Goal: Task Accomplishment & Management: Use online tool/utility

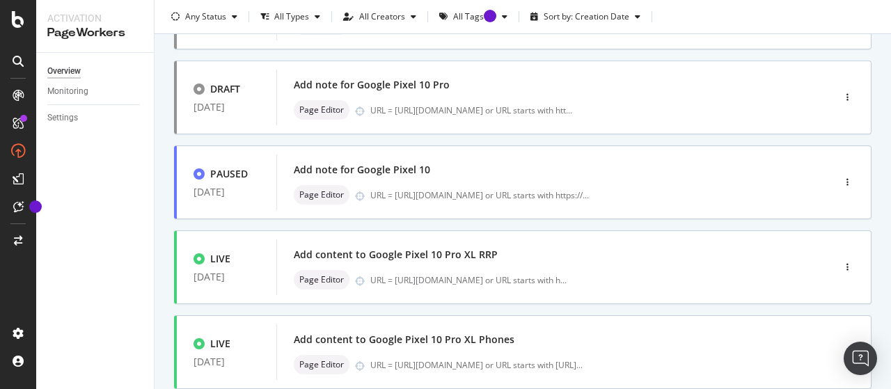
scroll to position [247, 0]
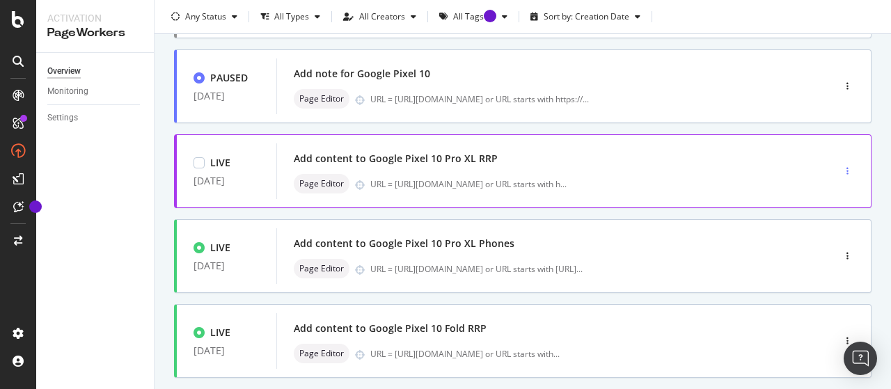
click at [841, 167] on div "button" at bounding box center [847, 171] width 13 height 8
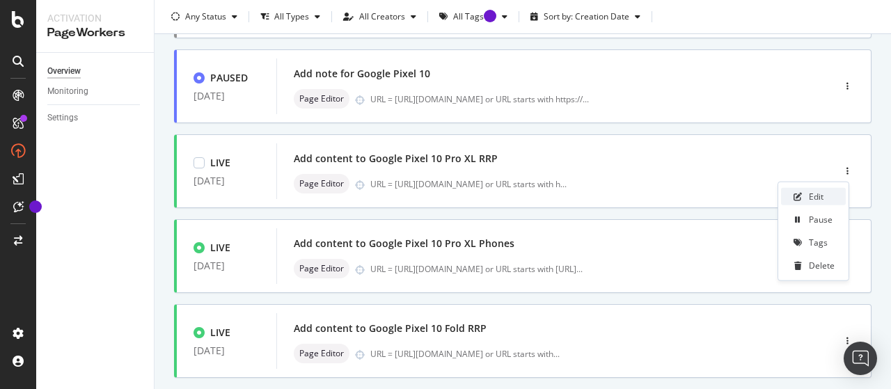
click at [815, 203] on div "Edit" at bounding box center [813, 196] width 65 height 17
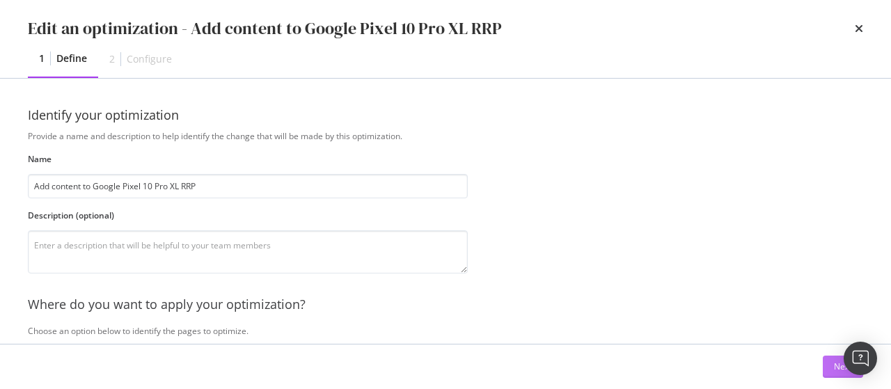
click at [826, 362] on button "Next" at bounding box center [843, 367] width 40 height 22
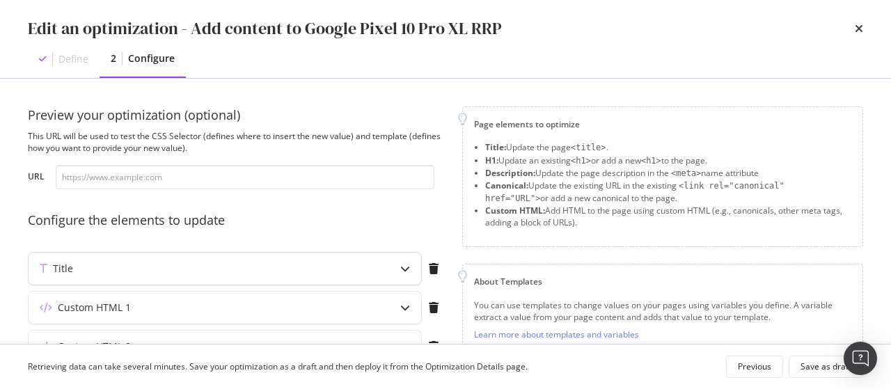
click at [357, 278] on div "Title" at bounding box center [225, 269] width 393 height 32
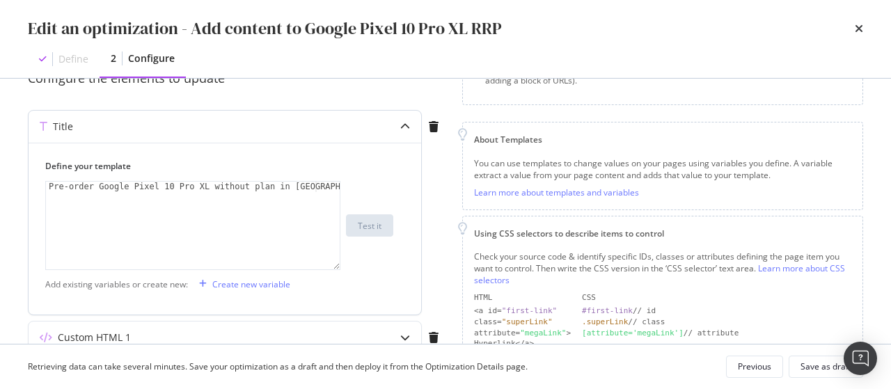
scroll to position [143, 0]
drag, startPoint x: 88, startPoint y: 182, endPoint x: 39, endPoint y: 182, distance: 49.5
click at [39, 182] on div "Define your template Pre-order Google Pixel 10 Pro XL without plan in [GEOGRAPH…" at bounding box center [225, 228] width 393 height 172
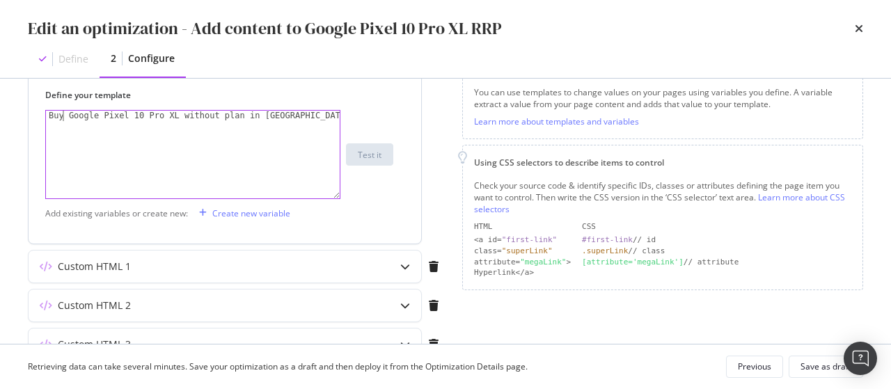
scroll to position [214, 0]
type textarea "Buy Google Pixel 10 Pro XL without plan in [GEOGRAPHIC_DATA]"
click at [167, 262] on div "Custom HTML 1" at bounding box center [198, 266] width 338 height 14
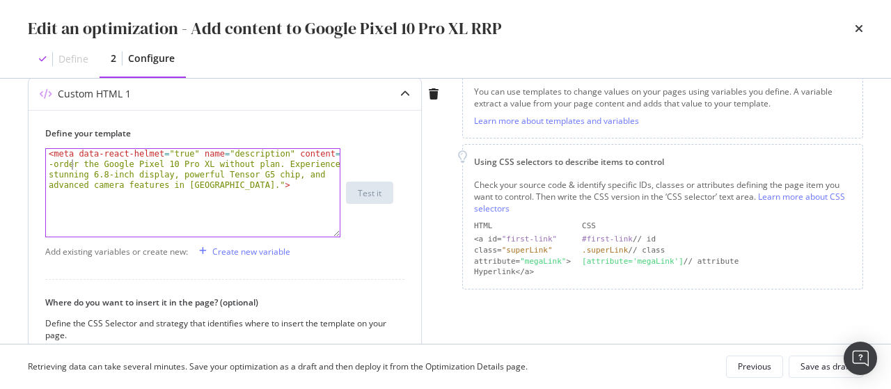
click at [70, 165] on div "< meta data-react-helmet = "true" name = "description" content = "Pre -order th…" at bounding box center [193, 235] width 295 height 172
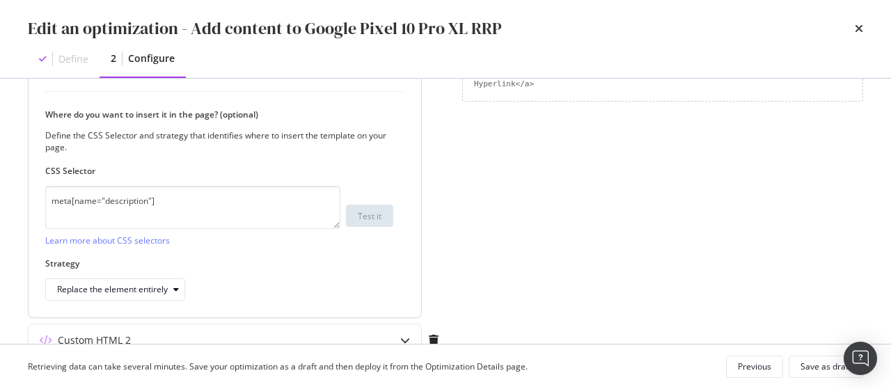
scroll to position [506, 0]
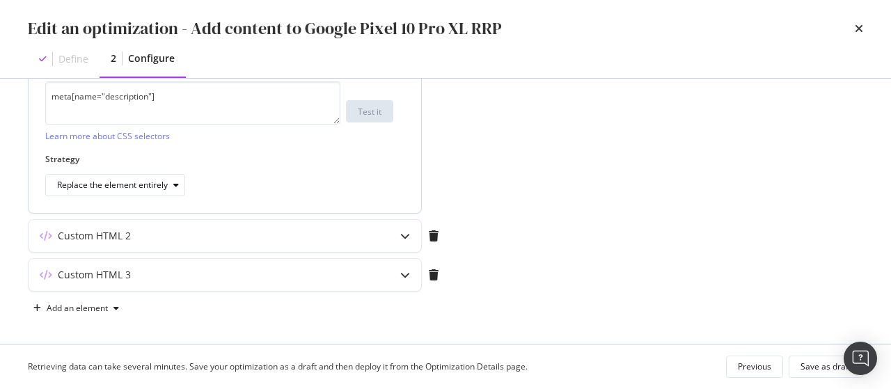
type textarea "<meta data-react-helmet="true" name="description" content="Buy the Google Pixel…"
click at [281, 243] on div "Custom HTML 2" at bounding box center [225, 236] width 393 height 32
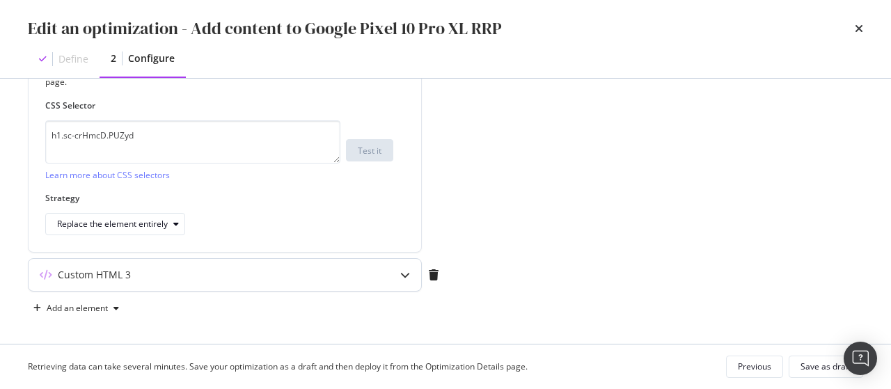
click at [297, 261] on div "Custom HTML 3" at bounding box center [225, 275] width 393 height 32
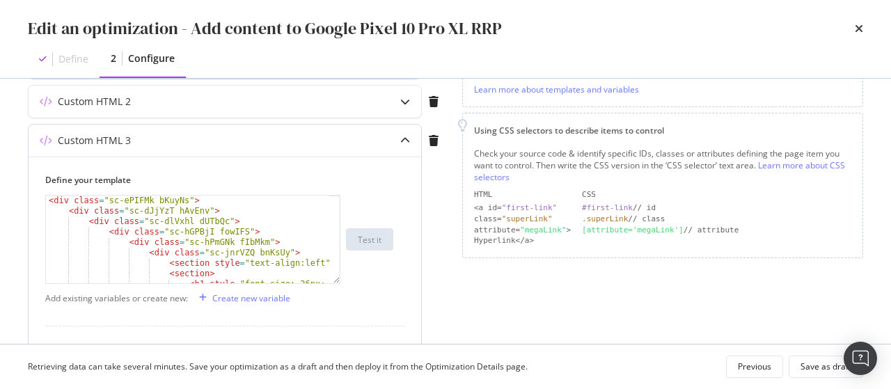
scroll to position [240, 0]
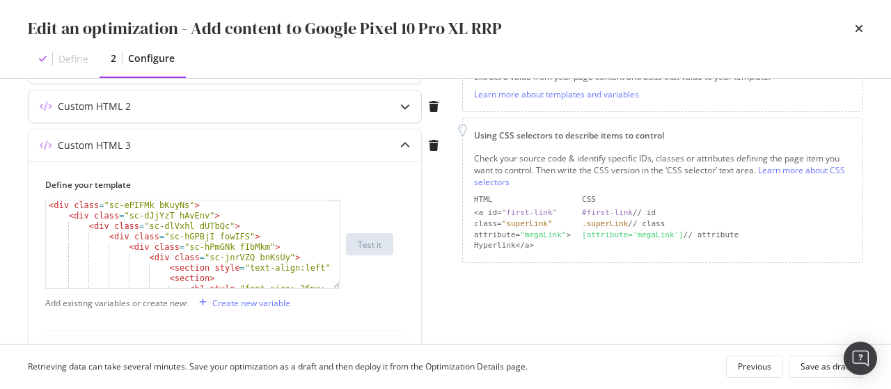
click at [295, 109] on div "Custom HTML 2" at bounding box center [198, 107] width 338 height 14
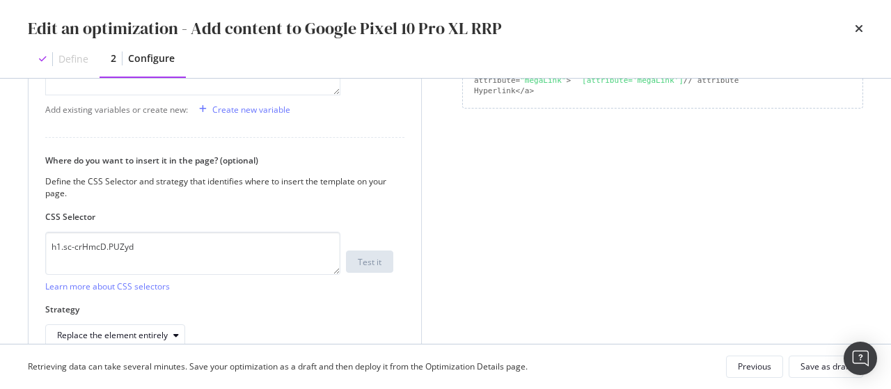
scroll to position [506, 0]
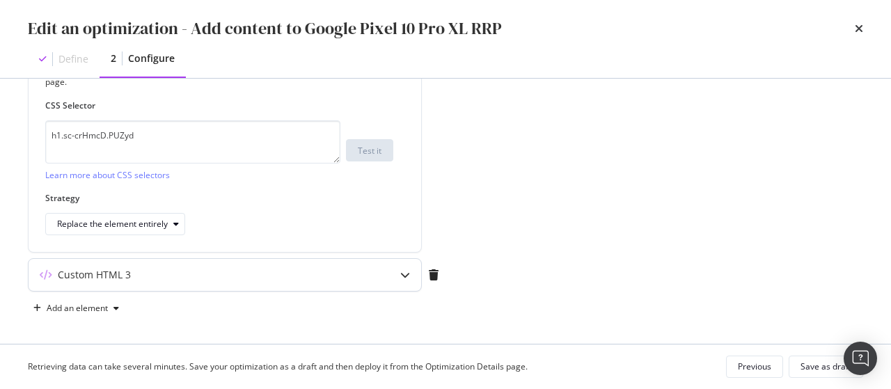
click at [276, 272] on div "Custom HTML 3" at bounding box center [198, 275] width 338 height 14
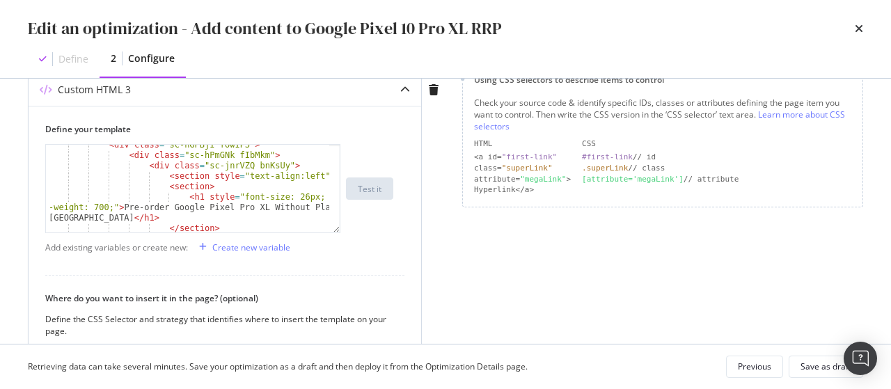
scroll to position [45, 0]
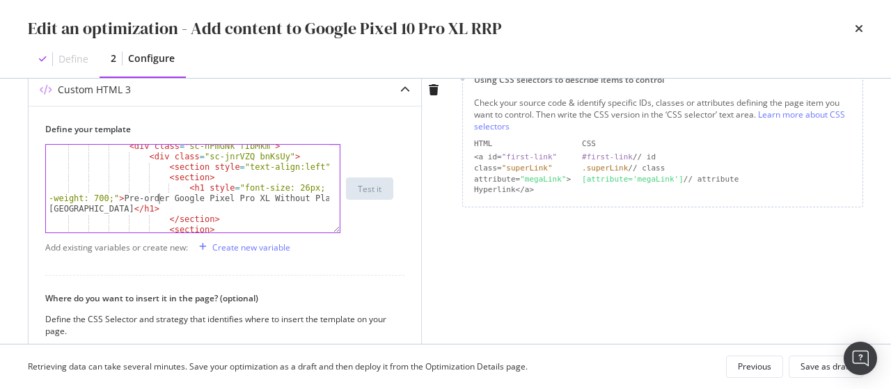
click at [159, 198] on div "< div class = "sc-hPmGNk fIbMkm" > < div class = "sc-jnrVZQ bnKsUy" > < section…" at bounding box center [188, 201] width 285 height 120
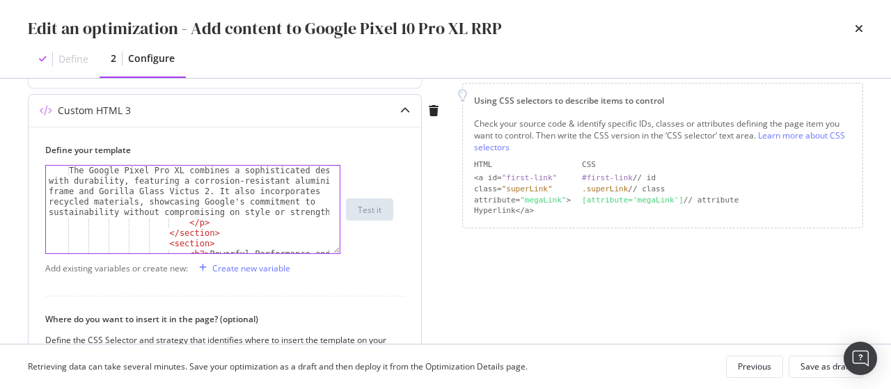
scroll to position [168, 0]
type textarea "<h1 style="font-size: 26px; font-weight: 700;">Purchase Google Pixel Pro XL Wit…"
click at [819, 364] on div "Save as draft" at bounding box center [826, 367] width 51 height 12
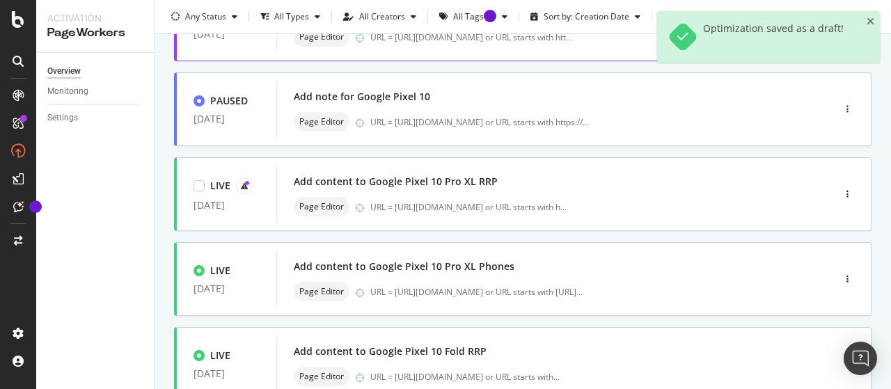
scroll to position [225, 0]
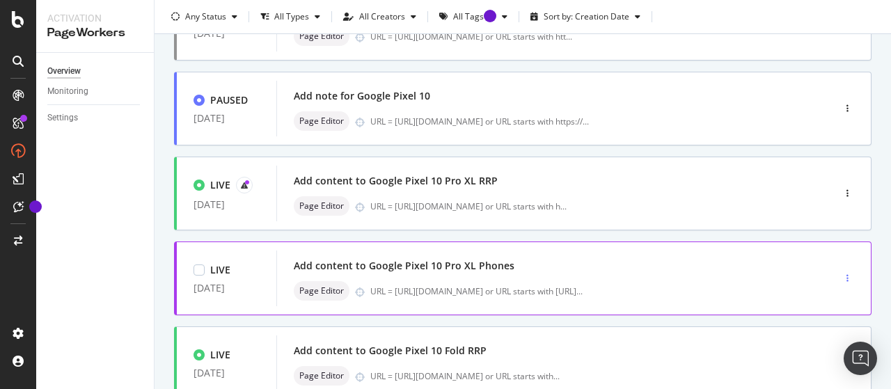
click at [847, 274] on icon "button" at bounding box center [848, 278] width 2 height 8
click at [831, 178] on div "Edit" at bounding box center [813, 181] width 65 height 17
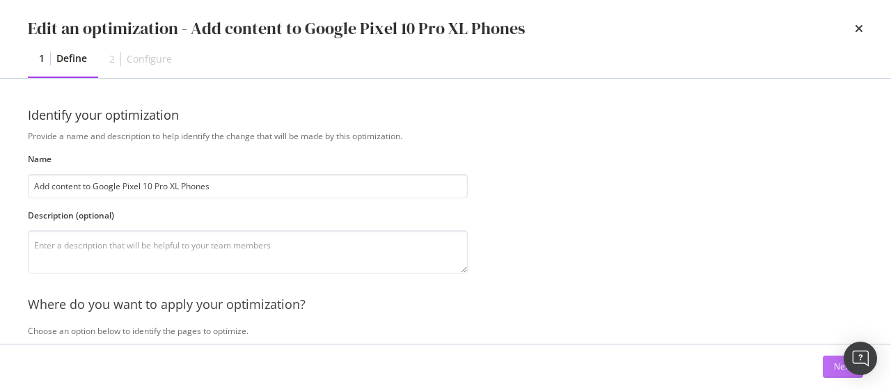
click at [832, 361] on button "Next" at bounding box center [843, 367] width 40 height 22
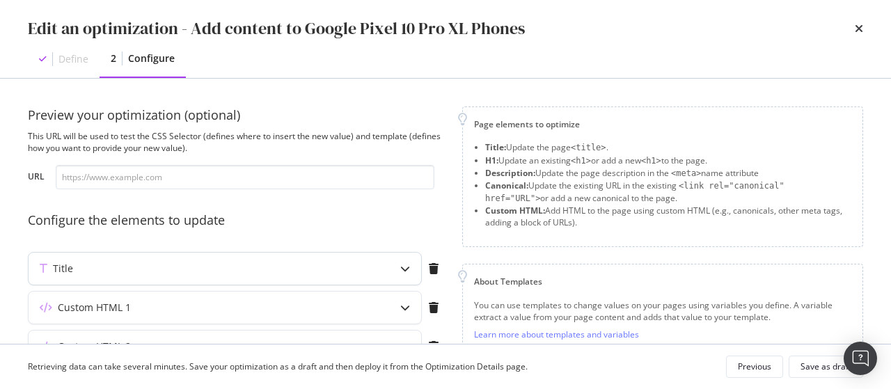
click at [316, 265] on div "Title" at bounding box center [198, 269] width 338 height 14
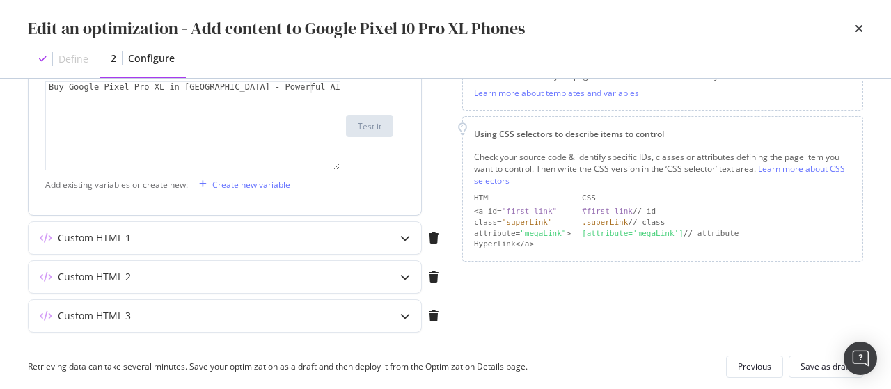
scroll to position [242, 0]
click at [226, 240] on div "Custom HTML 1" at bounding box center [198, 238] width 338 height 14
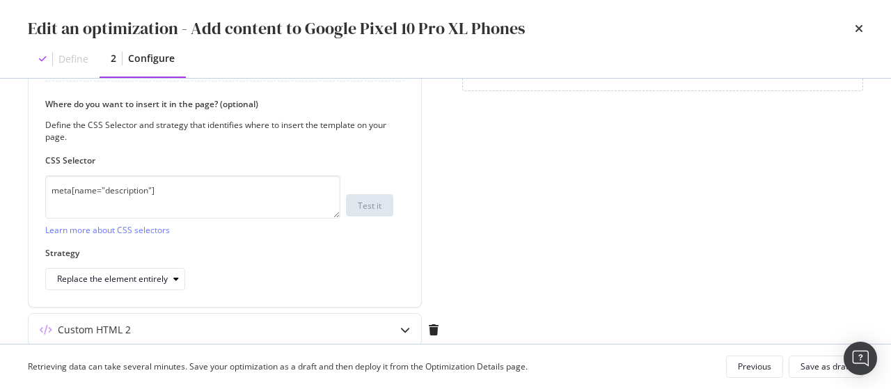
scroll to position [506, 0]
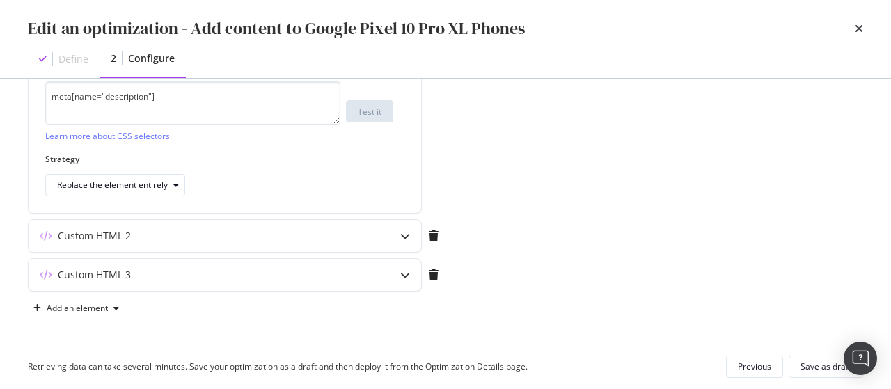
click at [226, 240] on div "Custom HTML 2" at bounding box center [225, 236] width 393 height 32
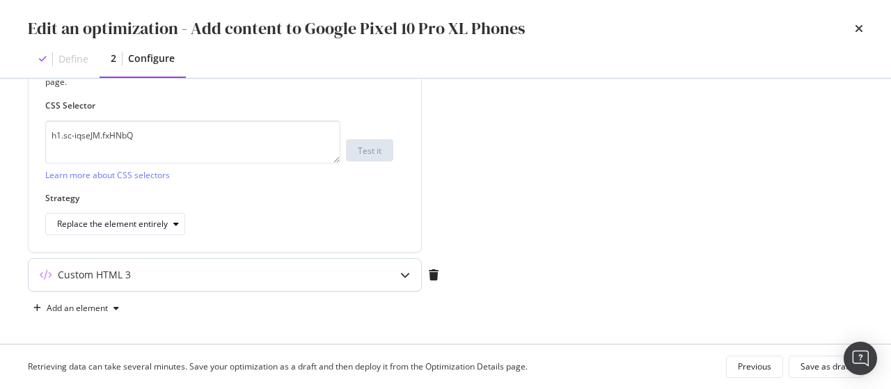
click at [248, 276] on div "Custom HTML 3" at bounding box center [198, 275] width 338 height 14
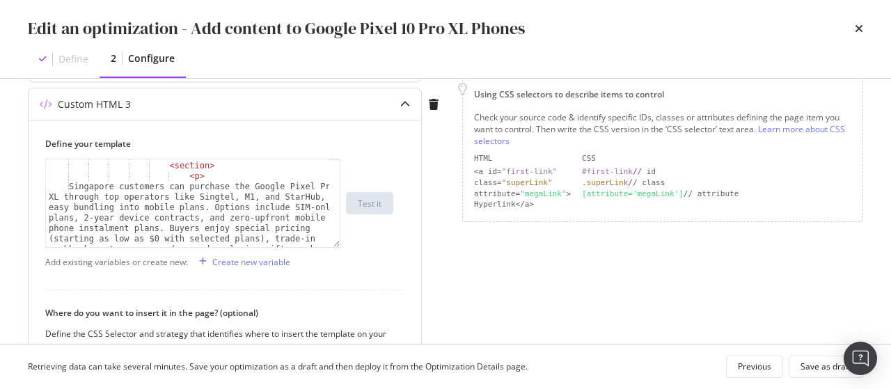
scroll to position [468, 0]
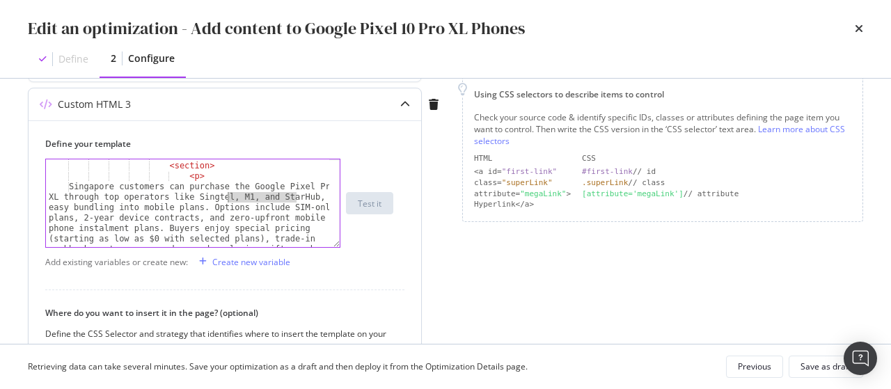
drag, startPoint x: 298, startPoint y: 194, endPoint x: 226, endPoint y: 193, distance: 71.7
click at [226, 193] on div "</ section > < section > < p > Singapore customers can purchase the Google Pixe…" at bounding box center [188, 262] width 285 height 224
type textarea "Singapore customers can purchase the Google Pixel Pro XL through top operators …"
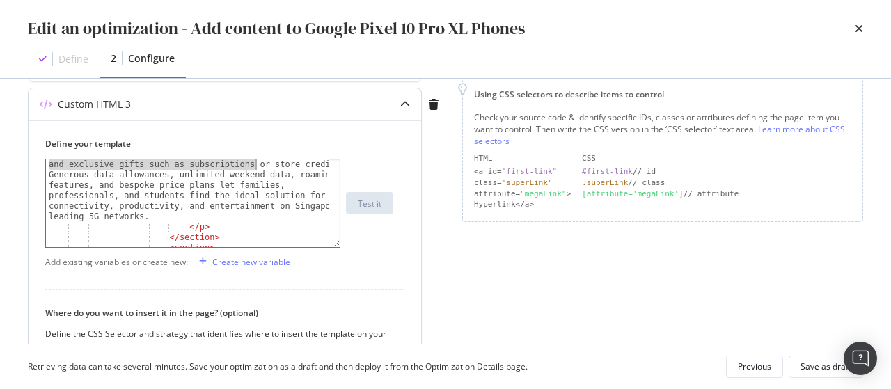
scroll to position [491, 0]
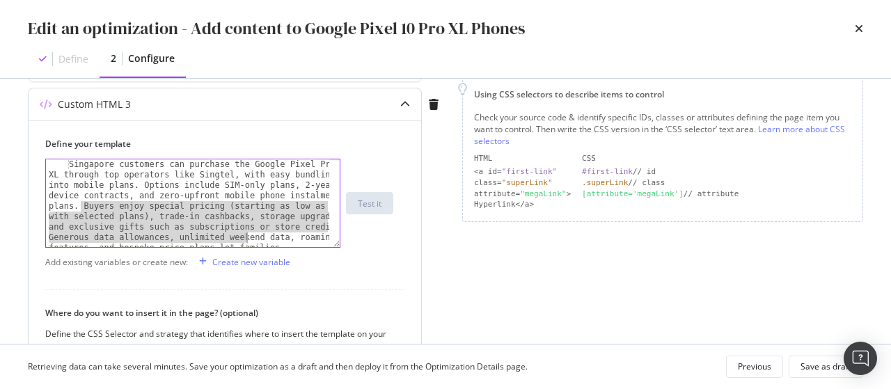
drag, startPoint x: 79, startPoint y: 197, endPoint x: 244, endPoint y: 233, distance: 169.0
click at [244, 233] on div "Singapore customers can purchase the Google Pixel Pro XL through top operators …" at bounding box center [188, 328] width 285 height 339
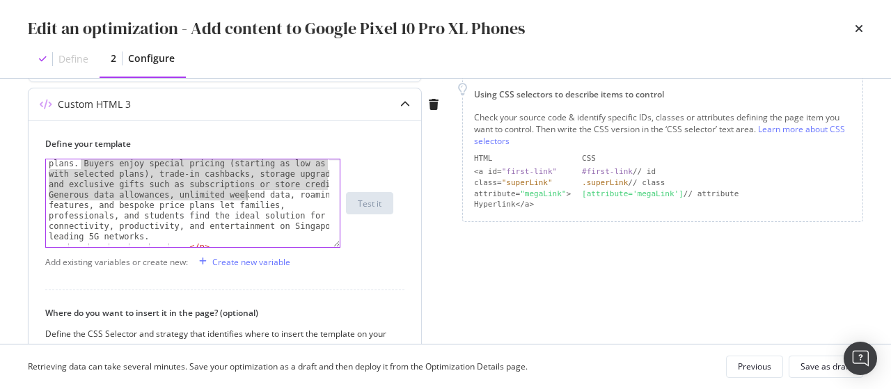
scroll to position [532, 0]
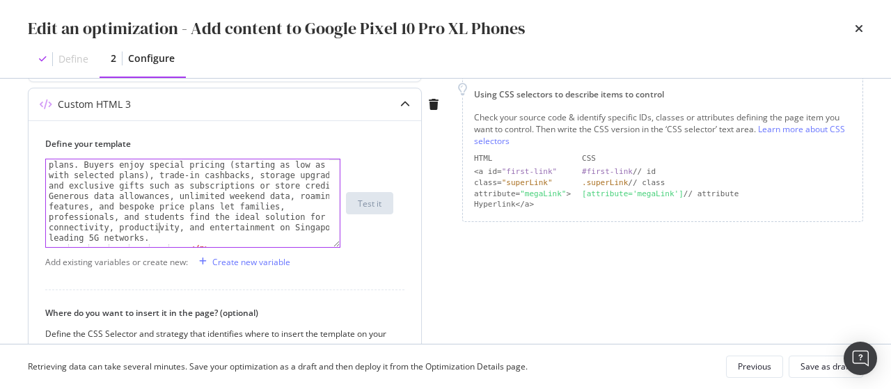
click at [157, 231] on div "Singapore customers can purchase the Google Pixel Pro XL through top operators …" at bounding box center [188, 230] width 285 height 224
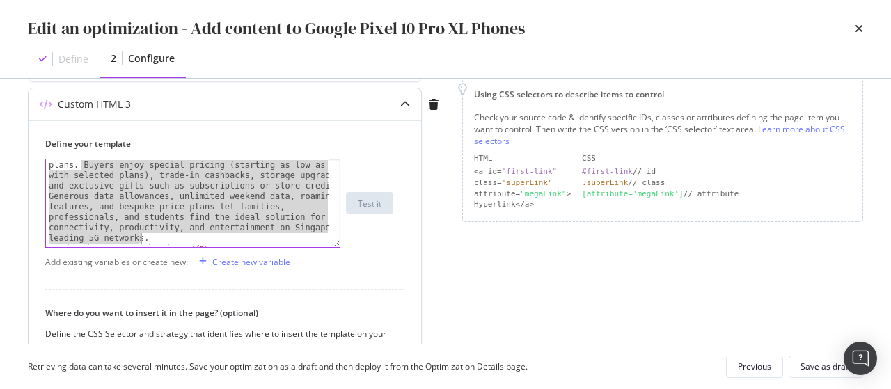
drag, startPoint x: 81, startPoint y: 162, endPoint x: 143, endPoint y: 237, distance: 98.4
click at [143, 237] on div "Singapore customers can purchase the Google Pixel Pro XL through top operators …" at bounding box center [188, 230] width 285 height 224
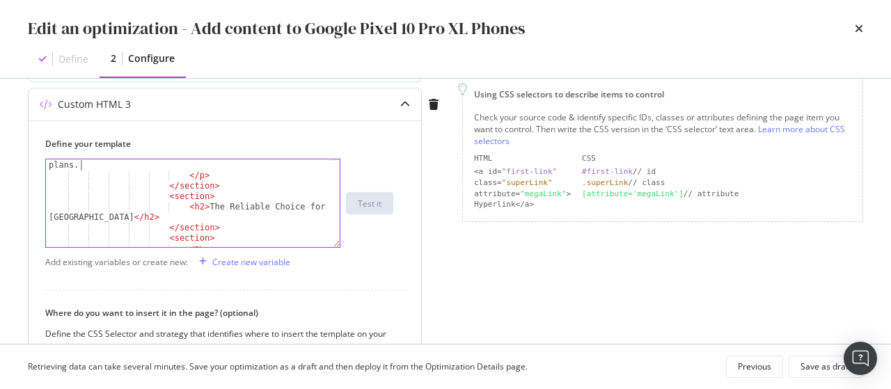
type textarea "Singapore customers can purchase the Google Pixel Pro XL through top operators …"
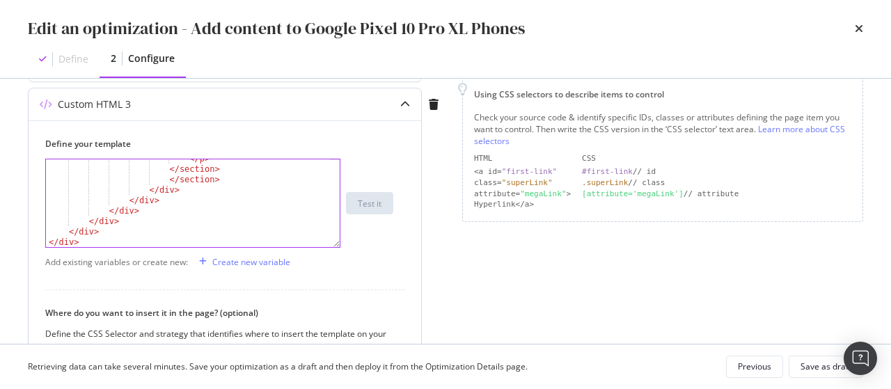
scroll to position [1144, 0]
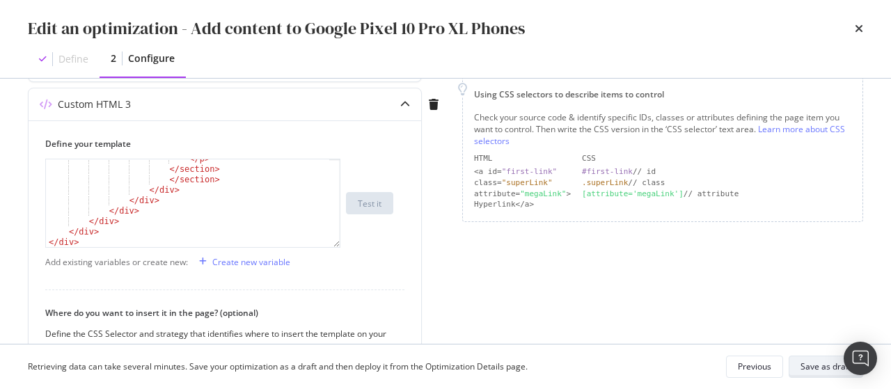
click at [827, 363] on div "Save as draft" at bounding box center [826, 367] width 51 height 12
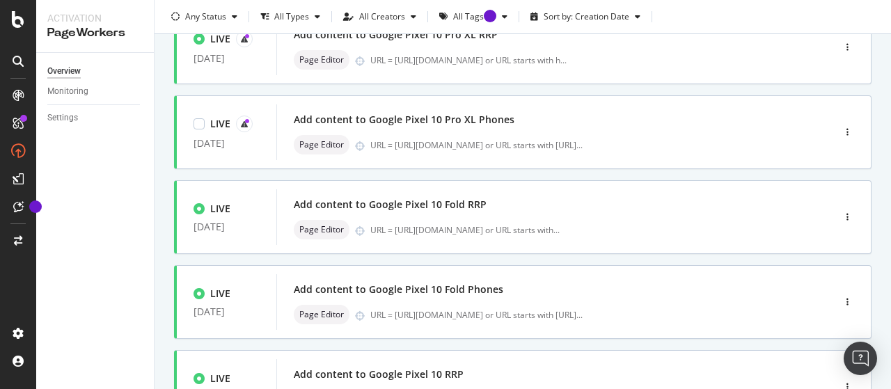
scroll to position [372, 0]
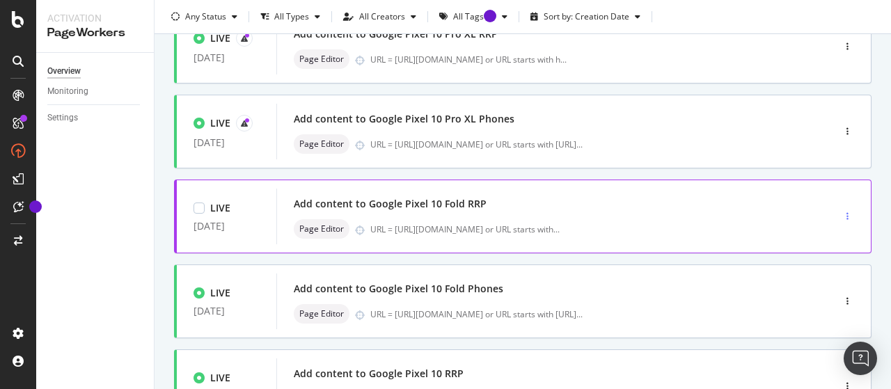
click at [847, 214] on icon "button" at bounding box center [848, 216] width 2 height 8
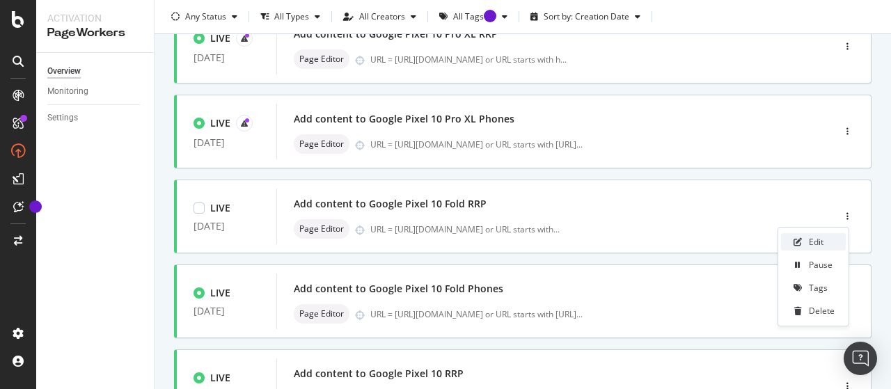
click at [817, 241] on div "Edit" at bounding box center [816, 242] width 15 height 12
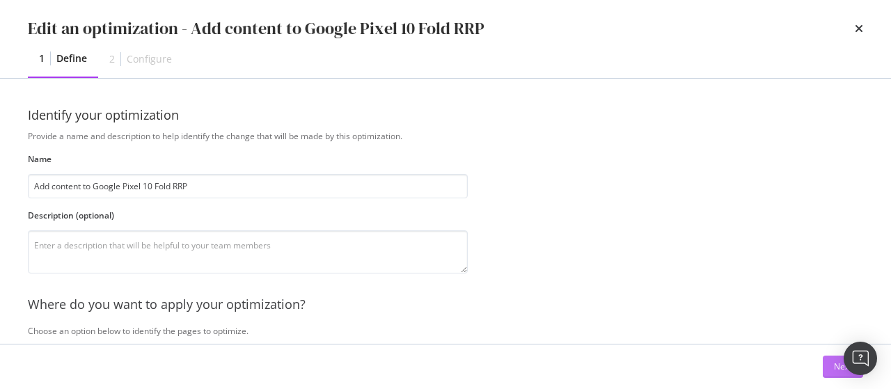
click at [827, 367] on button "Next" at bounding box center [843, 367] width 40 height 22
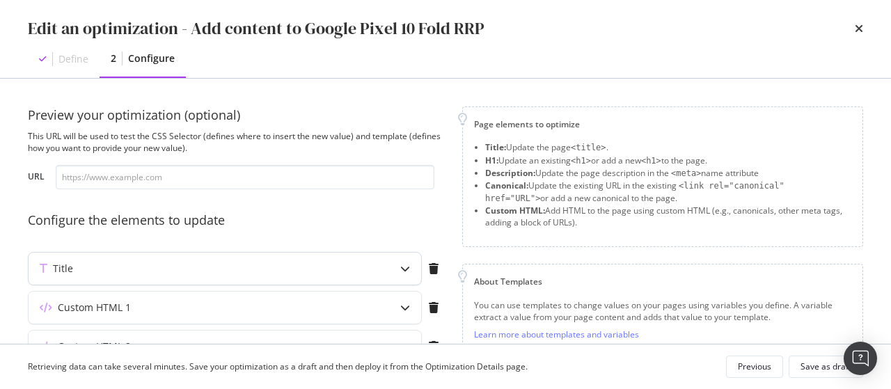
click at [352, 278] on div "Title" at bounding box center [225, 269] width 393 height 32
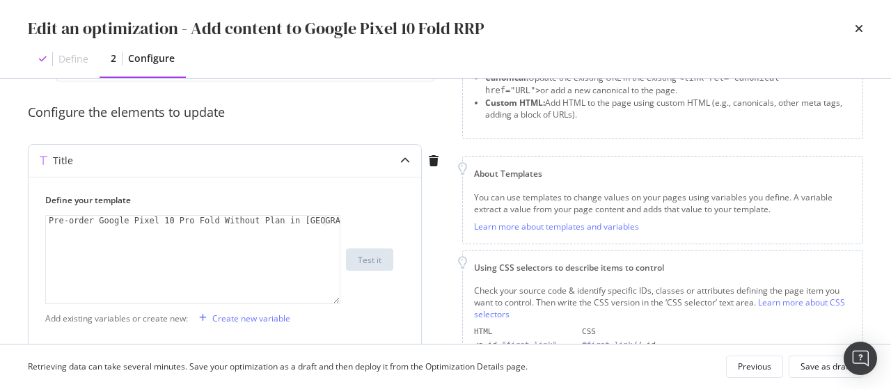
scroll to position [109, 0]
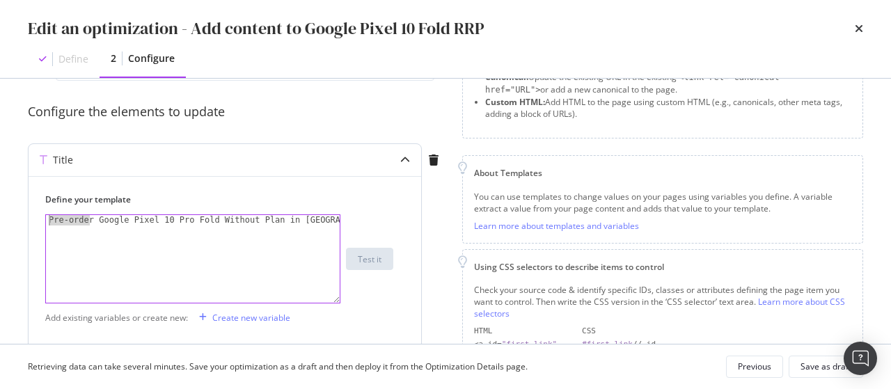
drag, startPoint x: 90, startPoint y: 219, endPoint x: 42, endPoint y: 218, distance: 47.4
click at [42, 218] on div "Define your template Pre-order Google Pixel 10 Pro Fold Without Plan in [GEOGRA…" at bounding box center [225, 262] width 393 height 172
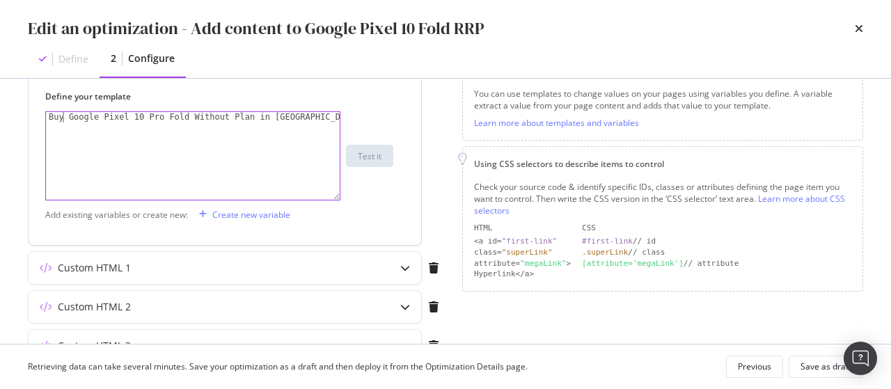
scroll to position [238, 0]
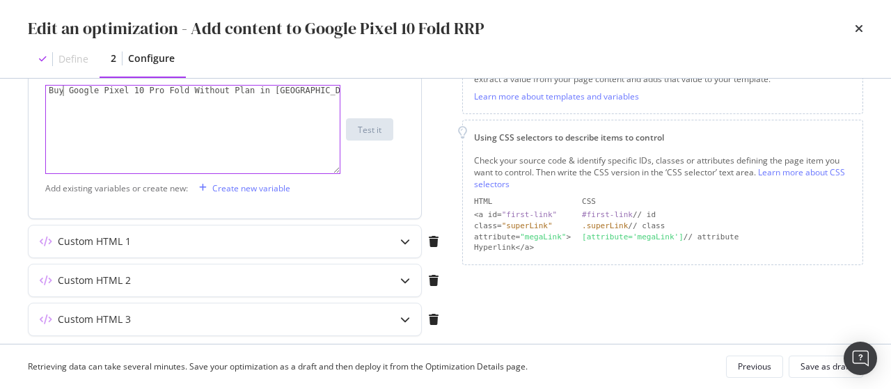
type textarea "Buy Google Pixel 10 Pro Fold Without Plan in [GEOGRAPHIC_DATA]"
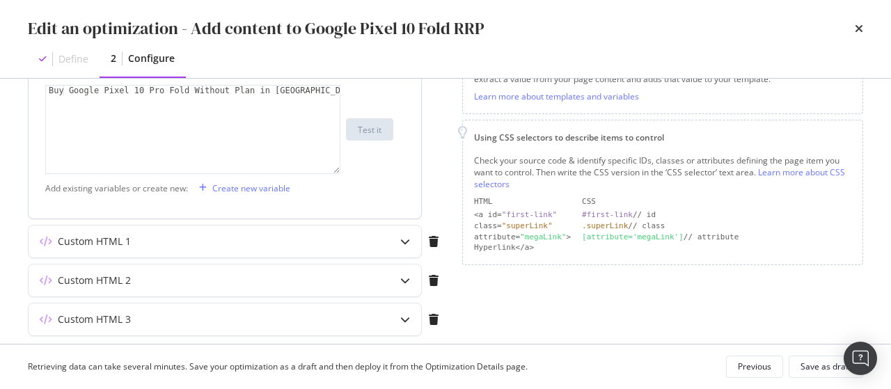
click at [323, 230] on div "Custom HTML 1" at bounding box center [225, 242] width 393 height 32
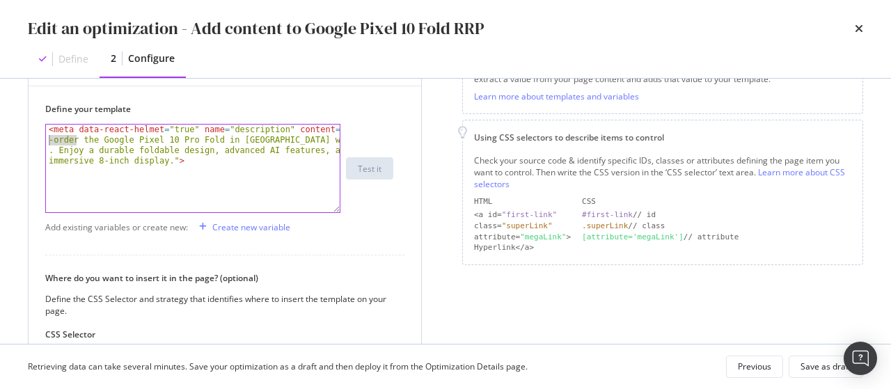
drag, startPoint x: 75, startPoint y: 139, endPoint x: 45, endPoint y: 140, distance: 30.7
click at [45, 140] on div "<meta data-react-helmet="true" name="description" content="Pre-order the Google…" at bounding box center [192, 168] width 295 height 89
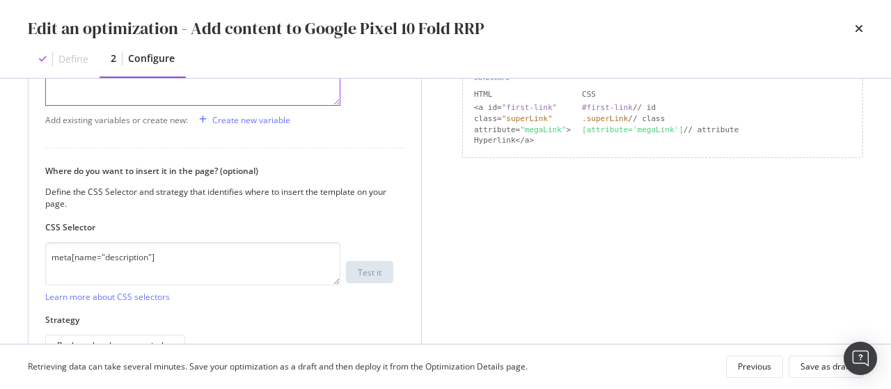
scroll to position [506, 0]
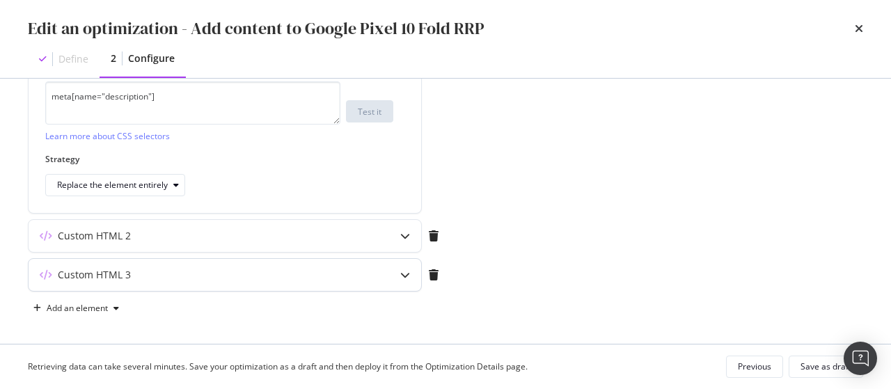
type textarea "<meta data-react-helmet="true" name="description" content="Buy the Google Pixel…"
click at [294, 280] on div "Custom HTML 3" at bounding box center [225, 275] width 393 height 32
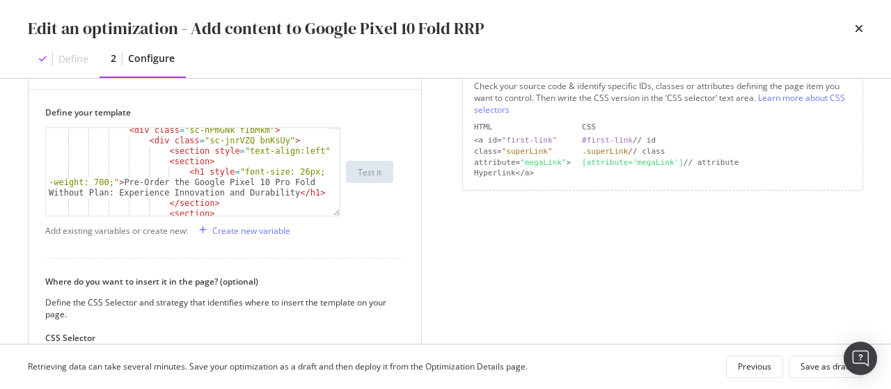
scroll to position [56, 0]
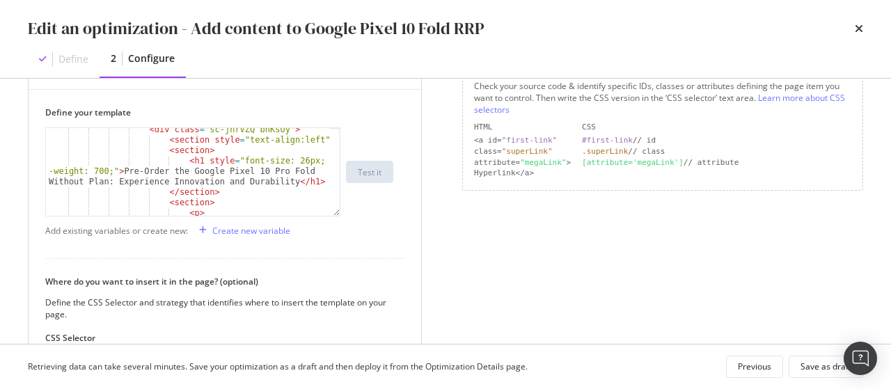
click at [157, 168] on div "< div class = "sc-jnrVZQ bnKsUy" > < section style = "text-align:left" > < sect…" at bounding box center [188, 211] width 285 height 172
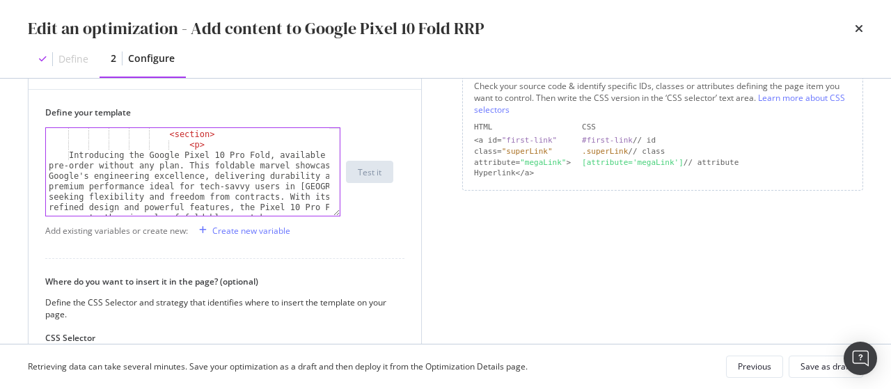
scroll to position [124, 0]
drag, startPoint x: 88, startPoint y: 164, endPoint x: 56, endPoint y: 163, distance: 32.7
click at [56, 163] on div "</ section > < section > < p > Introducing the Google Pixel 10 Pro Fold, availa…" at bounding box center [188, 205] width 285 height 172
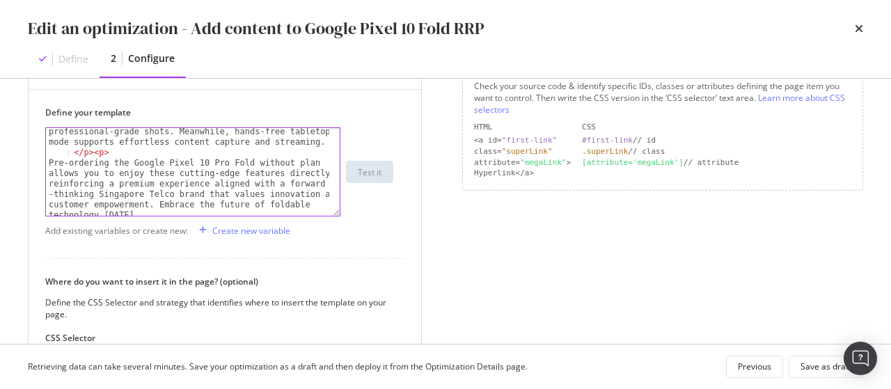
scroll to position [639, 0]
click at [100, 161] on div "Whether for productivity or entertainment, the Google Pixel 10 Pro Fold excels …" at bounding box center [188, 149] width 285 height 193
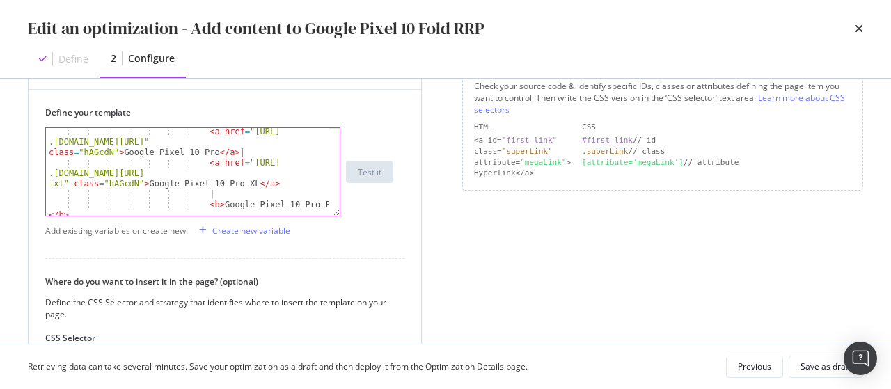
scroll to position [879, 0]
type textarea "Purchasing the Google Pixel 10 Pro Fold without plan allows you to enjoy these …"
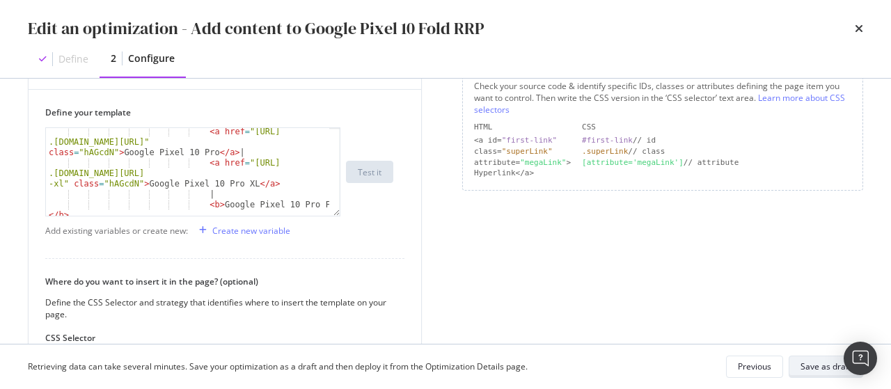
click at [826, 364] on div "Save as draft" at bounding box center [826, 367] width 51 height 12
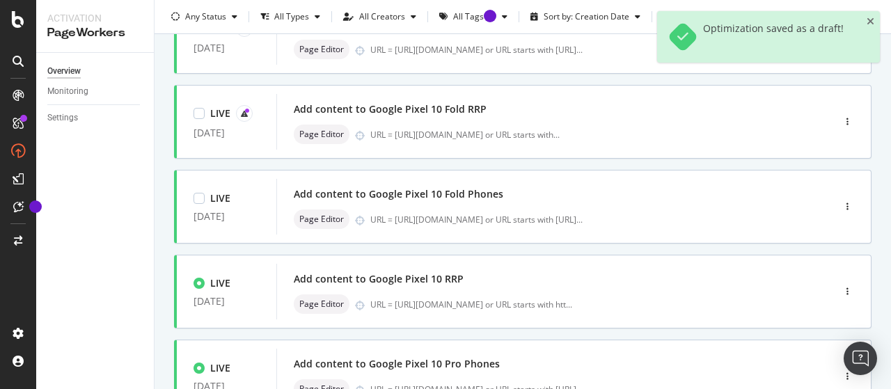
scroll to position [470, 0]
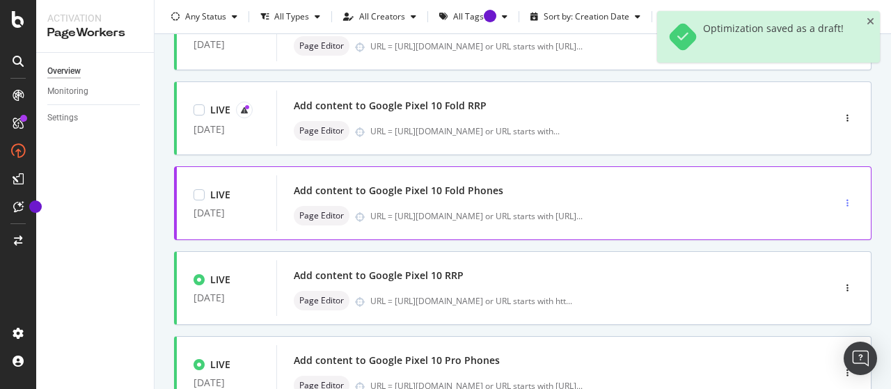
click at [841, 201] on div "button" at bounding box center [847, 203] width 13 height 8
click at [800, 228] on icon at bounding box center [798, 228] width 8 height 8
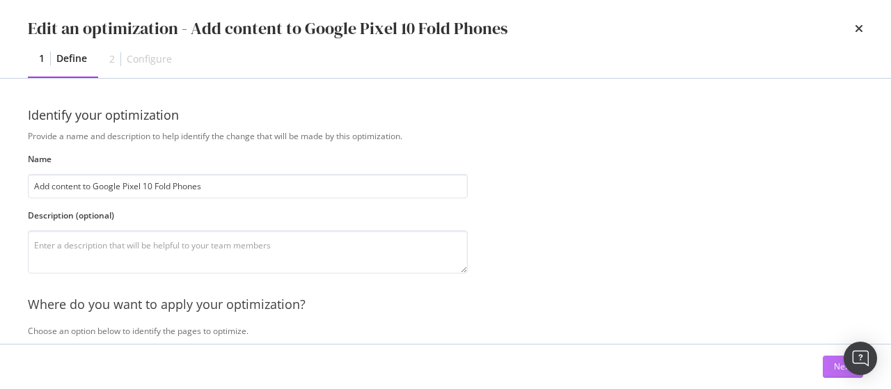
click at [833, 366] on button "Next" at bounding box center [843, 367] width 40 height 22
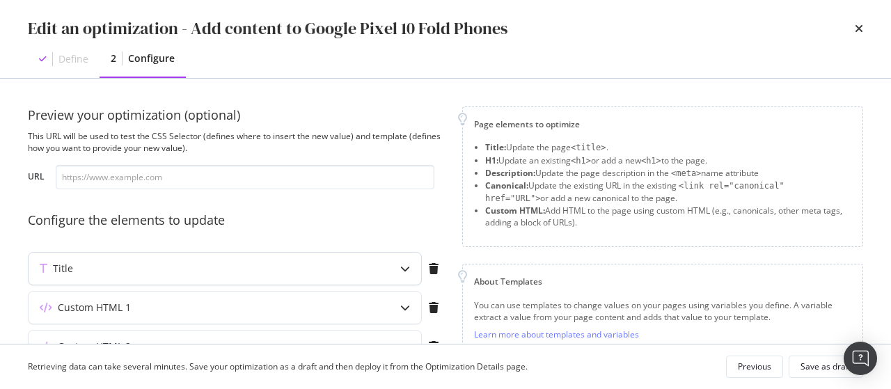
click at [297, 274] on div "Title" at bounding box center [198, 269] width 338 height 14
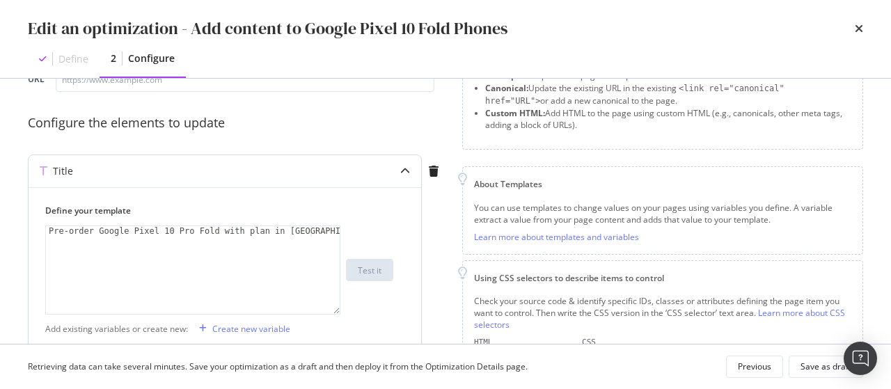
scroll to position [100, 0]
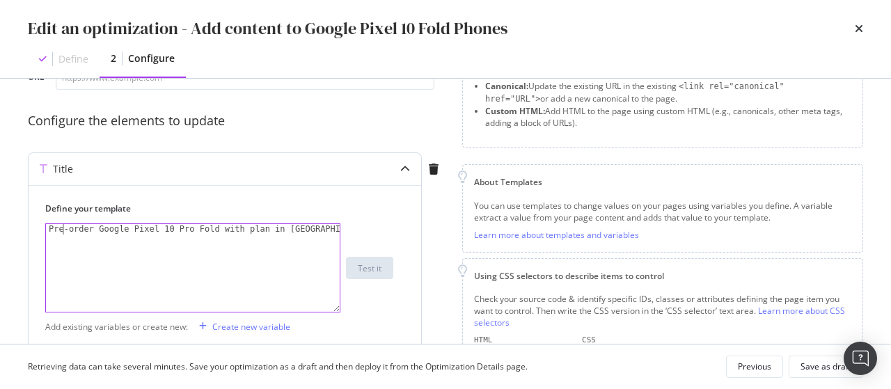
click at [61, 228] on div "Pre-order Google Pixel 10 Pro Fold with plan in [GEOGRAPHIC_DATA]" at bounding box center [193, 278] width 295 height 109
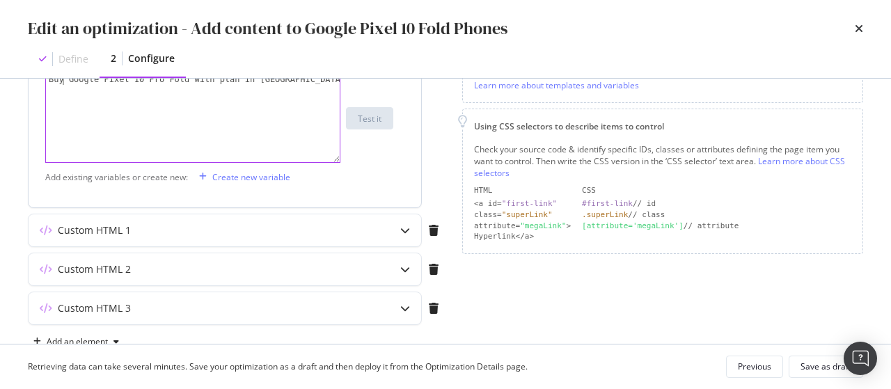
scroll to position [250, 0]
type textarea "Buy Google Pixel 10 Pro Fold with plan in [GEOGRAPHIC_DATA]"
click at [240, 227] on div "Custom HTML 1" at bounding box center [198, 230] width 338 height 14
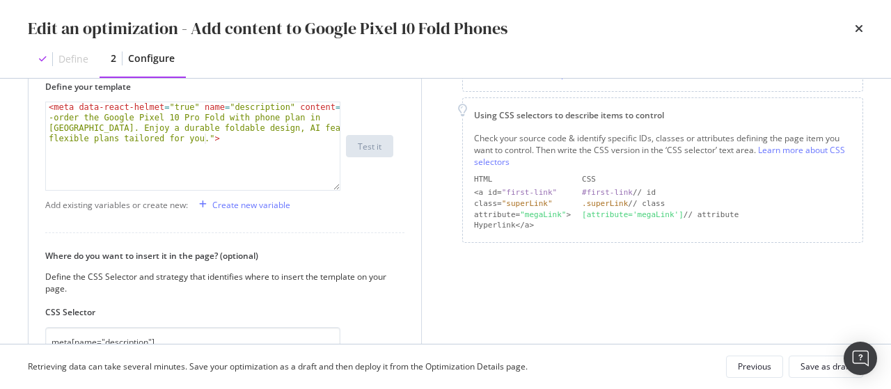
scroll to position [262, 0]
click at [75, 118] on div "< meta data-react-helmet = "true" name = "description" content = "Pre -order th…" at bounding box center [193, 187] width 295 height 172
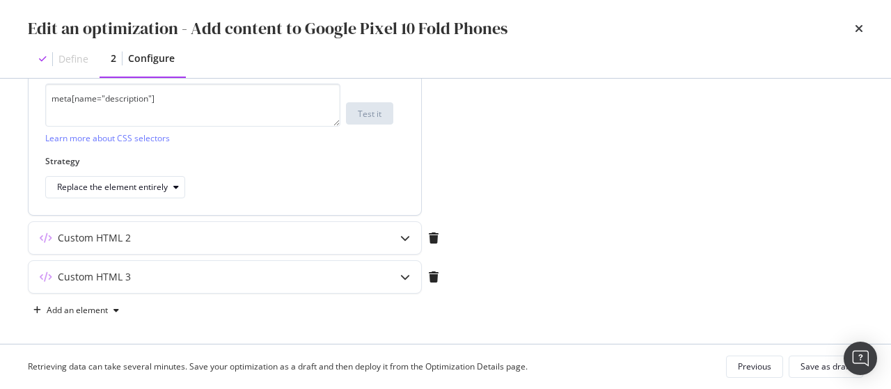
scroll to position [506, 0]
type textarea "<meta data-react-helmet="true" name="description" content="Buy the Google Pixel…"
click at [315, 237] on div "Custom HTML 2" at bounding box center [198, 236] width 338 height 14
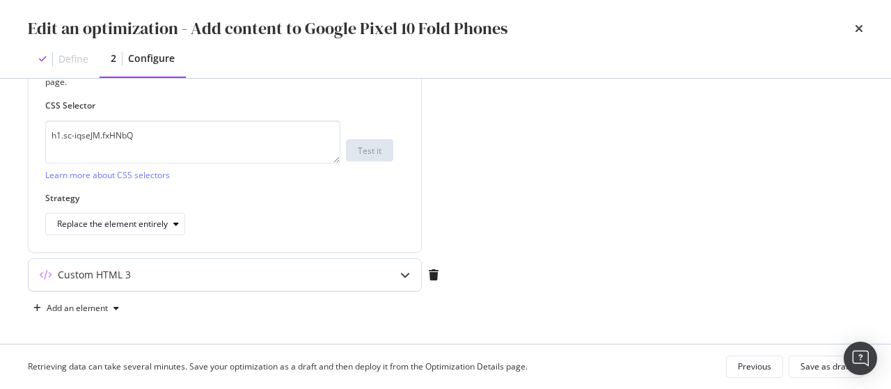
click at [315, 271] on div "Custom HTML 3" at bounding box center [198, 275] width 338 height 14
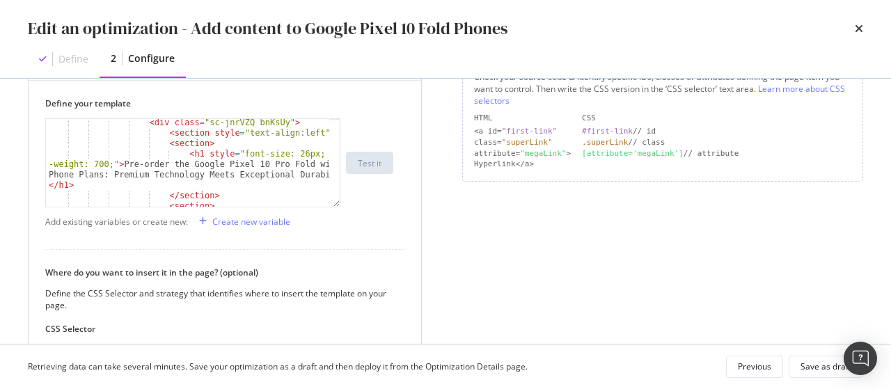
scroll to position [54, 0]
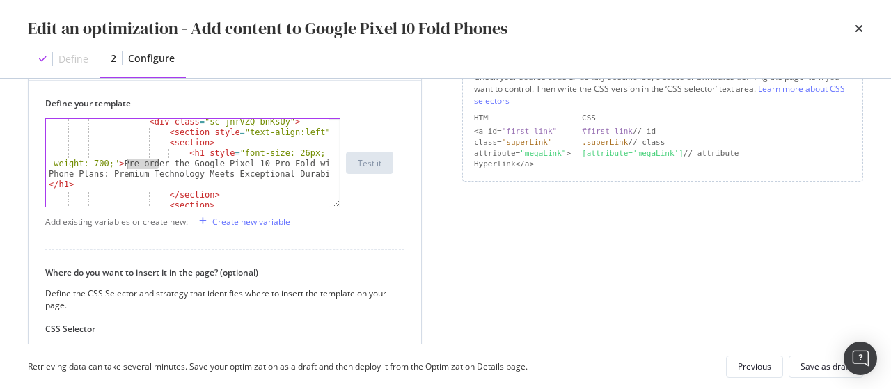
drag, startPoint x: 158, startPoint y: 161, endPoint x: 125, endPoint y: 159, distance: 32.8
click at [125, 159] on div "< div class = "sc-jnrVZQ bnKsUy" > < section style = "text-align:left" > < sect…" at bounding box center [188, 171] width 285 height 109
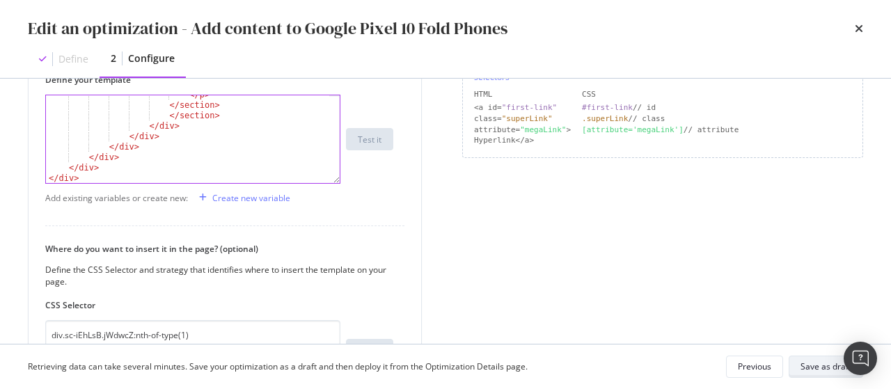
scroll to position [346, 0]
type textarea "<h1 style="font-size: 26px; font-weight: 700;">Purchase the Google Pixel 10 Pro…"
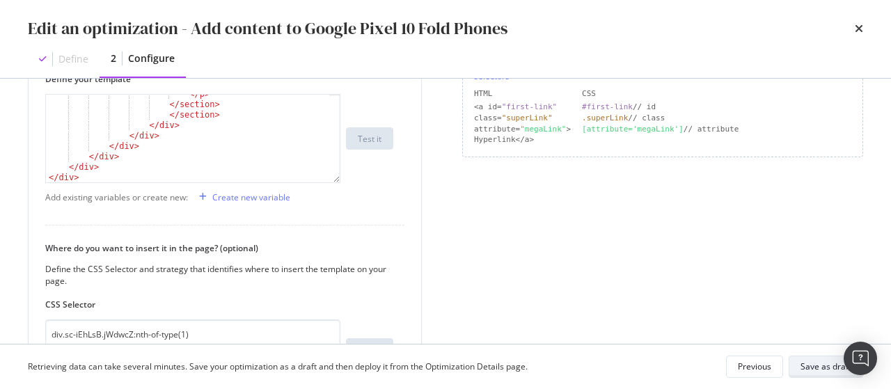
click at [831, 361] on div "Save as draft" at bounding box center [826, 367] width 51 height 12
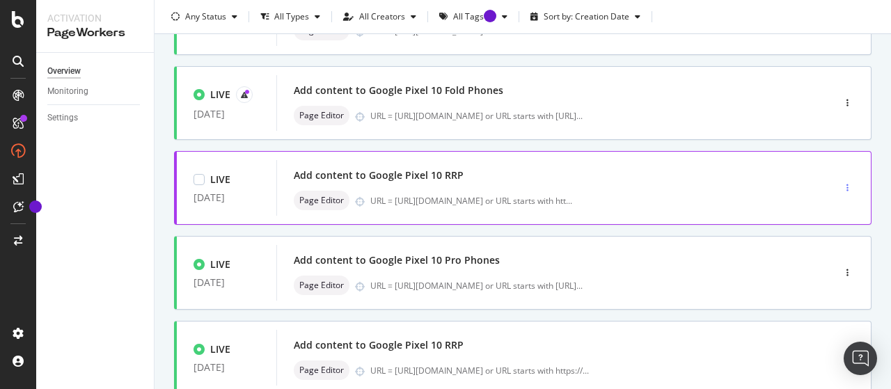
scroll to position [571, 0]
click at [847, 185] on icon "button" at bounding box center [848, 187] width 2 height 8
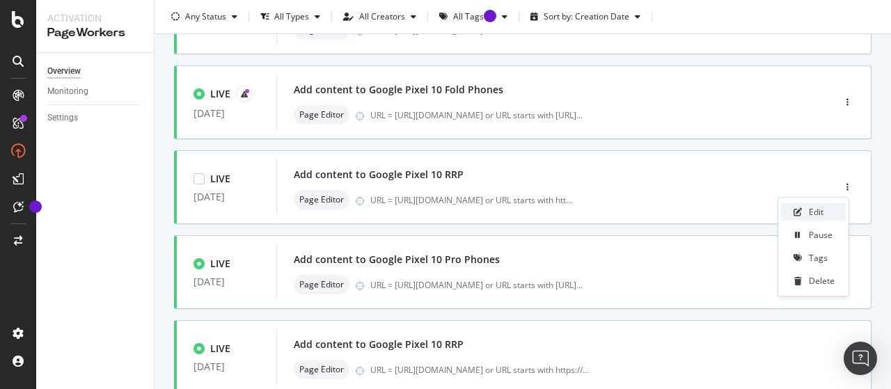
click at [836, 215] on div "Edit" at bounding box center [813, 211] width 65 height 17
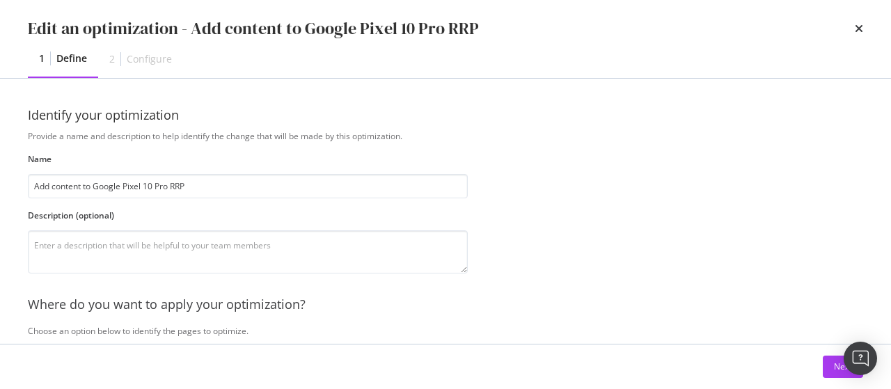
scroll to position [260, 0]
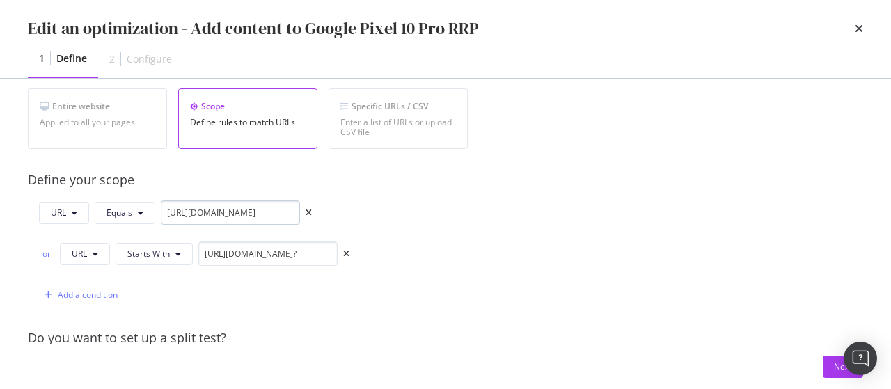
type input "Add content to Google Pixel 10 Pro RRP"
drag, startPoint x: 217, startPoint y: 217, endPoint x: 363, endPoint y: 226, distance: 145.9
click at [363, 226] on div "URL Equals [URL][DOMAIN_NAME] or URL Starts With [URL][DOMAIN_NAME]? Add a cond…" at bounding box center [248, 254] width 440 height 107
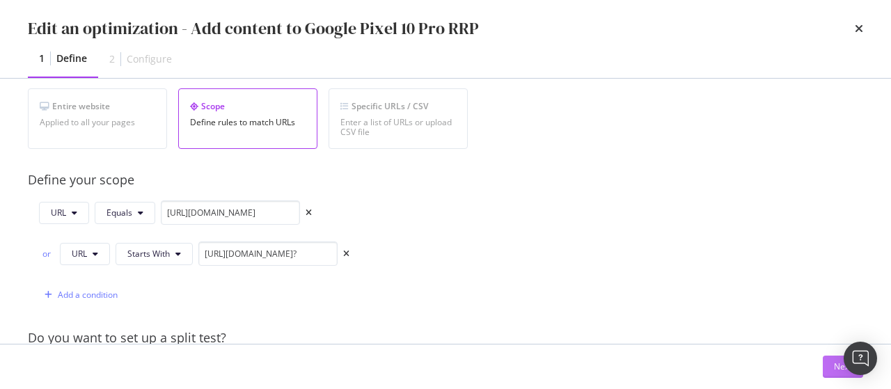
click at [836, 366] on div "Next" at bounding box center [843, 367] width 18 height 12
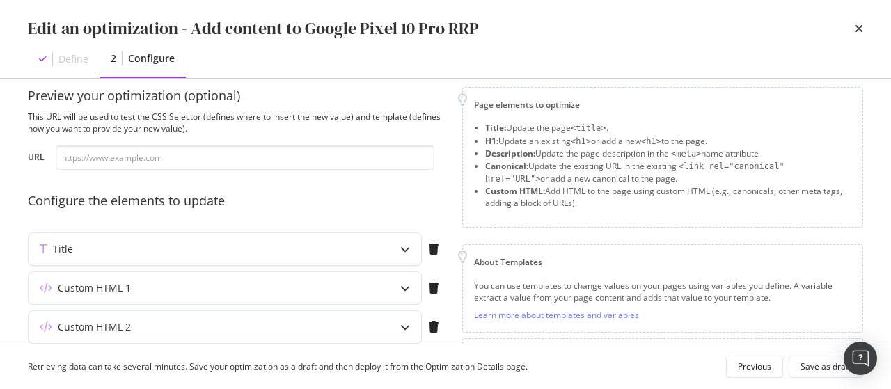
scroll to position [19, 0]
click at [368, 243] on div "Title" at bounding box center [225, 249] width 393 height 32
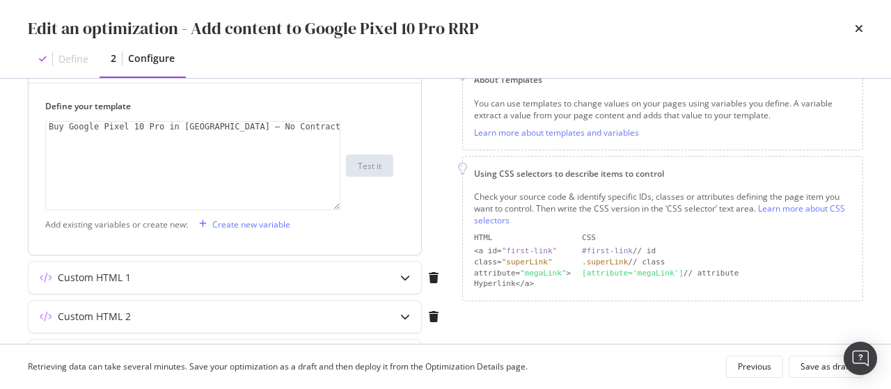
scroll to position [209, 0]
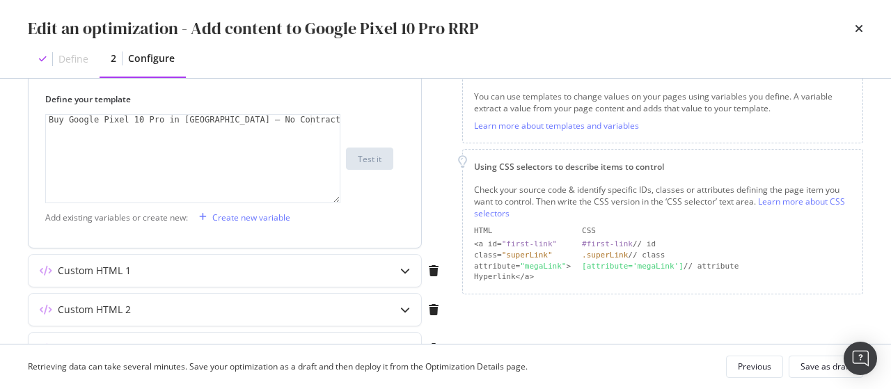
click at [224, 257] on div "Custom HTML 1" at bounding box center [225, 271] width 393 height 32
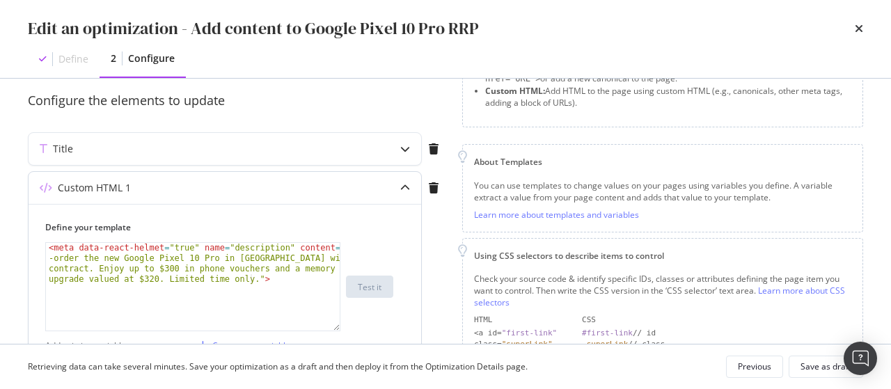
scroll to position [124, 0]
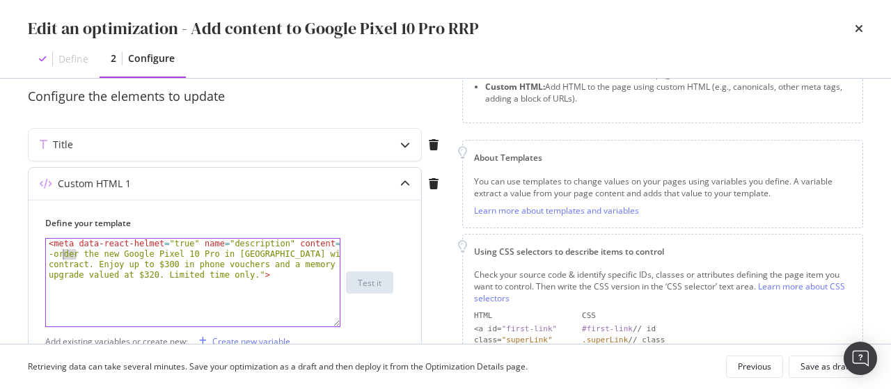
drag, startPoint x: 75, startPoint y: 254, endPoint x: 58, endPoint y: 254, distance: 17.4
click at [58, 254] on div "< meta data-react-helmet = "true" name = "description" content = "Pre -order th…" at bounding box center [193, 325] width 295 height 172
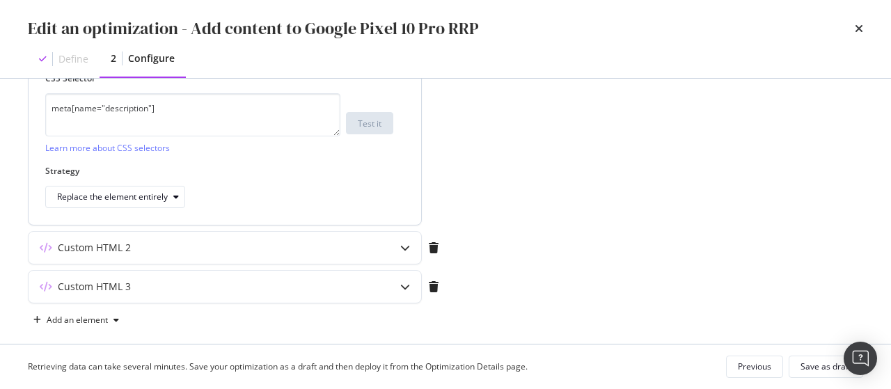
scroll to position [506, 0]
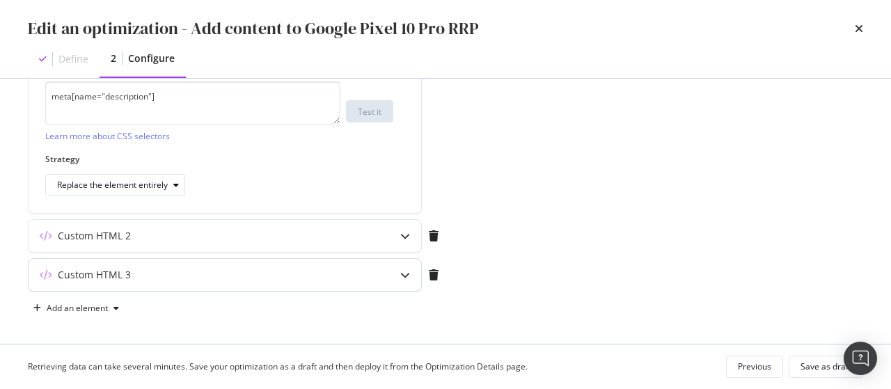
type textarea "<meta data-react-helmet="true" name="description" content="Buy the new Google P…"
click at [354, 279] on div "Custom HTML 3" at bounding box center [225, 275] width 393 height 32
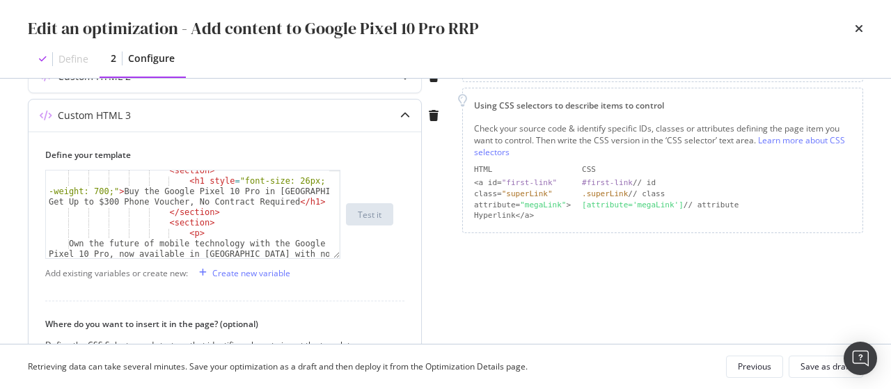
scroll to position [77, 0]
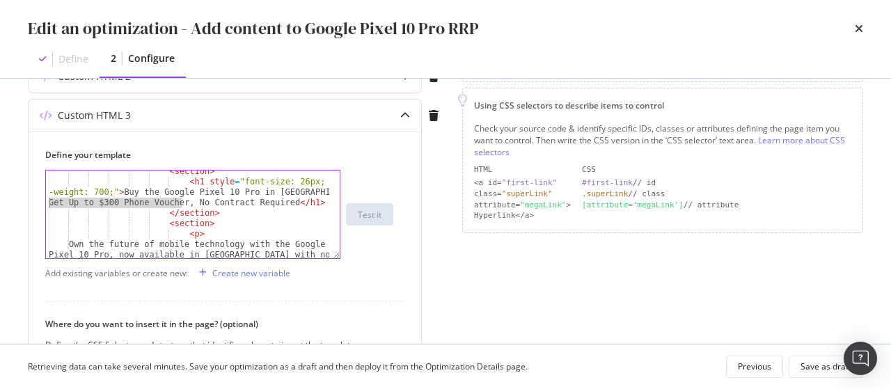
drag, startPoint x: 182, startPoint y: 201, endPoint x: 43, endPoint y: 200, distance: 138.6
click at [43, 200] on div "Define your template <h1 style="font-size: 26px; font-weight: 700;">Buy the Goo…" at bounding box center [225, 330] width 393 height 396
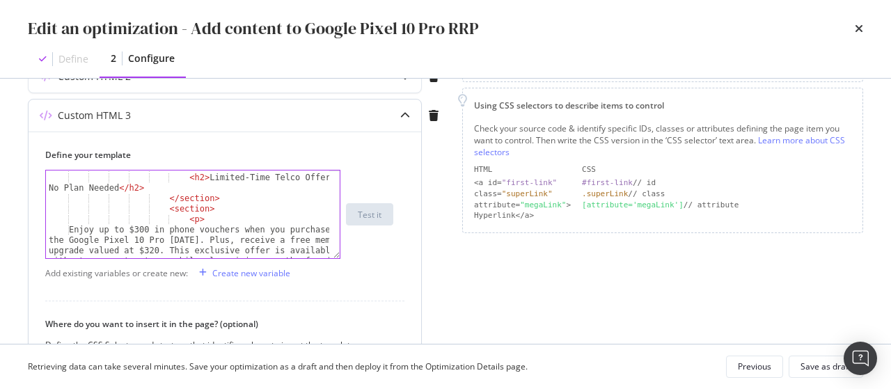
scroll to position [553, 0]
drag, startPoint x: 232, startPoint y: 225, endPoint x: 159, endPoint y: 226, distance: 73.1
click at [164, 227] on div "< section > < h2 > Limited-Time Telco Offer — No Plan Needed </ h2 > </ section…" at bounding box center [188, 236] width 285 height 151
click at [155, 228] on div "< section > < h2 > Limited-Time Telco Offer — No Plan Needed </ h2 > </ section…" at bounding box center [188, 236] width 285 height 151
click at [161, 226] on div "< section > < h2 > Limited-Time Telco Offer — No Plan Needed </ h2 > </ section…" at bounding box center [188, 236] width 285 height 151
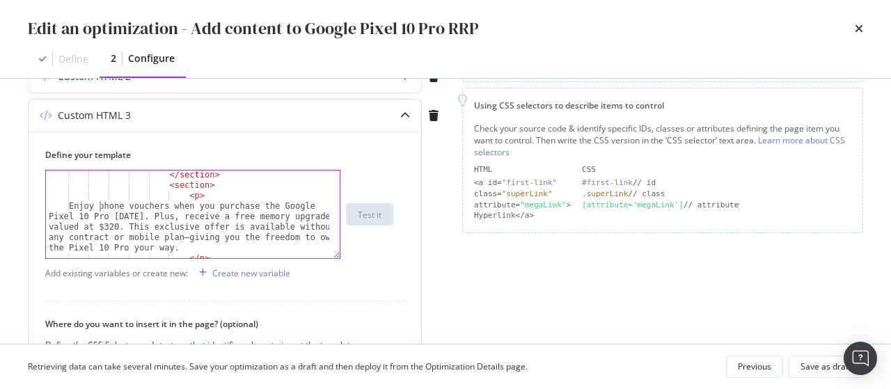
scroll to position [575, 0]
drag, startPoint x: 137, startPoint y: 213, endPoint x: 120, endPoint y: 224, distance: 20.3
click at [120, 224] on div "</ section > < section > < p > Enjoy phone vouchers when you purchase the Googl…" at bounding box center [188, 223] width 285 height 109
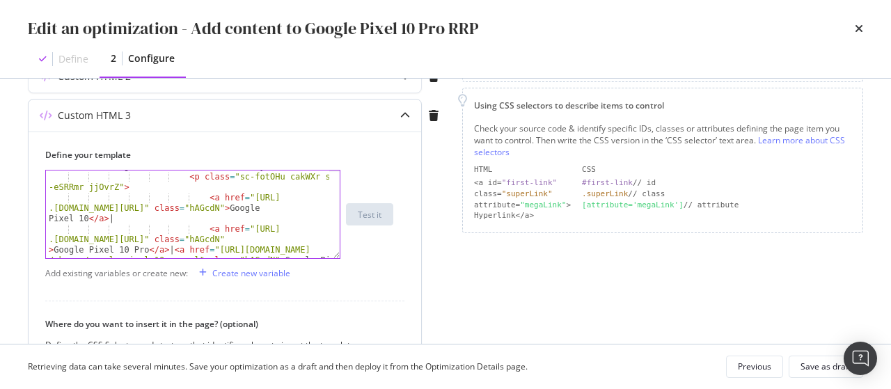
scroll to position [940, 0]
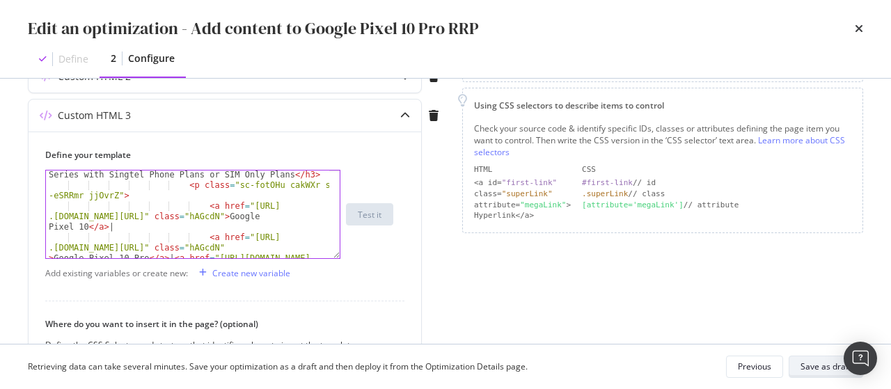
type textarea "Enjoy phone vouchers when you purchase the Google Pixel 10 Pro [DATE]. This exc…"
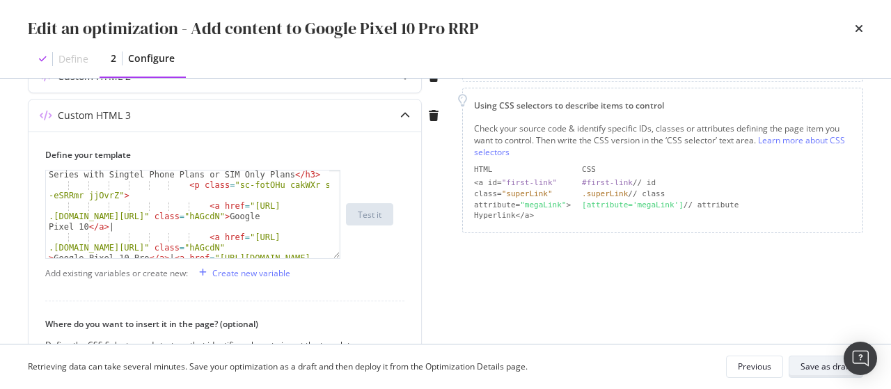
click at [818, 362] on div "Save as draft" at bounding box center [826, 367] width 51 height 12
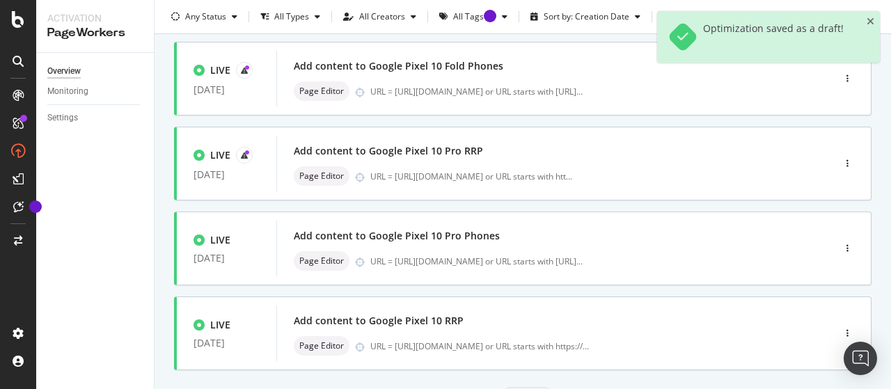
scroll to position [664, 0]
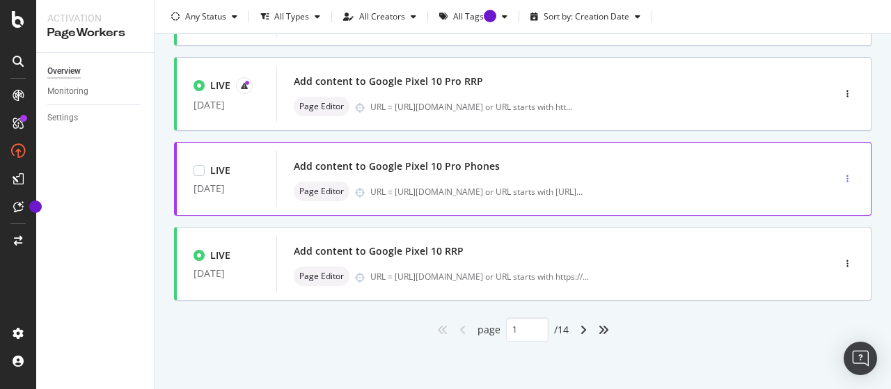
click at [847, 178] on icon "button" at bounding box center [848, 179] width 2 height 8
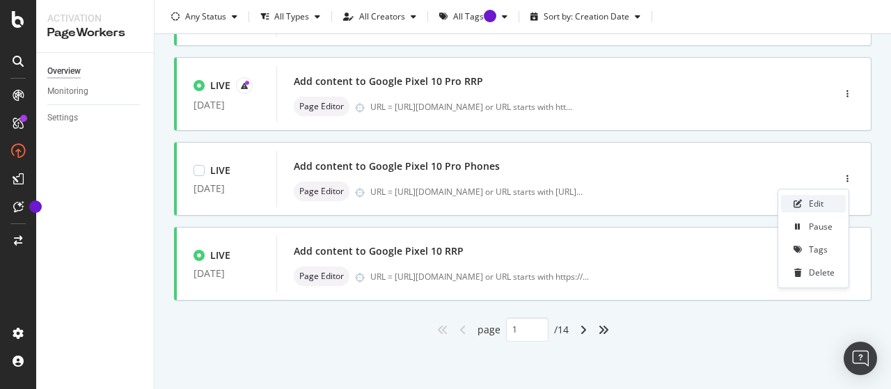
click at [827, 203] on div "Edit" at bounding box center [813, 203] width 65 height 17
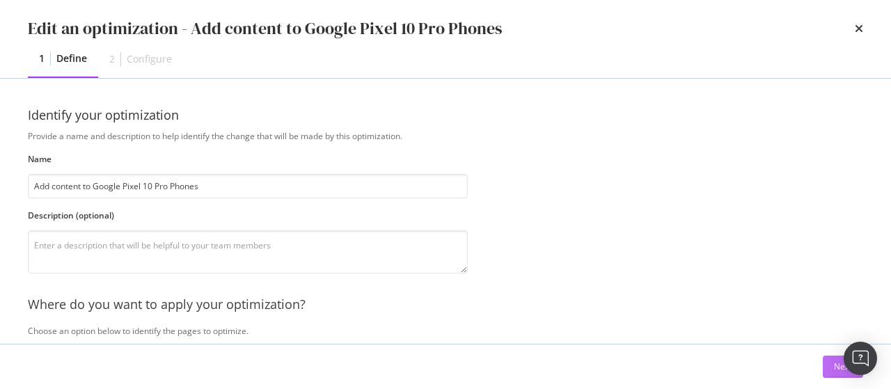
click at [828, 360] on button "Next" at bounding box center [843, 367] width 40 height 22
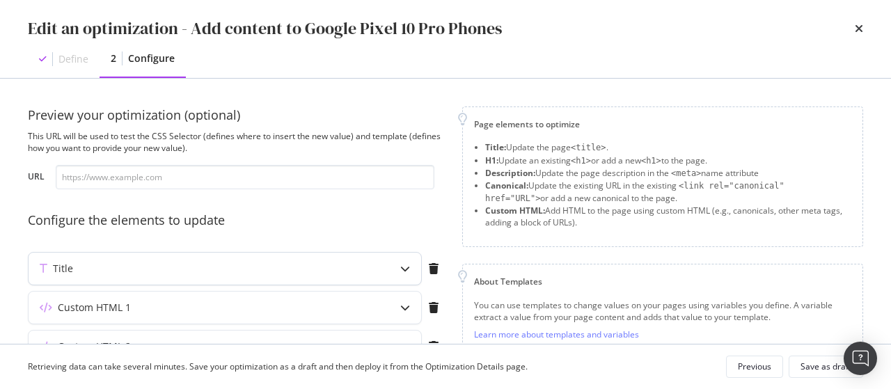
click at [390, 270] on div "modal" at bounding box center [405, 269] width 32 height 32
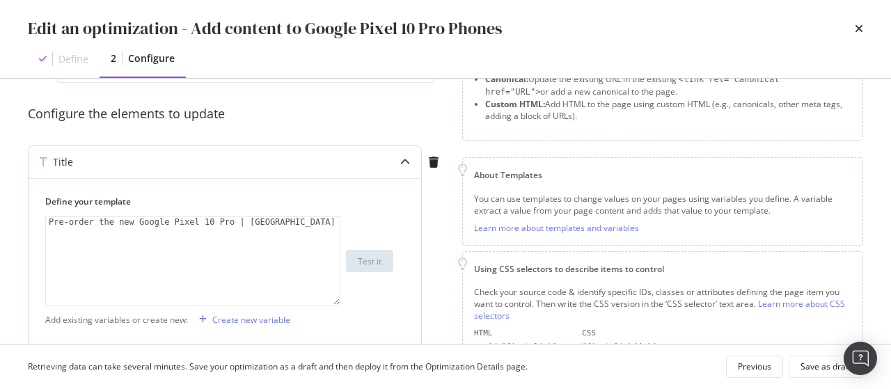
scroll to position [107, 0]
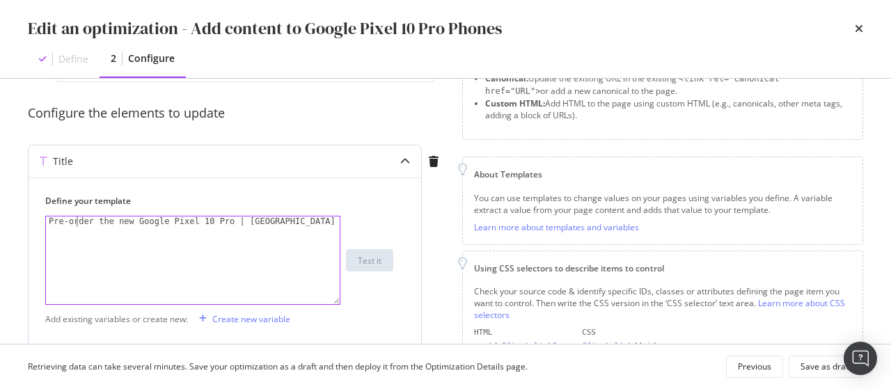
click at [76, 220] on div "Pre-order the new Google Pixel 10 Pro | [GEOGRAPHIC_DATA] [GEOGRAPHIC_DATA]" at bounding box center [193, 271] width 295 height 109
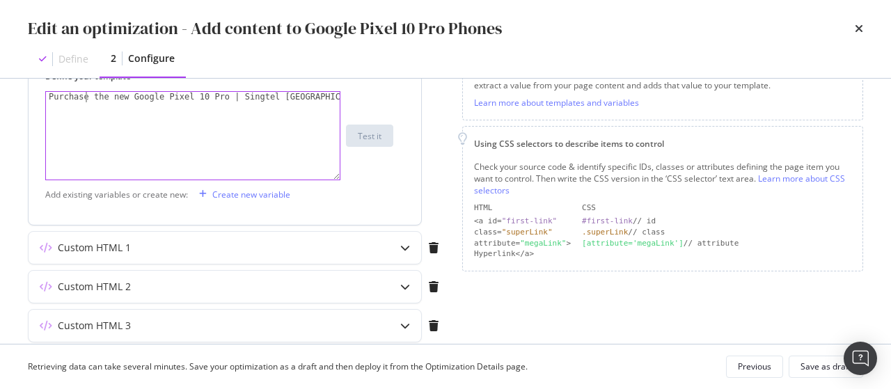
scroll to position [234, 0]
type textarea "Purchase the new Google Pixel 10 Pro | Singtel [GEOGRAPHIC_DATA]"
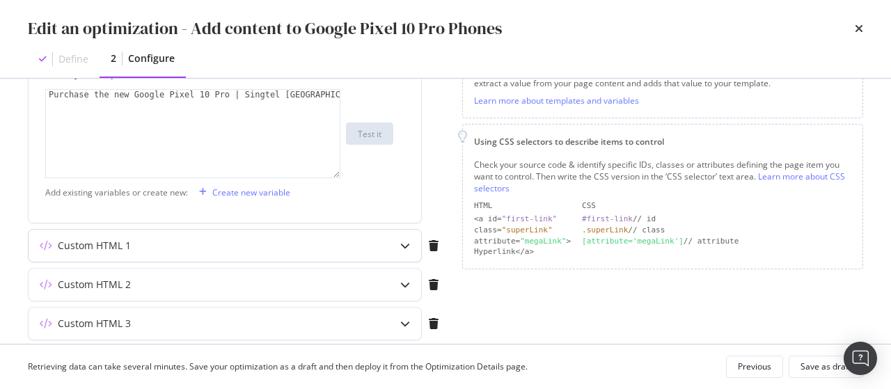
click at [265, 249] on div "Custom HTML 1" at bounding box center [198, 246] width 338 height 14
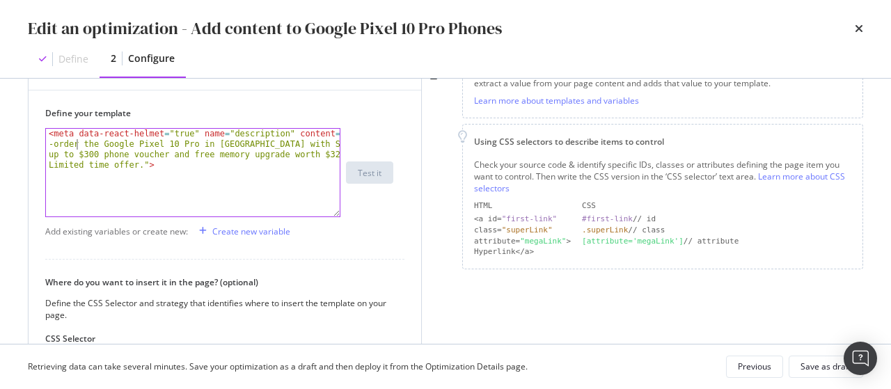
click at [75, 142] on div "< meta data-react-helmet = "true" name = "description" content = "Pre -order th…" at bounding box center [193, 215] width 295 height 172
click at [283, 144] on div "< meta data-react-helmet = "true" name = "description" content = "Buy the Googl…" at bounding box center [193, 215] width 295 height 172
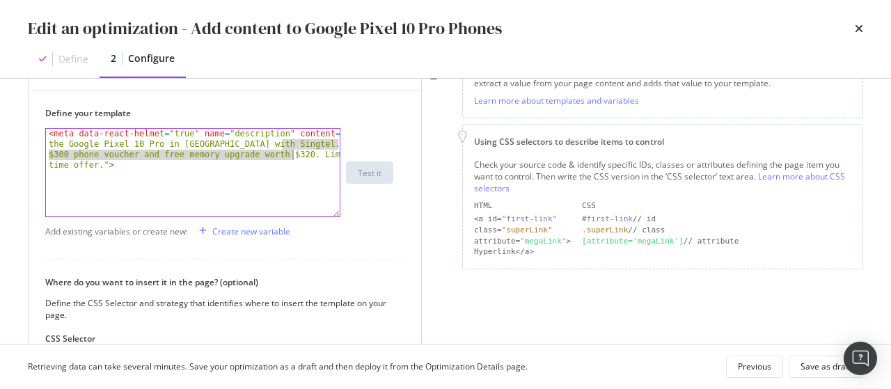
drag, startPoint x: 283, startPoint y: 144, endPoint x: 292, endPoint y: 157, distance: 15.5
click at [292, 157] on div "< meta data-react-helmet = "true" name = "description" content = "Buy the Googl…" at bounding box center [193, 215] width 295 height 172
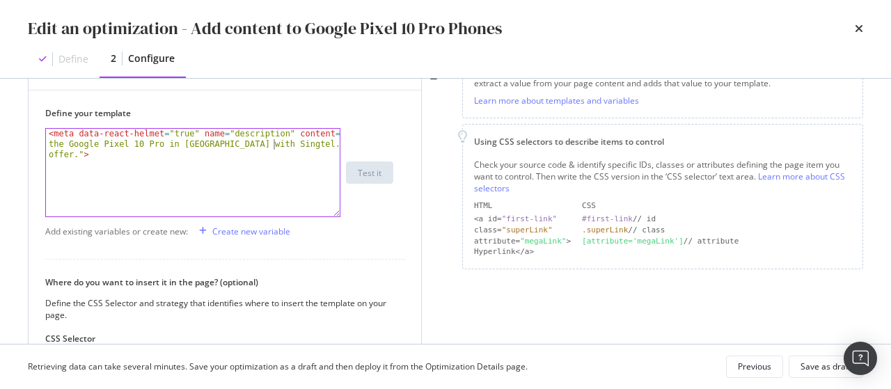
click at [325, 130] on div "< meta data-react-helmet = "true" name = "description" content = "Buy the Googl…" at bounding box center [193, 204] width 295 height 151
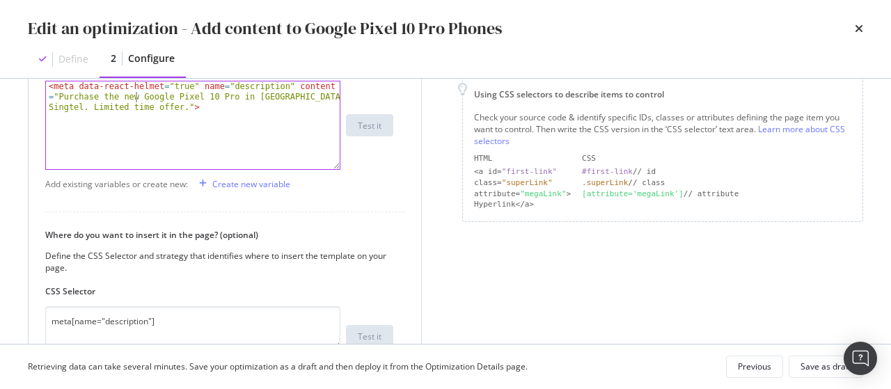
scroll to position [469, 0]
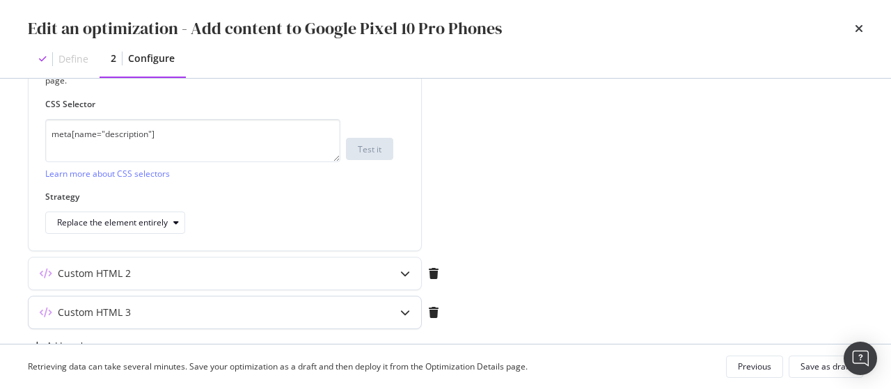
type textarea "<meta data-react-helmet="true" name="description" content="Purchase the new Goo…"
click at [391, 297] on div "modal" at bounding box center [405, 313] width 32 height 32
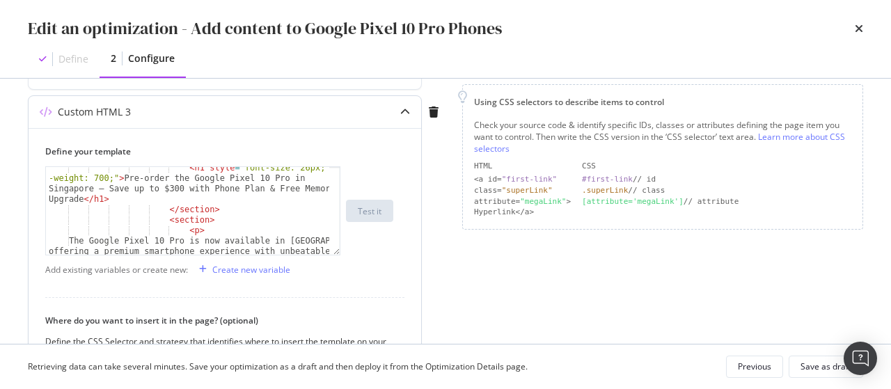
scroll to position [88, 0]
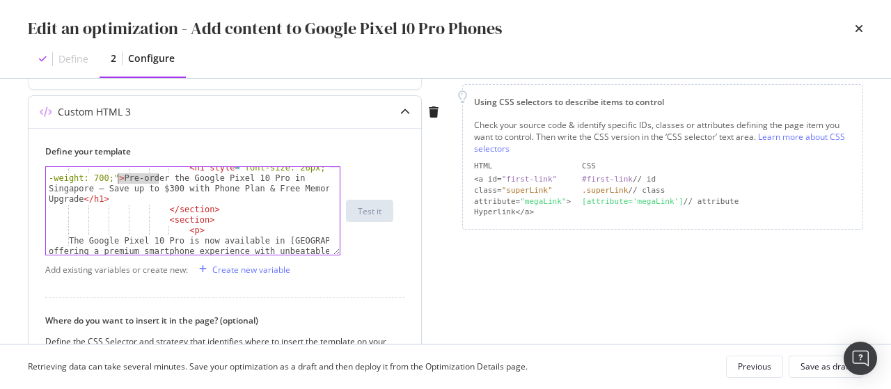
drag, startPoint x: 159, startPoint y: 175, endPoint x: 116, endPoint y: 176, distance: 43.2
click at [116, 176] on div "< h1 style = "font-size: 26px; font -weight: 700;" > Pre-order the Google Pixel…" at bounding box center [188, 259] width 285 height 193
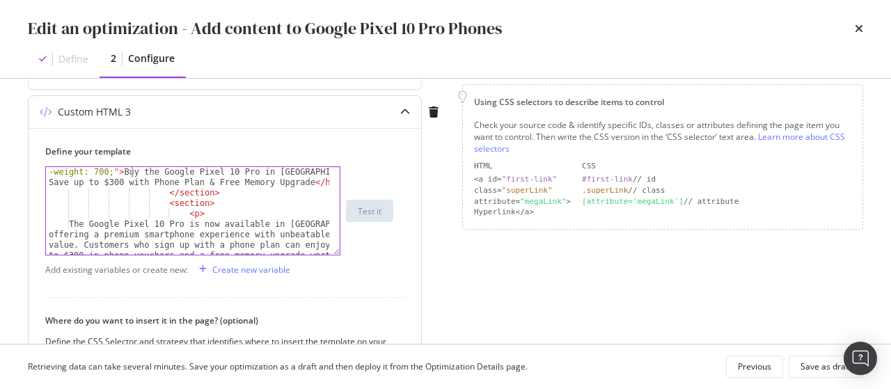
scroll to position [94, 0]
drag, startPoint x: 121, startPoint y: 180, endPoint x: 70, endPoint y: 182, distance: 51.6
click at [70, 182] on div "< h1 style = "font-size: 26px; font -weight: 700;" > Buy the Google Pixel 10 Pr…" at bounding box center [188, 247] width 285 height 182
click at [103, 180] on div "< h1 style = "font-size: 26px; font -weight: 700;" > Buy the Google Pixel 10 Pr…" at bounding box center [188, 248] width 285 height 182
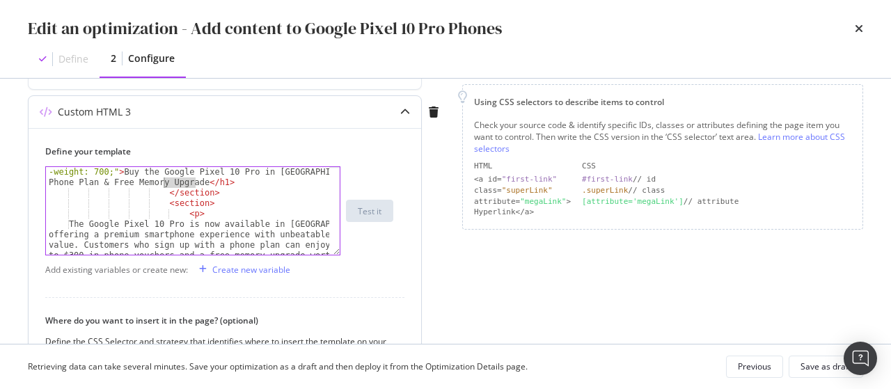
drag, startPoint x: 194, startPoint y: 178, endPoint x: 128, endPoint y: 185, distance: 65.8
click at [128, 185] on div "< h1 style = "font-size: 26px; font -weight: 700;" > Buy the Google Pixel 10 Pr…" at bounding box center [188, 248] width 285 height 182
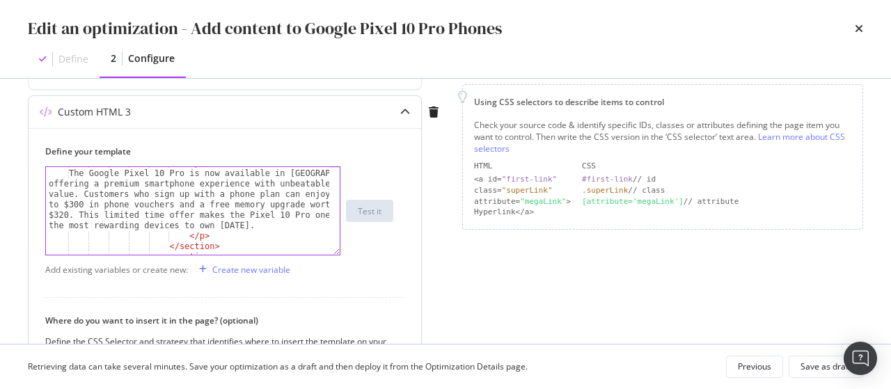
scroll to position [145, 0]
drag, startPoint x: 93, startPoint y: 204, endPoint x: 40, endPoint y: 205, distance: 53.6
click at [40, 205] on div "Define your template <h1 style="font-size: 26px; font-weight: 700;">Buy the Goo…" at bounding box center [225, 326] width 393 height 396
drag, startPoint x: 282, startPoint y: 202, endPoint x: 137, endPoint y: 206, distance: 144.9
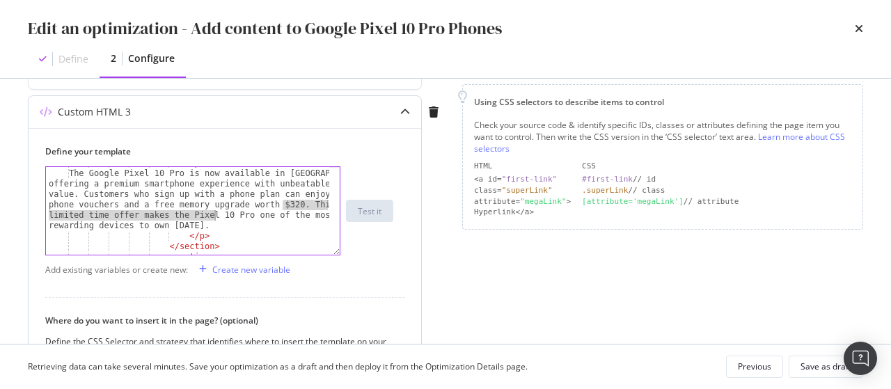
click at [137, 206] on div "< p > The Google Pixel 10 Pro is now available in [GEOGRAPHIC_DATA], offering a…" at bounding box center [188, 212] width 285 height 109
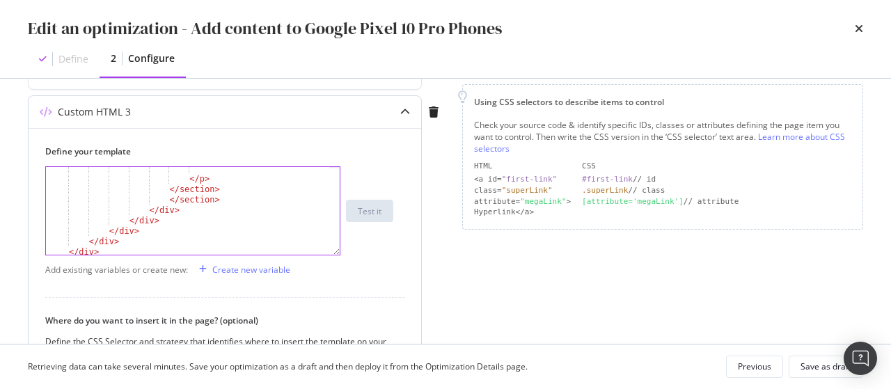
scroll to position [1113, 0]
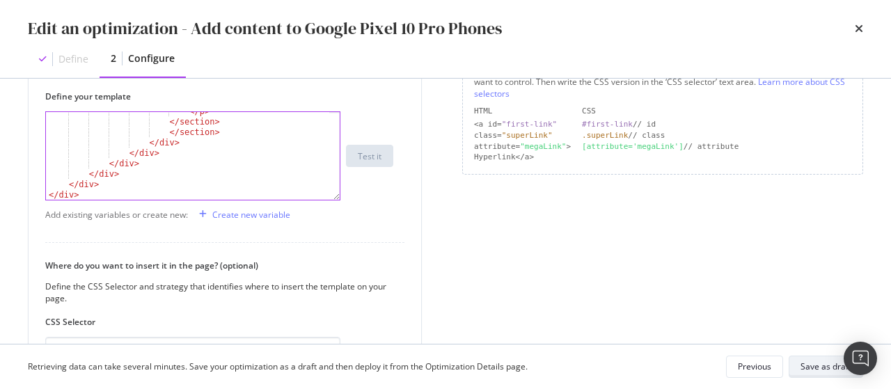
type textarea "The Google Pixel 10 Pro is now available in [GEOGRAPHIC_DATA], offering a premi…"
click at [826, 370] on div "Save as draft" at bounding box center [826, 367] width 51 height 12
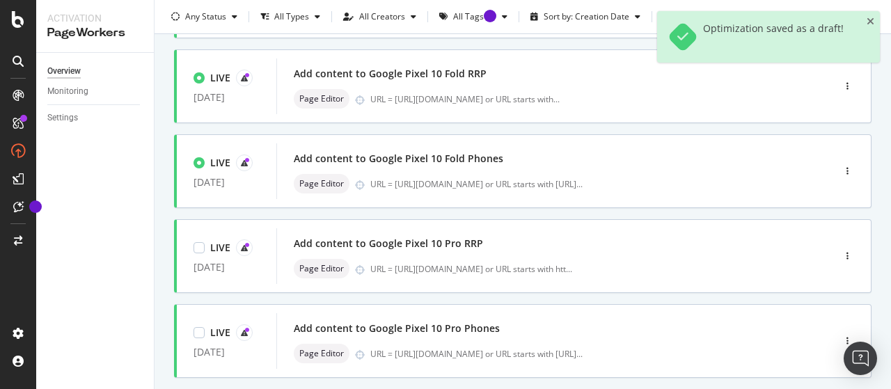
scroll to position [664, 0]
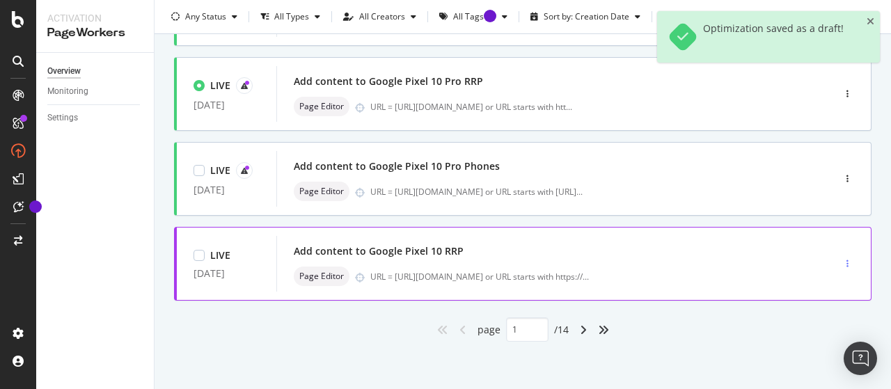
click at [841, 263] on div "button" at bounding box center [847, 264] width 13 height 8
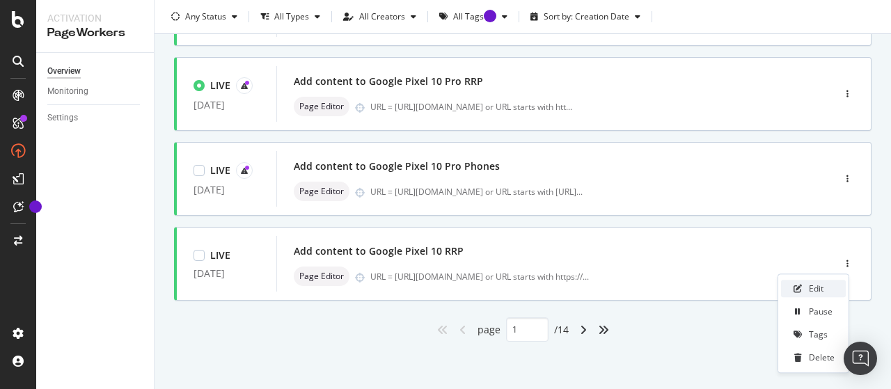
click at [818, 285] on div "Edit" at bounding box center [816, 289] width 15 height 12
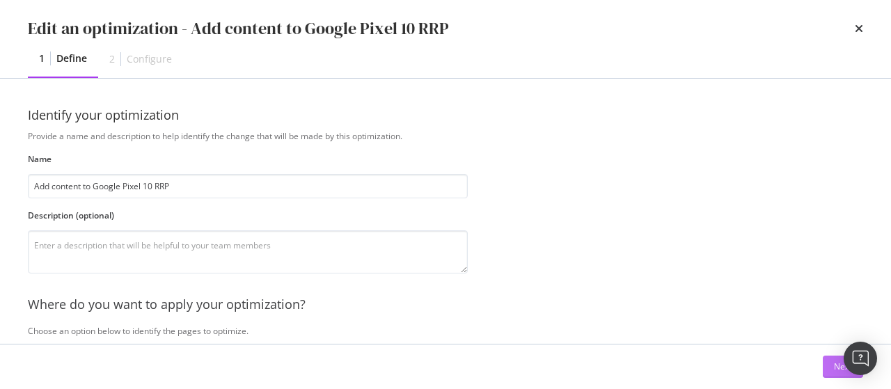
click at [832, 373] on button "Next" at bounding box center [843, 367] width 40 height 22
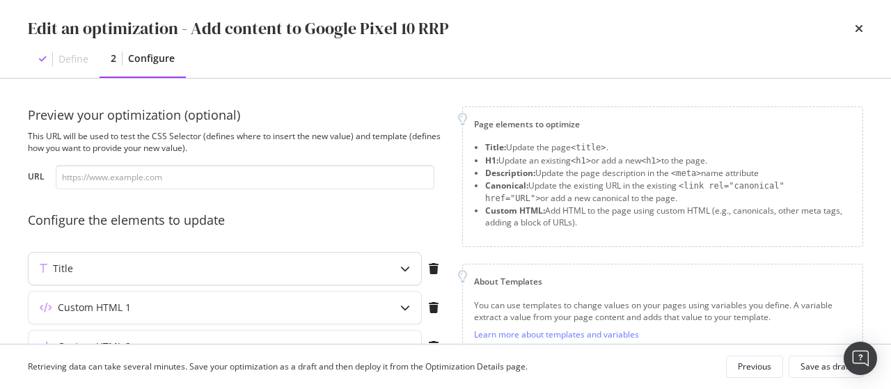
click at [349, 278] on div "Title" at bounding box center [225, 269] width 393 height 32
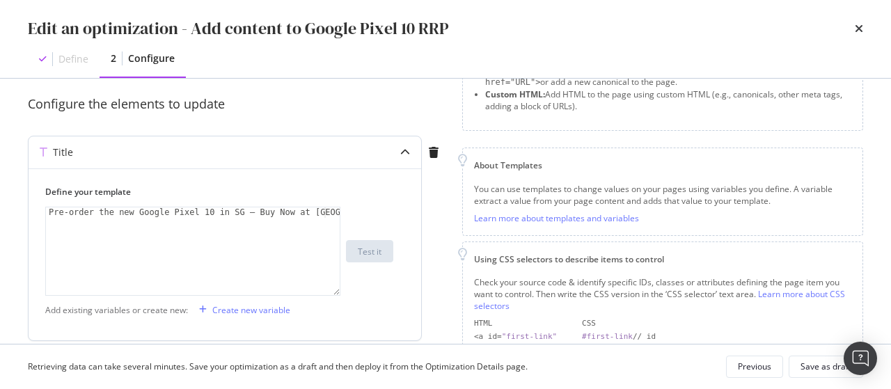
scroll to position [118, 0]
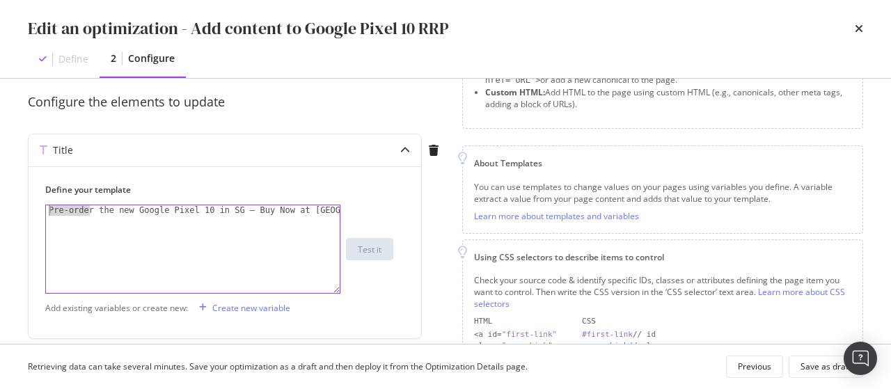
drag, startPoint x: 89, startPoint y: 212, endPoint x: 21, endPoint y: 208, distance: 68.3
click at [21, 208] on div "Preview your optimization (optional) This URL will be used to test the CSS Sele…" at bounding box center [445, 211] width 891 height 265
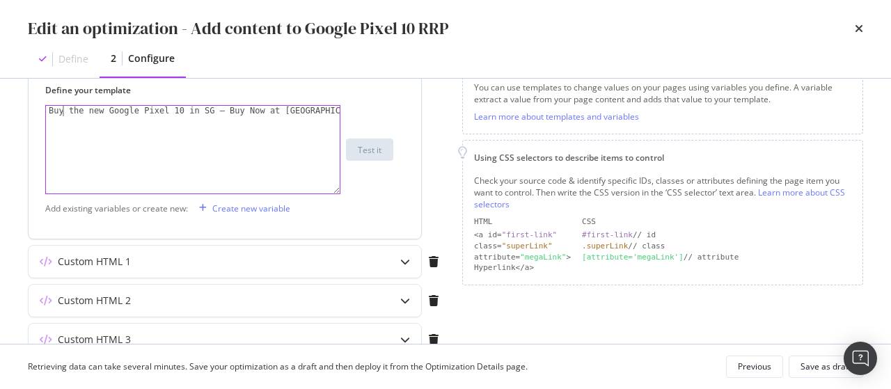
scroll to position [219, 0]
click at [198, 110] on div "Buy the new Google Pixel 10 in SG – Buy Now at [GEOGRAPHIC_DATA]" at bounding box center [193, 159] width 295 height 109
click at [294, 111] on div "Buy the new Google Pixel 10 in [GEOGRAPHIC_DATA] – Buy Now at [GEOGRAPHIC_DATA]" at bounding box center [193, 159] width 295 height 109
type textarea "Buy the new Google Pixel 10 in [GEOGRAPHIC_DATA] – [GEOGRAPHIC_DATA]"
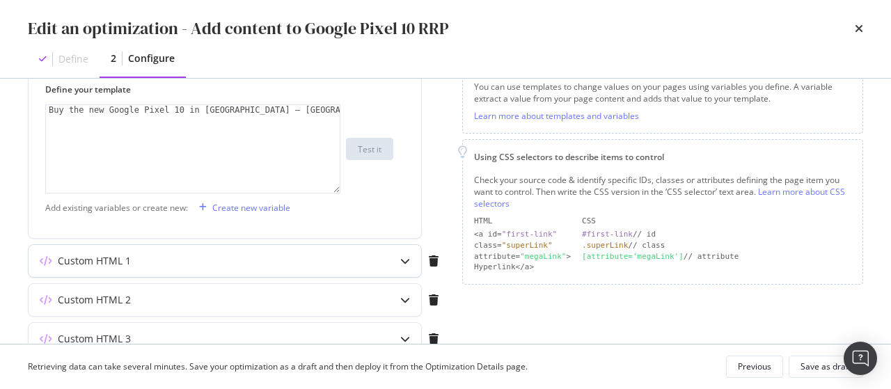
click at [350, 258] on div "Custom HTML 1" at bounding box center [198, 261] width 338 height 14
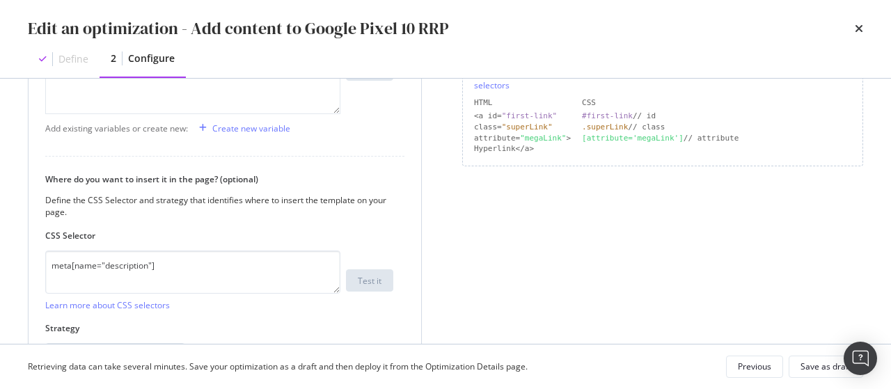
scroll to position [506, 0]
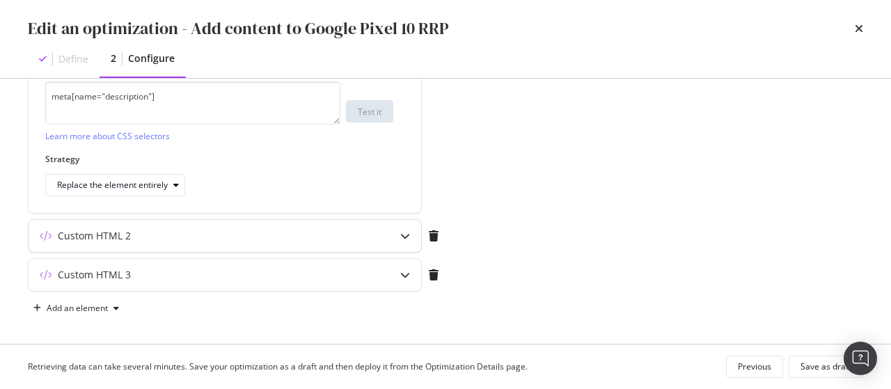
click at [350, 229] on div "Custom HTML 2" at bounding box center [198, 236] width 338 height 14
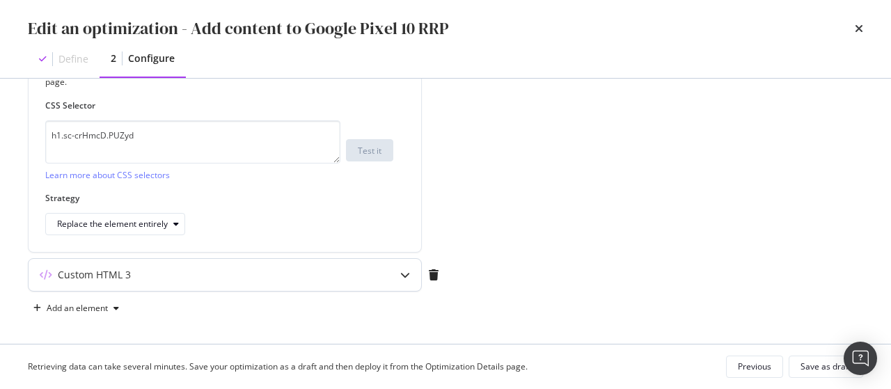
click at [359, 285] on div "Custom HTML 3" at bounding box center [225, 275] width 393 height 32
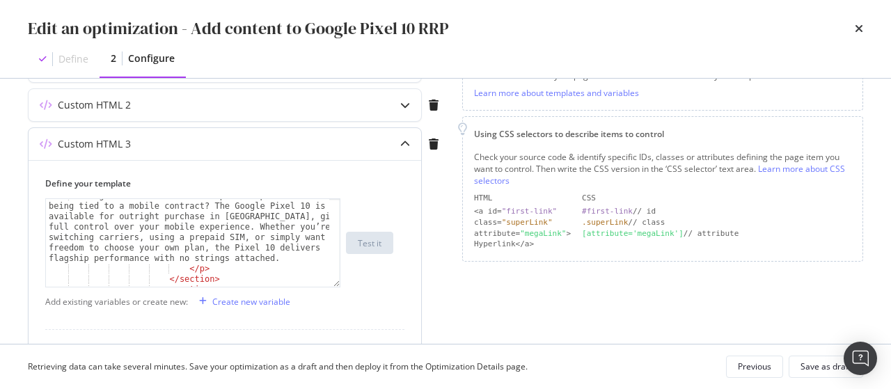
scroll to position [155, 0]
click at [198, 235] on div "Looking for the ultimate smartphone experience without being tied to a mobile c…" at bounding box center [188, 277] width 285 height 172
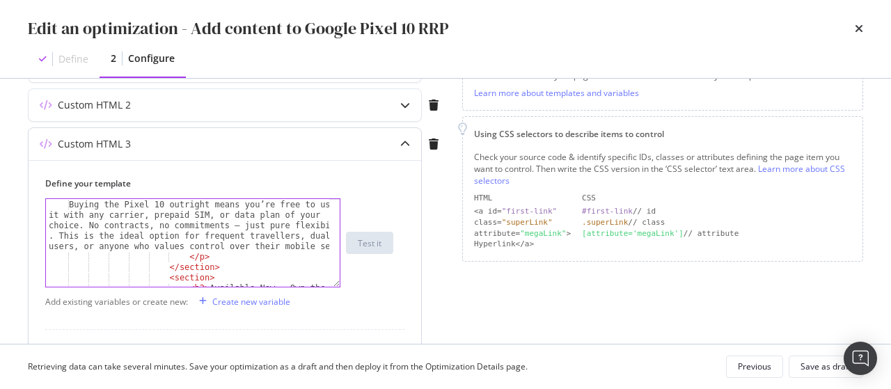
scroll to position [699, 0]
click at [198, 217] on div "< p > Buying the Pixel 10 outright means you’re free to use it with any carrier…" at bounding box center [188, 249] width 285 height 120
type textarea "Buying the Pixel 10 outright means you’re free to use it with any carrier or da…"
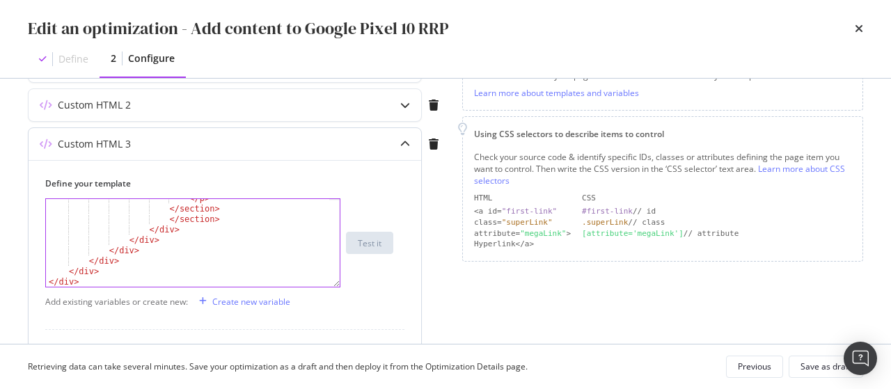
scroll to position [1332, 0]
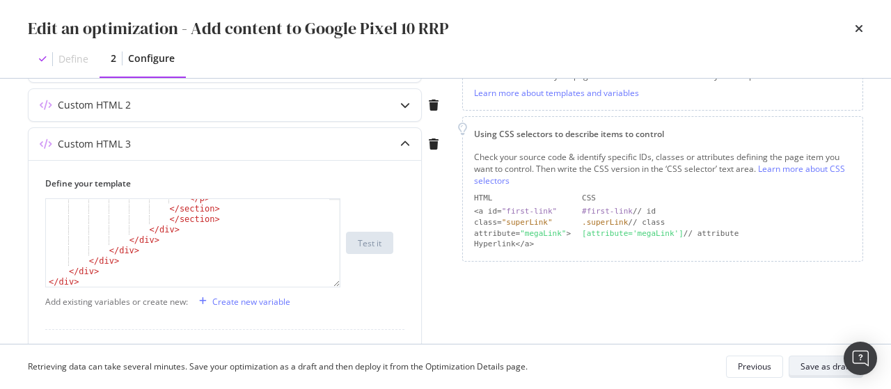
click at [833, 370] on div "Save as draft" at bounding box center [826, 367] width 51 height 12
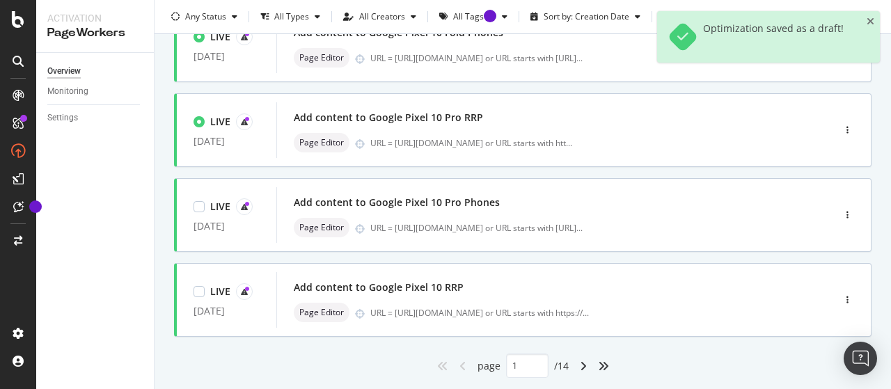
scroll to position [664, 0]
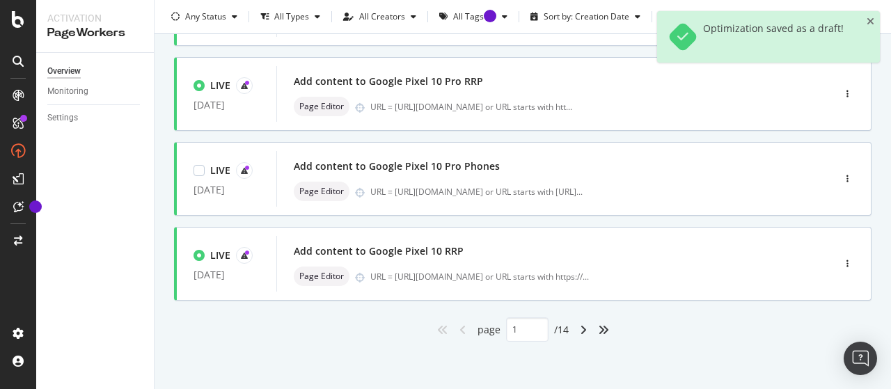
click at [584, 324] on div "angle-right" at bounding box center [584, 330] width 18 height 22
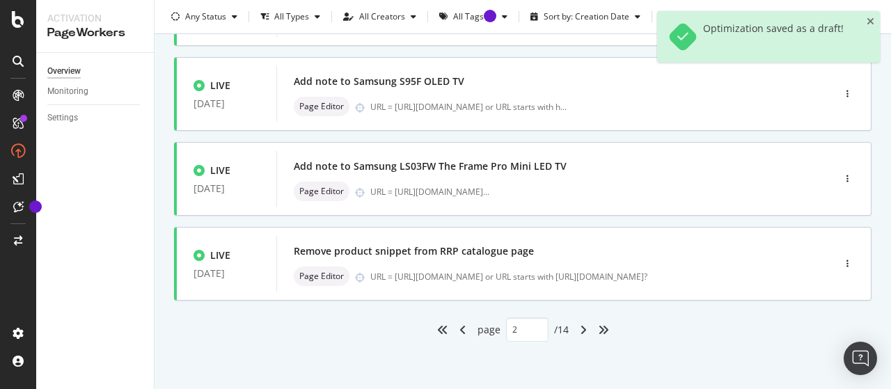
type input "2"
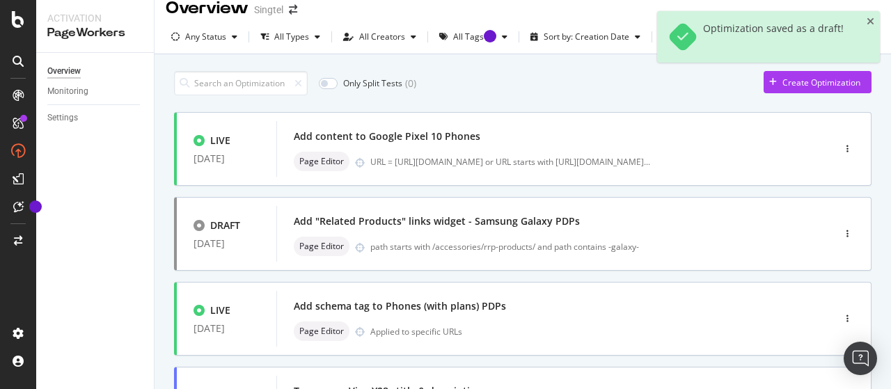
scroll to position [0, 0]
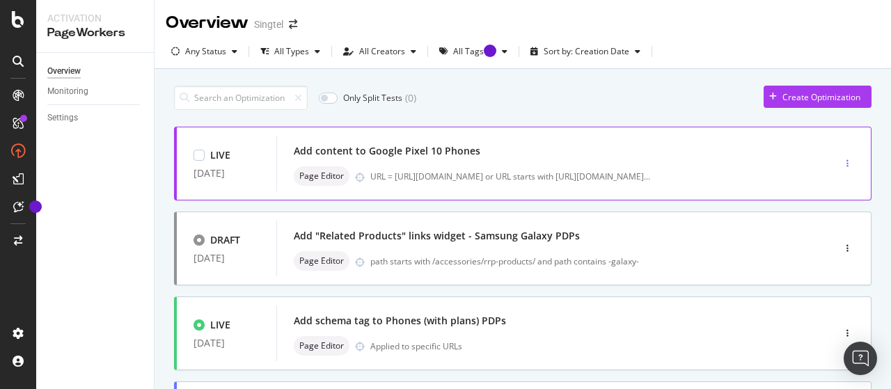
click at [847, 159] on icon "button" at bounding box center [848, 163] width 2 height 8
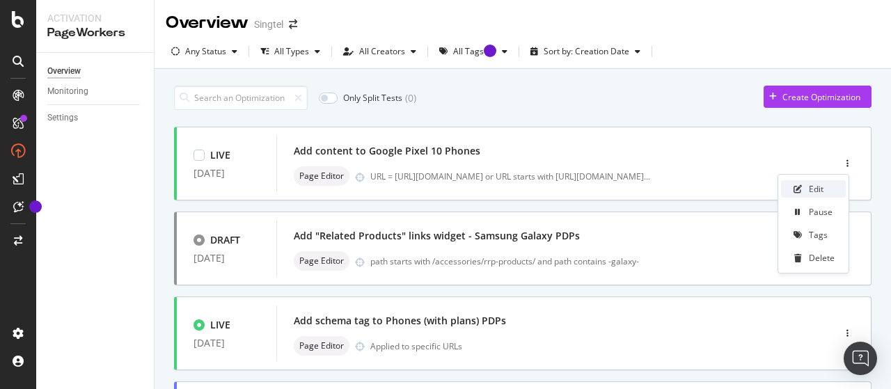
click at [825, 185] on div "Edit" at bounding box center [813, 188] width 65 height 17
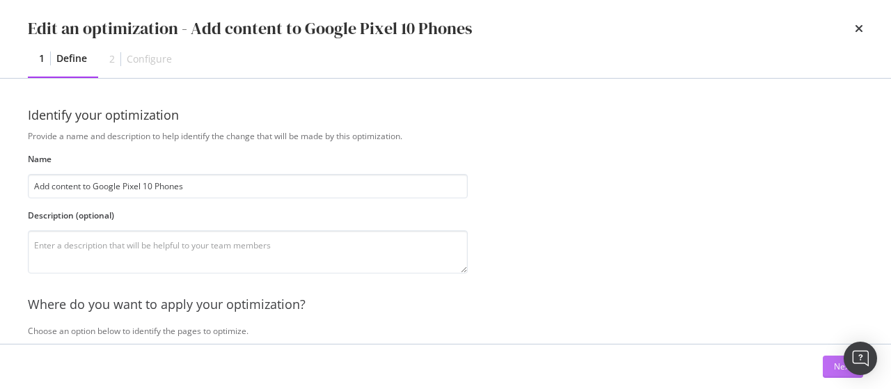
click at [830, 366] on button "Next" at bounding box center [843, 367] width 40 height 22
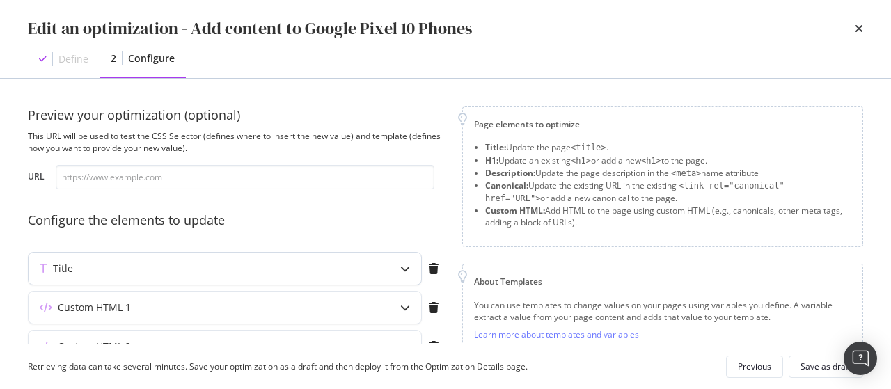
click at [375, 276] on div "Title" at bounding box center [225, 269] width 393 height 32
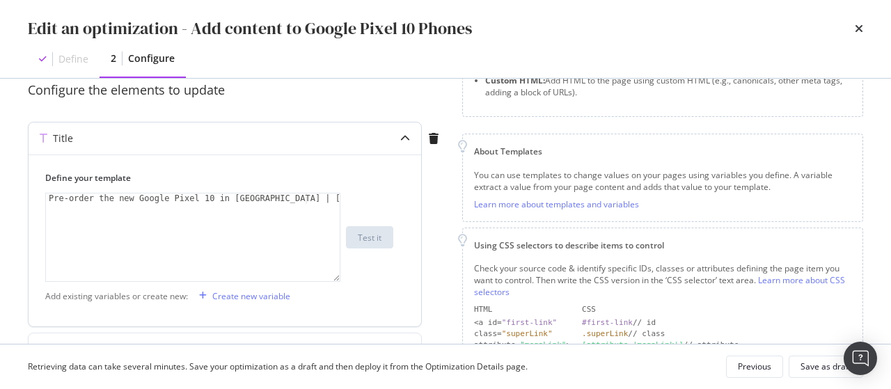
scroll to position [138, 0]
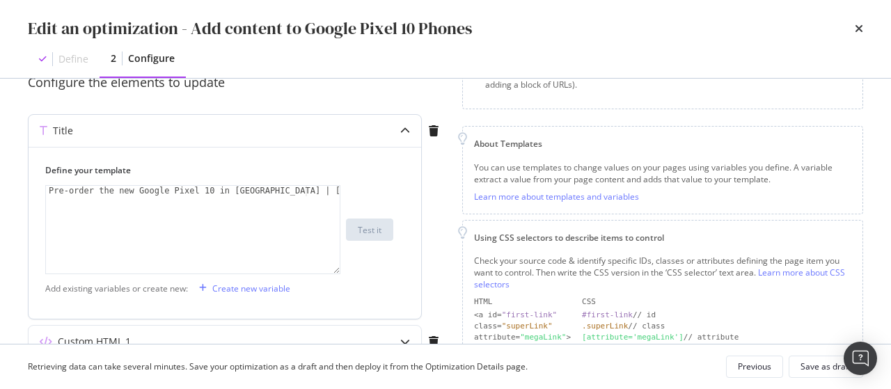
drag, startPoint x: 88, startPoint y: 190, endPoint x: 81, endPoint y: 190, distance: 7.7
click at [81, 190] on div "Pre-order the new Google Pixel 10 in [GEOGRAPHIC_DATA] | [GEOGRAPHIC_DATA]" at bounding box center [193, 240] width 295 height 109
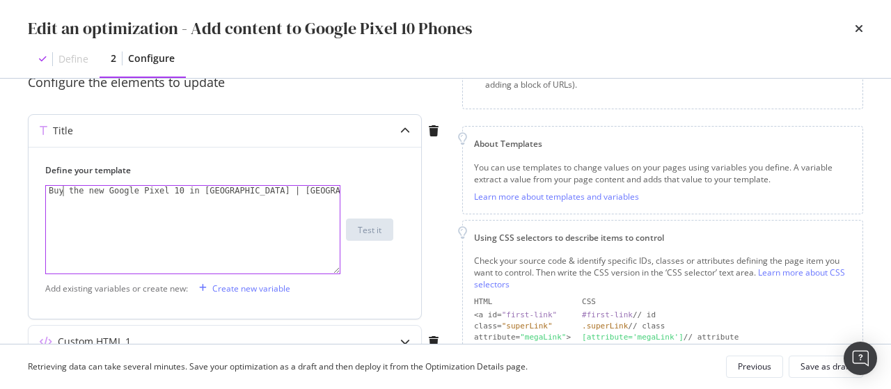
scroll to position [283, 0]
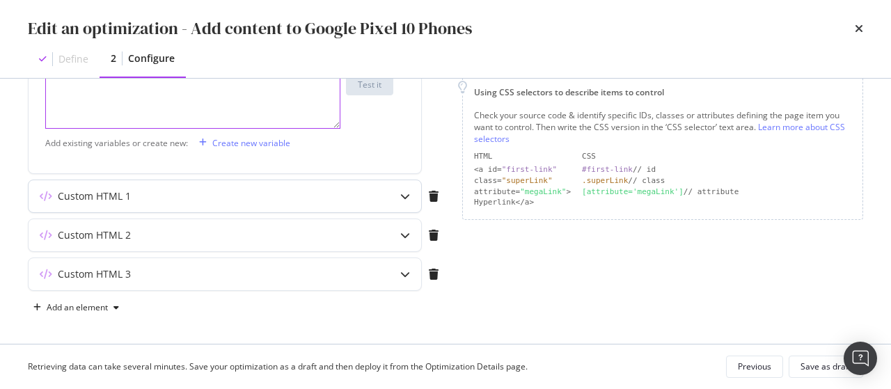
type textarea "Buy the new Google Pixel 10 in [GEOGRAPHIC_DATA] | [GEOGRAPHIC_DATA]"
click at [238, 197] on div "Custom HTML 1" at bounding box center [198, 196] width 338 height 14
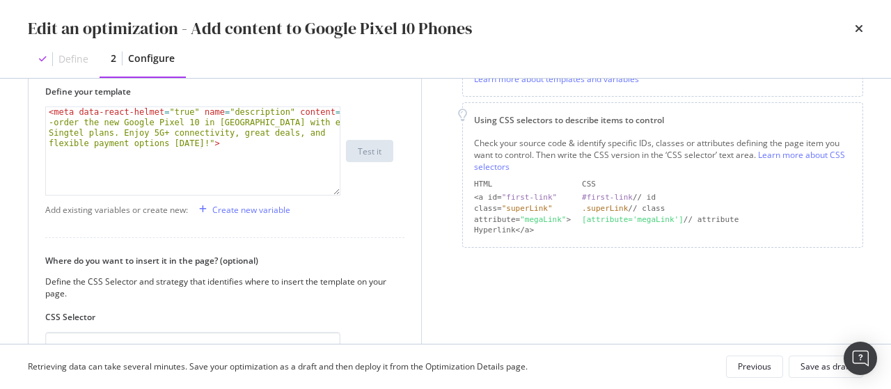
scroll to position [256, 0]
drag, startPoint x: 75, startPoint y: 122, endPoint x: 24, endPoint y: 127, distance: 51.8
click at [24, 127] on div "Preview your optimization (optional) This URL will be used to test the CSS Sele…" at bounding box center [445, 211] width 891 height 265
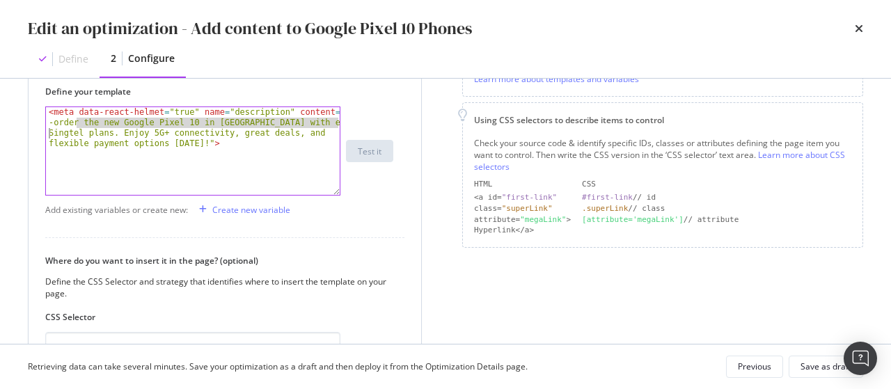
click at [80, 125] on div "< meta data-react-helmet = "true" name = "description" content = "Pre -order th…" at bounding box center [193, 151] width 294 height 88
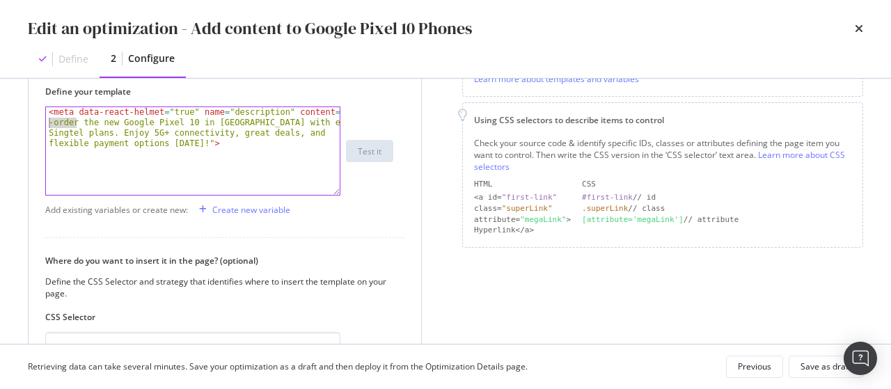
drag, startPoint x: 75, startPoint y: 122, endPoint x: 40, endPoint y: 121, distance: 34.1
click at [40, 121] on div "Define your template <meta data-react-helmet="true" name="description" content=…" at bounding box center [225, 266] width 393 height 396
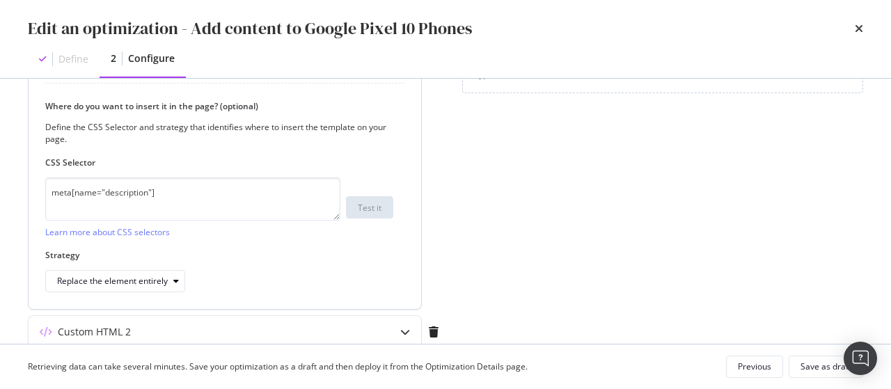
scroll to position [506, 0]
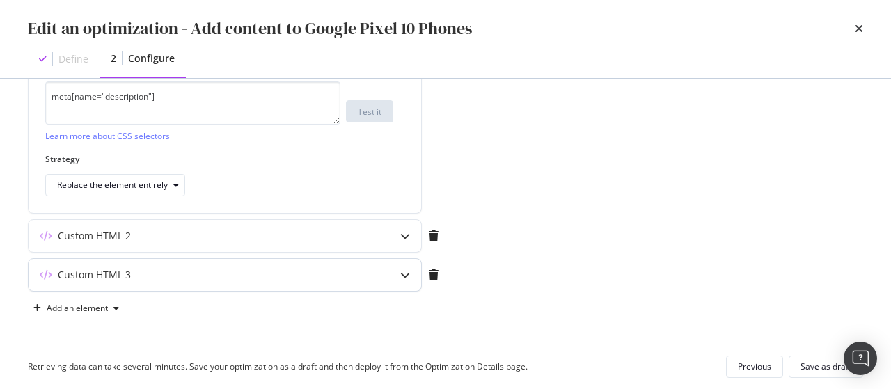
type textarea "<meta data-react-helmet="true" name="description" content="Buy the new Google P…"
click at [249, 277] on div "Custom HTML 3" at bounding box center [198, 275] width 338 height 14
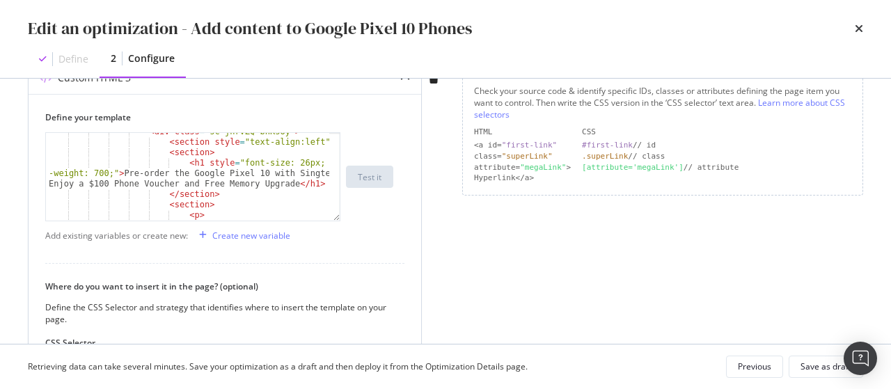
scroll to position [58, 0]
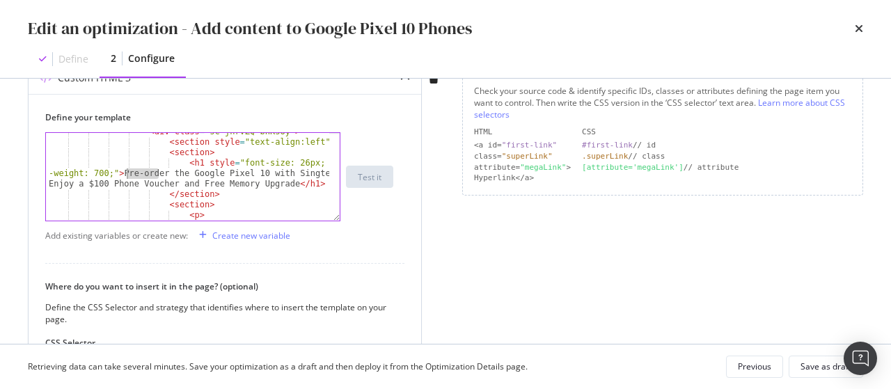
drag, startPoint x: 159, startPoint y: 169, endPoint x: 125, endPoint y: 175, distance: 34.6
click at [125, 175] on div "< div class = "sc-jnrVZQ bnKsUy" > < section style = "text-align:left" > < sect…" at bounding box center [188, 208] width 285 height 162
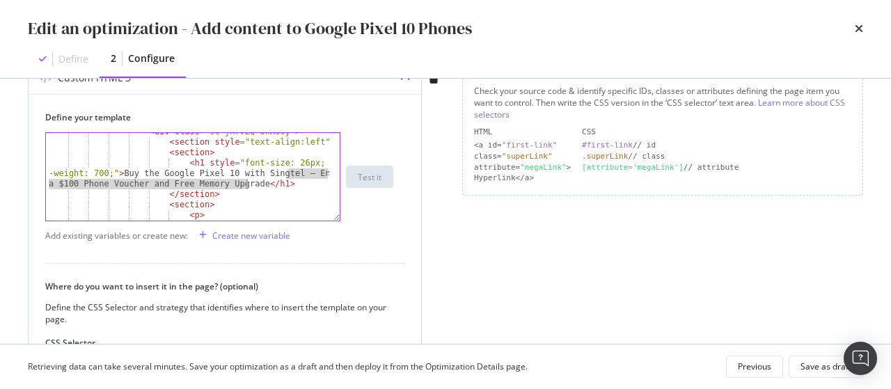
drag, startPoint x: 287, startPoint y: 169, endPoint x: 247, endPoint y: 182, distance: 41.6
click at [247, 182] on div "< div class = "sc-jnrVZQ bnKsUy" > < section style = "text-align:left" > < sect…" at bounding box center [188, 208] width 285 height 162
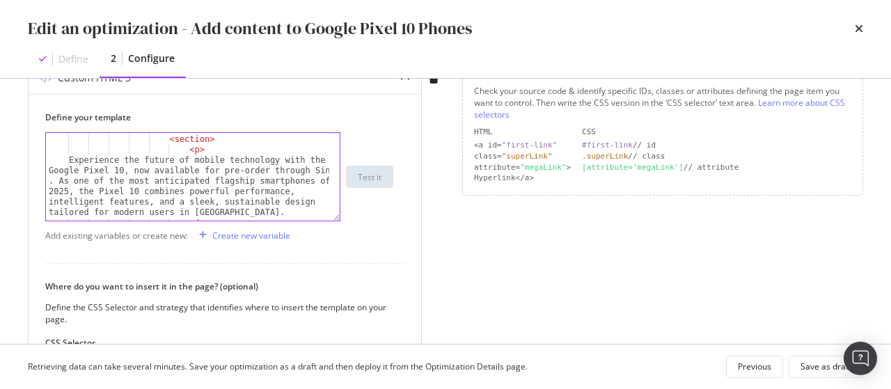
scroll to position [114, 0]
drag, startPoint x: 247, startPoint y: 169, endPoint x: 217, endPoint y: 173, distance: 30.9
click at [217, 173] on div "</ section > < section > < p > Experience the future of mobile technology with …" at bounding box center [188, 177] width 285 height 109
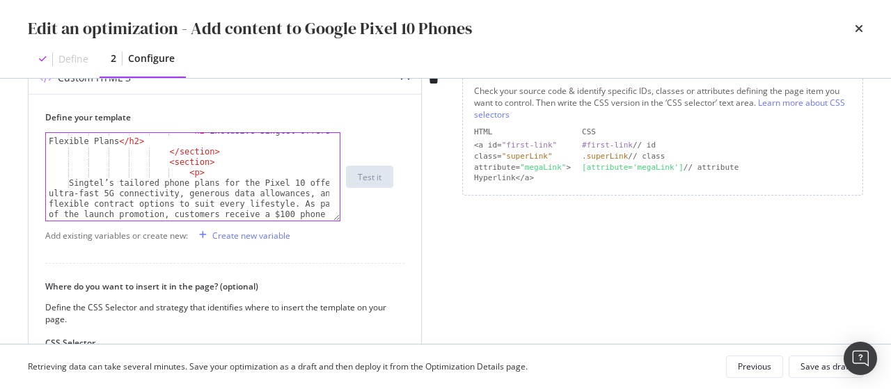
scroll to position [613, 0]
click at [107, 192] on div "< h2 > Exclusive Singtel Offers and Flexible Plans </ h2 > </ section > < secti…" at bounding box center [188, 221] width 285 height 193
type textarea "Singtel’s tailored phone plans for the Pixel 10 offer ultra-fast 5G+ connectivi…"
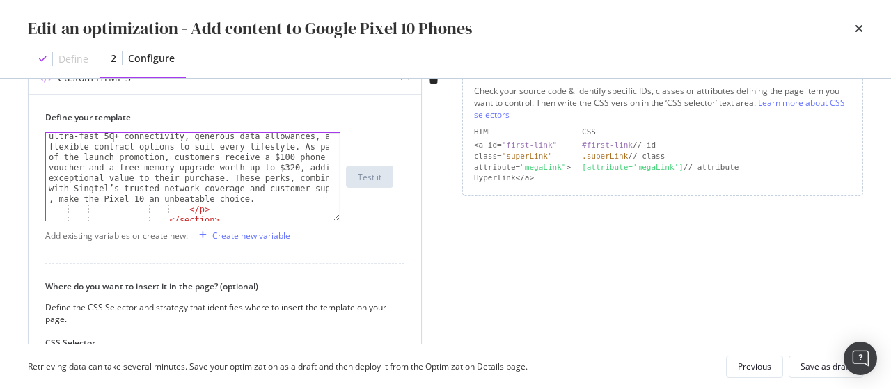
scroll to position [670, 0]
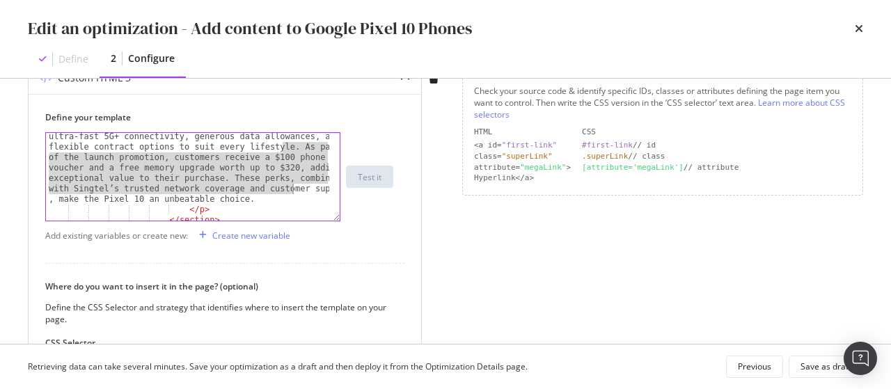
drag, startPoint x: 281, startPoint y: 146, endPoint x: 292, endPoint y: 190, distance: 45.3
click at [292, 190] on div "Singtel’s tailored phone plans for the Pixel 10 offer ultra-fast 5G+ connectivi…" at bounding box center [188, 212] width 285 height 182
click at [284, 152] on div "Singtel’s tailored phone plans for the Pixel 10 offer ultra-fast 5G+ connectivi…" at bounding box center [187, 177] width 283 height 88
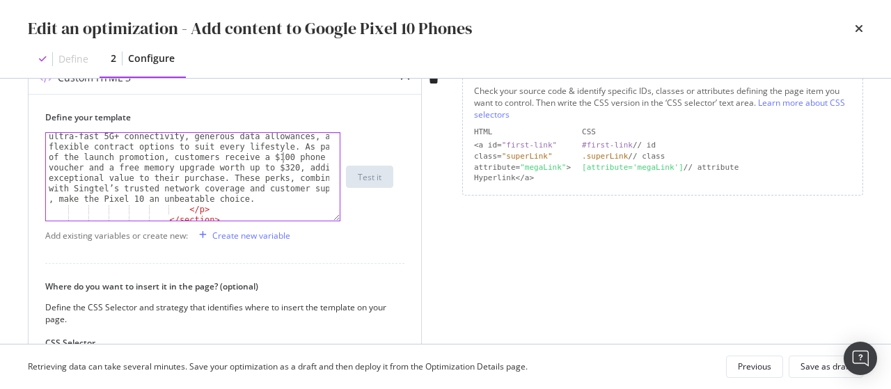
type textarea "Singtel’s tailored phone plans for the Pixel 10 offer ultra-fast 5G+ connectivi…"
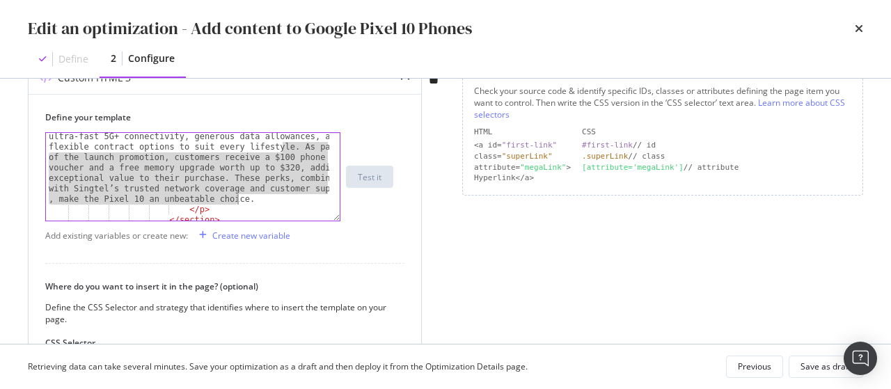
drag, startPoint x: 283, startPoint y: 147, endPoint x: 273, endPoint y: 198, distance: 52.4
click at [273, 198] on div "Singtel’s tailored phone plans for the Pixel 10 offer ultra-fast 5G+ connectivi…" at bounding box center [188, 212] width 285 height 182
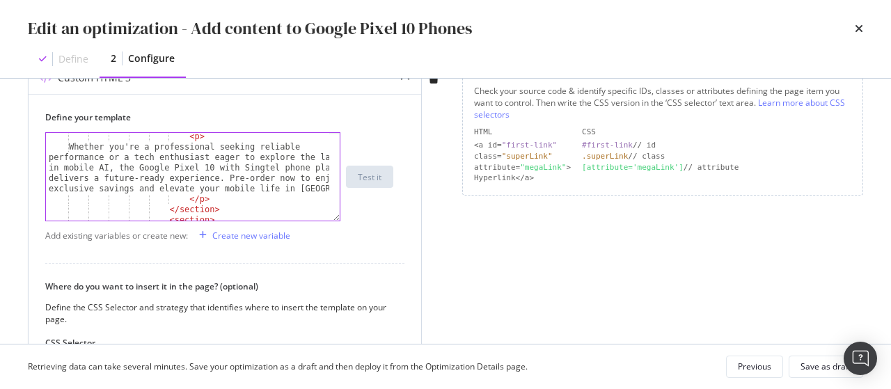
scroll to position [765, 0]
drag, startPoint x: 255, startPoint y: 175, endPoint x: 216, endPoint y: 175, distance: 39.0
click at [216, 175] on div "< p > Whether you're a professional seeking reliable performance or a tech enth…" at bounding box center [188, 185] width 285 height 109
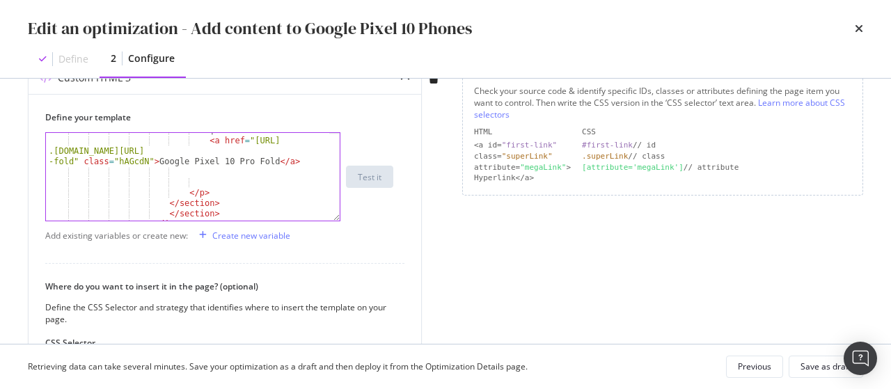
scroll to position [1230, 0]
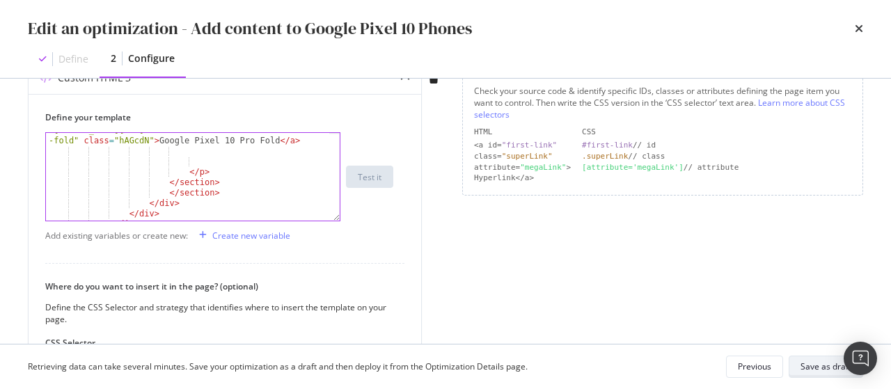
type textarea "Whether you're a professional seeking reliable performance or a tech enthusiast…"
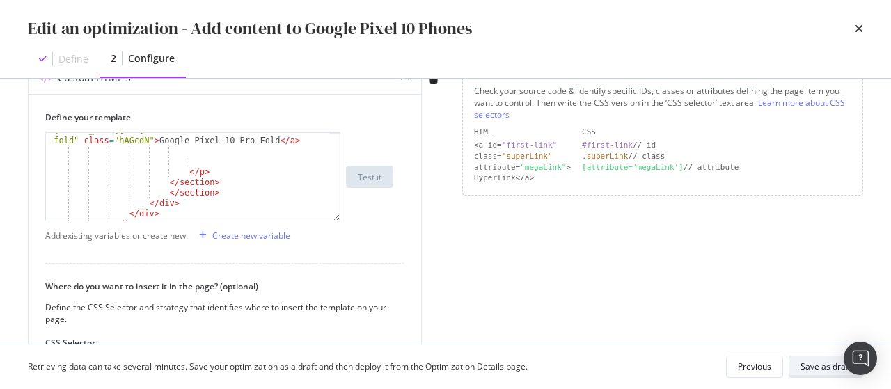
click at [813, 364] on div "Save as draft" at bounding box center [826, 367] width 51 height 12
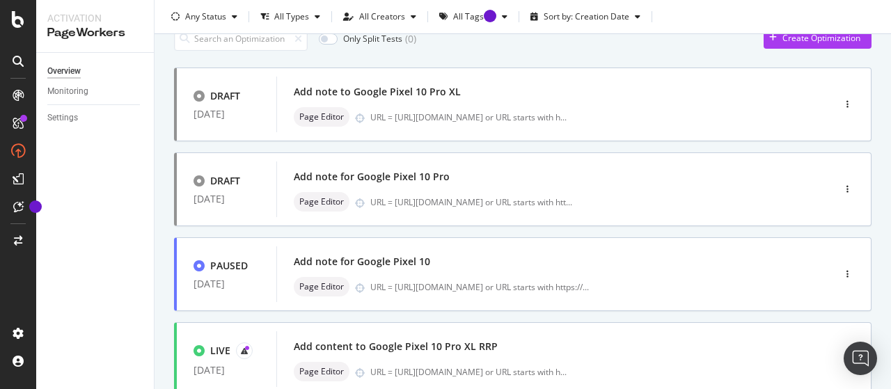
scroll to position [664, 0]
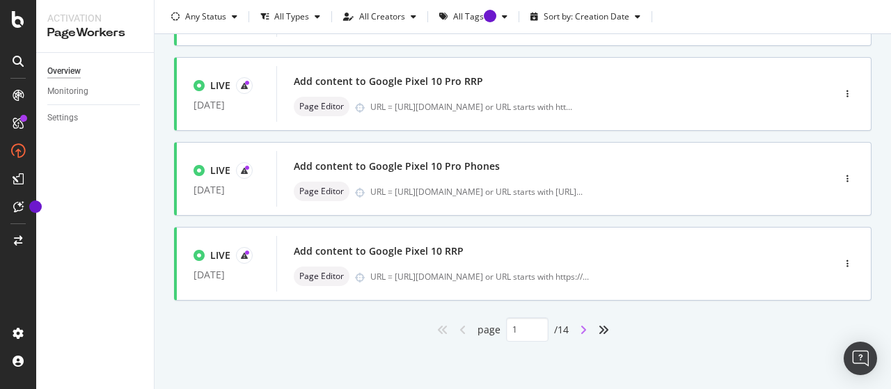
click at [580, 328] on icon "angle-right" at bounding box center [583, 330] width 7 height 11
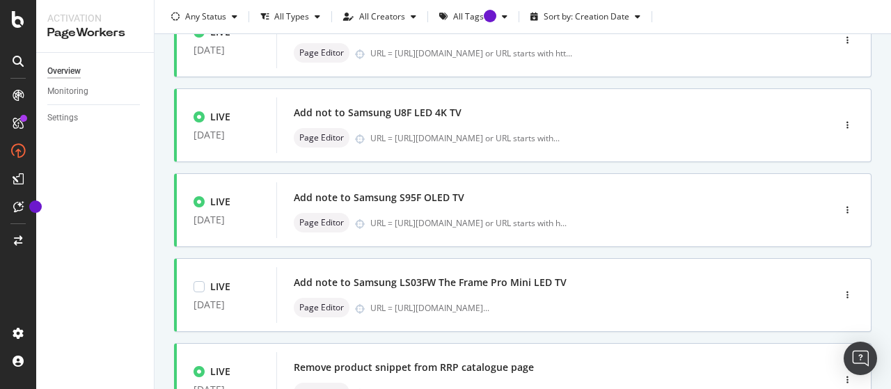
scroll to position [0, 0]
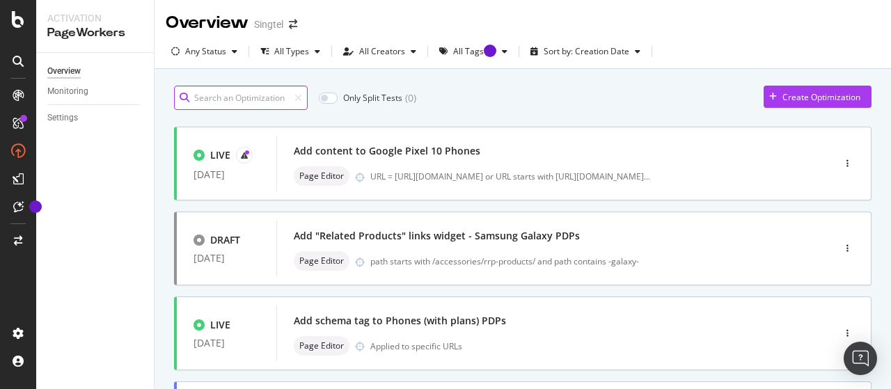
click at [231, 102] on input at bounding box center [241, 98] width 134 height 24
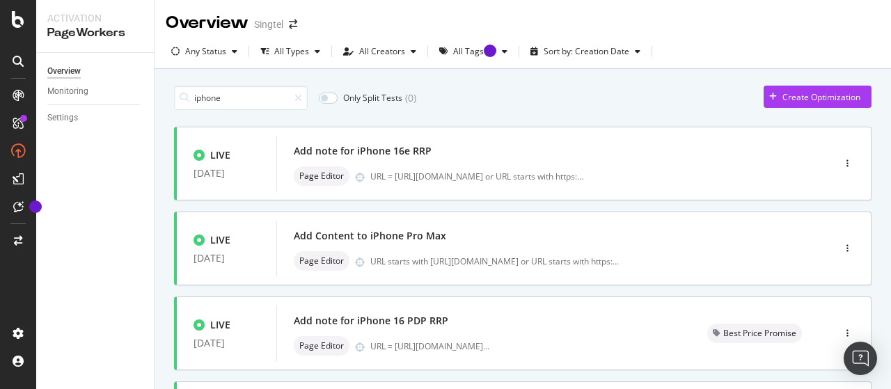
type input "1"
click at [841, 247] on div "button" at bounding box center [847, 248] width 13 height 8
click at [841, 237] on button "button" at bounding box center [847, 248] width 13 height 22
click at [252, 99] on input "iphone" at bounding box center [241, 98] width 134 height 24
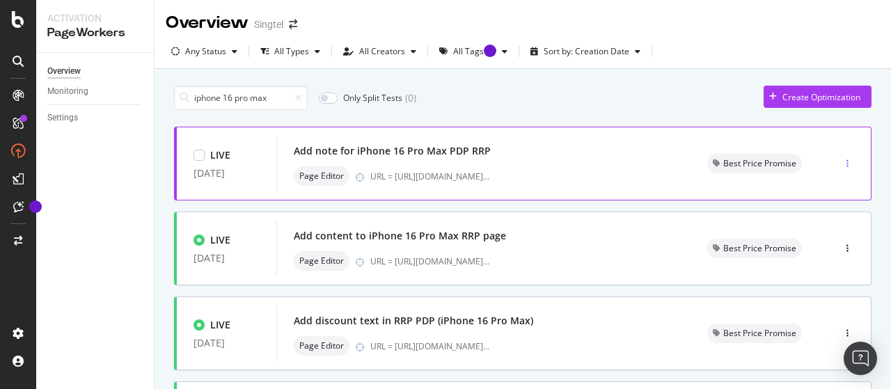
click at [847, 164] on icon "button" at bounding box center [848, 163] width 2 height 8
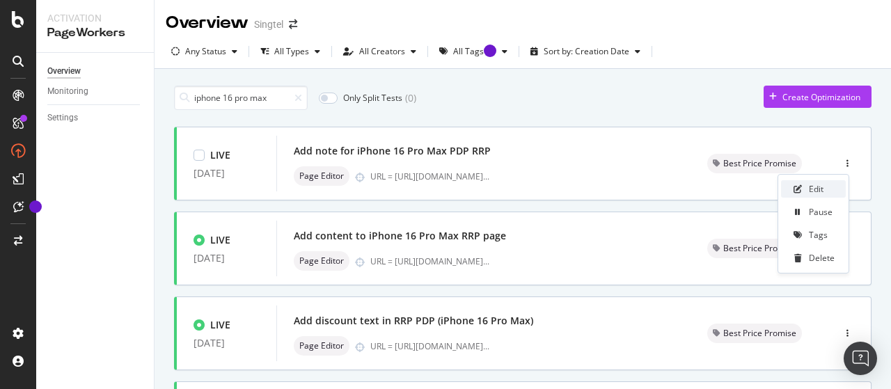
click at [830, 182] on div "Edit" at bounding box center [813, 188] width 65 height 17
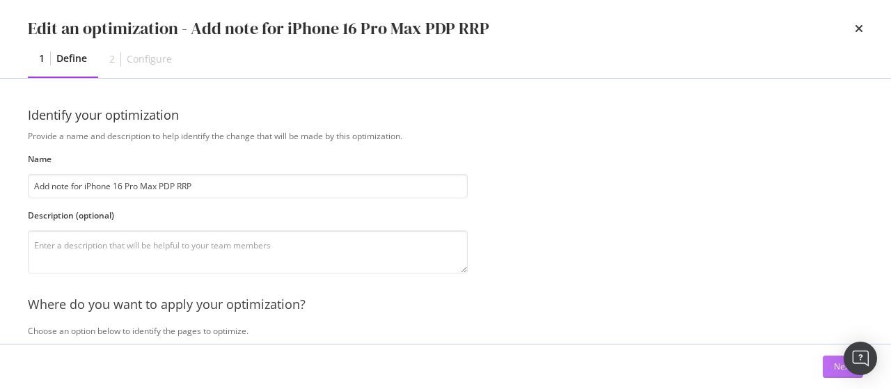
click at [828, 370] on button "Next" at bounding box center [843, 367] width 40 height 22
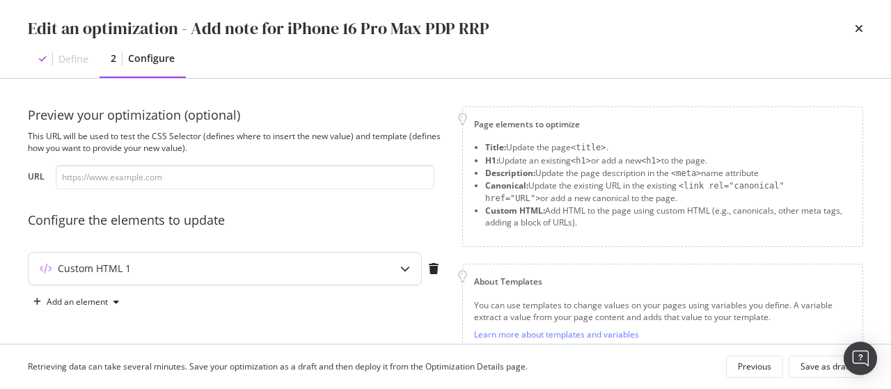
click at [373, 263] on div "Custom HTML 1" at bounding box center [225, 269] width 393 height 32
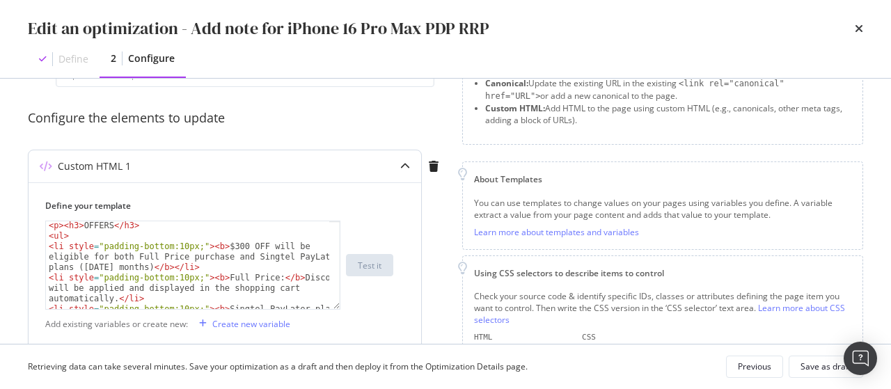
scroll to position [160, 0]
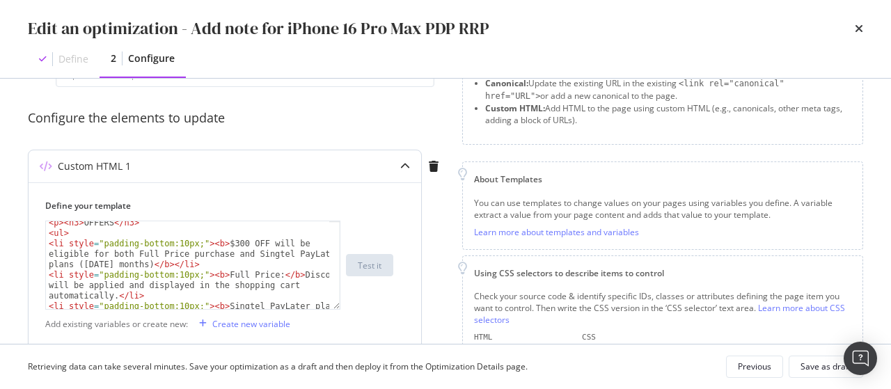
click at [227, 244] on div "< p > < h3 > OFFERS </ h3 > < ul > < li style = "padding-bottom:10px;" > < b > …" at bounding box center [188, 288] width 285 height 141
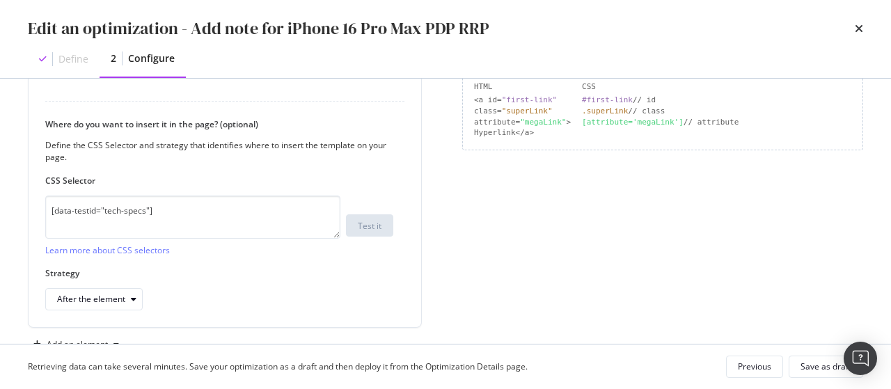
scroll to position [368, 0]
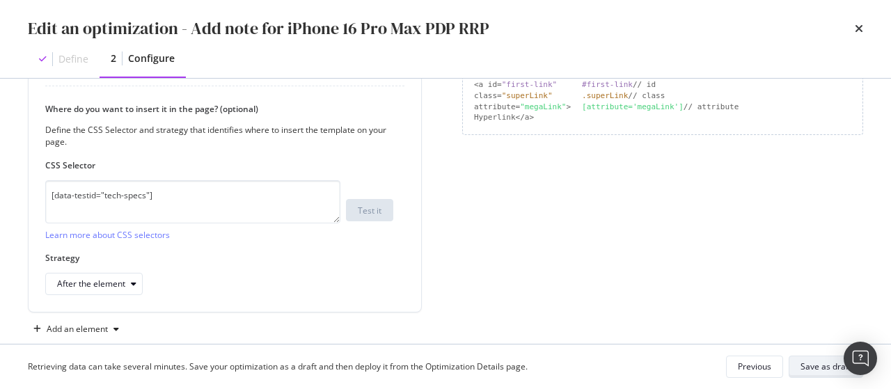
type textarea "<li style="padding-bottom:10px;"><b>$350 OFF will be eligible for both Full Pri…"
click at [840, 359] on div "Save as draft" at bounding box center [826, 366] width 51 height 19
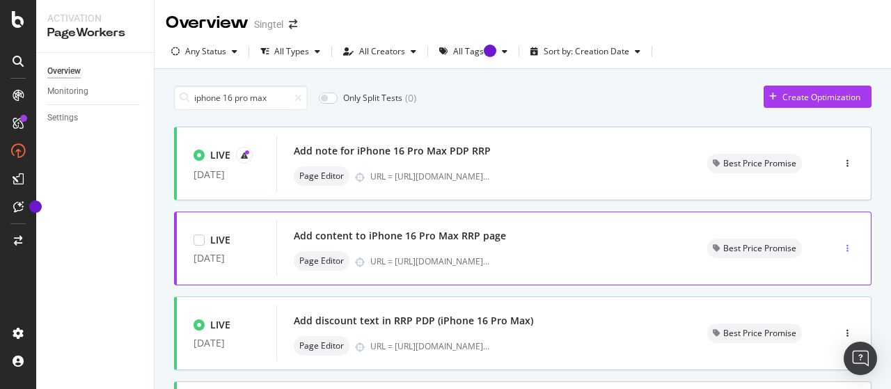
click at [841, 243] on div "button" at bounding box center [847, 248] width 13 height 21
click at [813, 270] on div "Edit" at bounding box center [816, 274] width 15 height 12
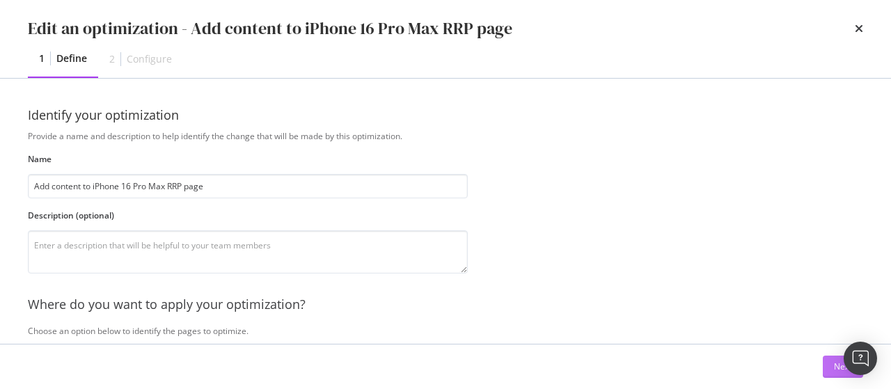
click at [829, 368] on button "Next" at bounding box center [843, 367] width 40 height 22
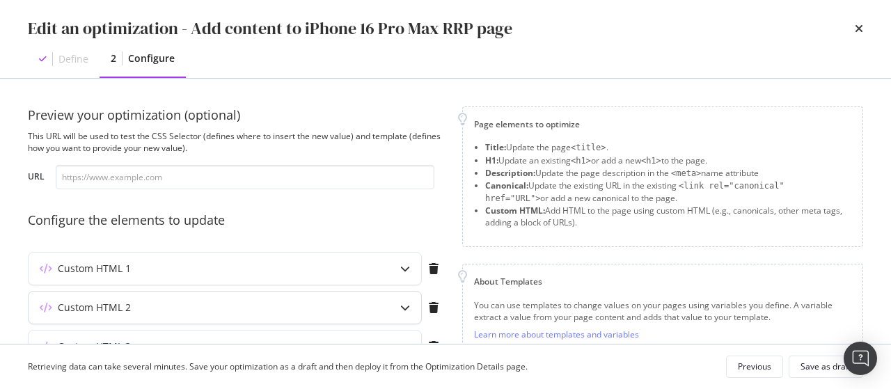
scroll to position [102, 0]
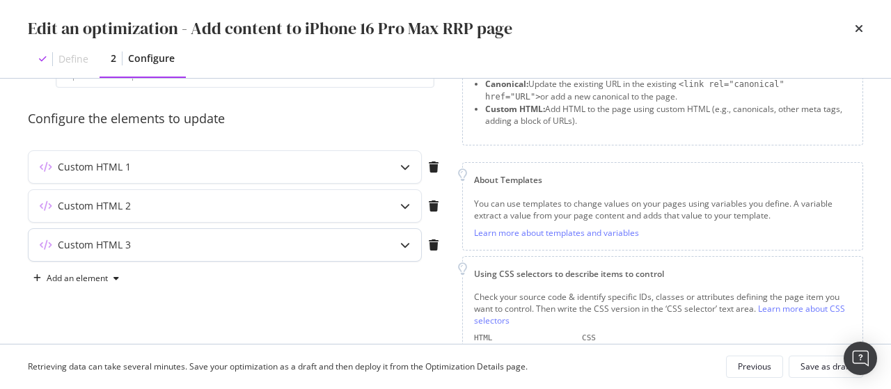
click at [367, 253] on div "Custom HTML 3" at bounding box center [225, 245] width 393 height 32
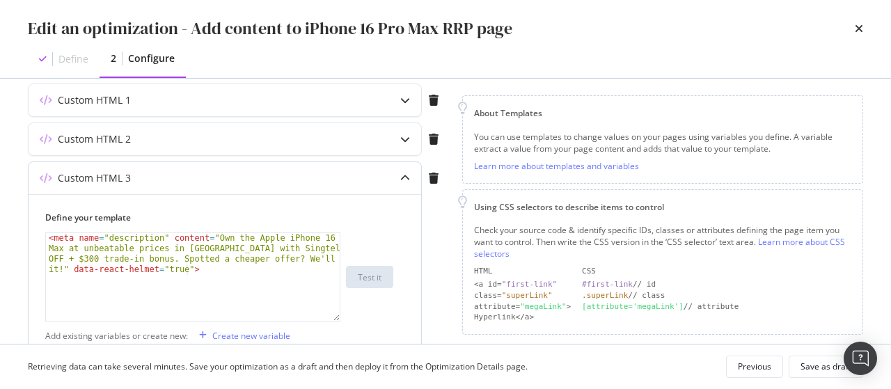
scroll to position [175, 0]
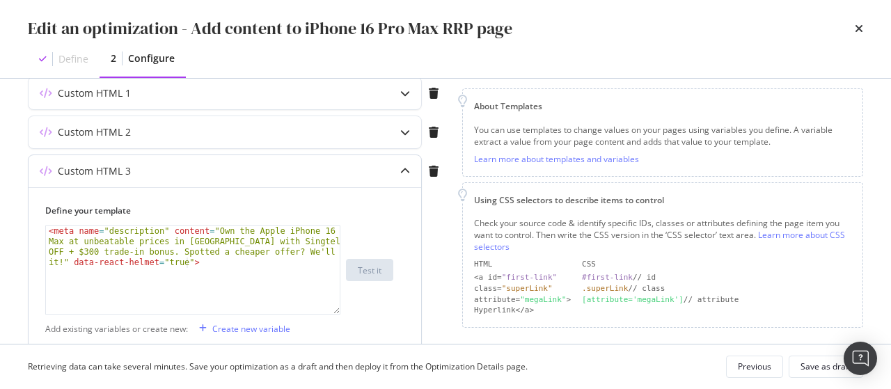
click at [325, 241] on div "< meta name = "description" content = "Own the Apple iPhone 16 Pro Max at unbea…" at bounding box center [193, 312] width 295 height 172
click at [86, 250] on div "< meta name = "description" content = "Own the Apple iPhone 16 Pro Max at unbea…" at bounding box center [193, 312] width 295 height 172
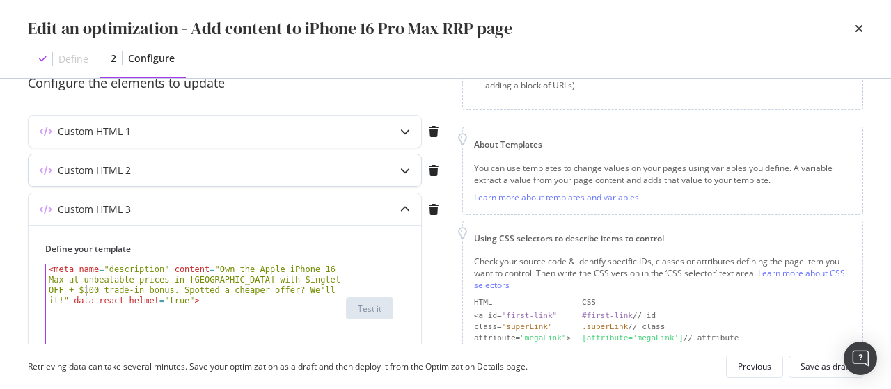
scroll to position [134, 0]
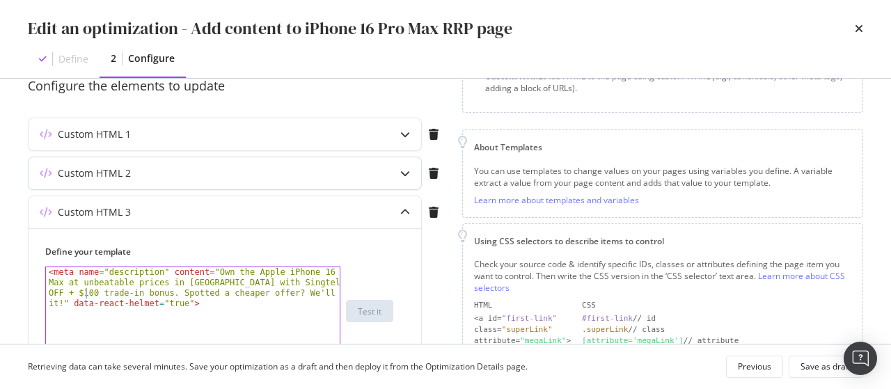
type textarea "<meta name="description" content="Own the Apple iPhone 16 Pro Max at unbeatable…"
click at [272, 179] on div "Custom HTML 2" at bounding box center [225, 173] width 393 height 32
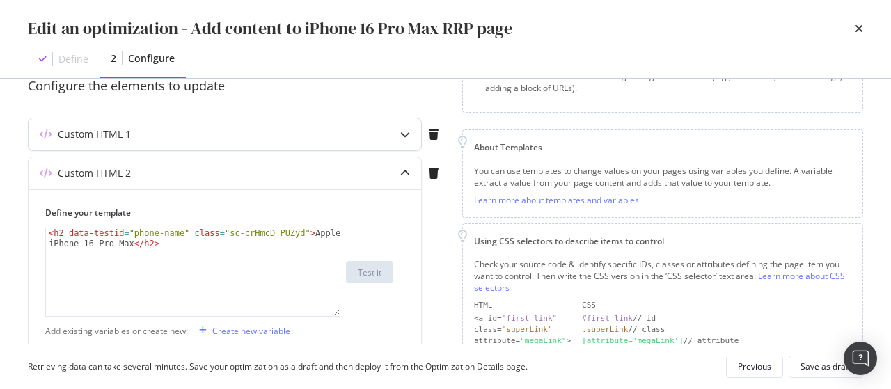
click at [269, 146] on div "Custom HTML 1" at bounding box center [225, 134] width 393 height 32
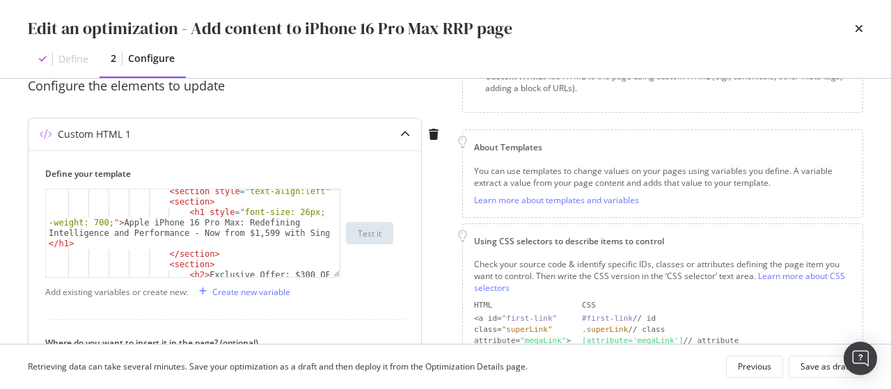
scroll to position [65, 0]
click at [263, 233] on div "< section style = "text-align:left" > < section > < h1 style = "font-size: 26px…" at bounding box center [188, 247] width 285 height 120
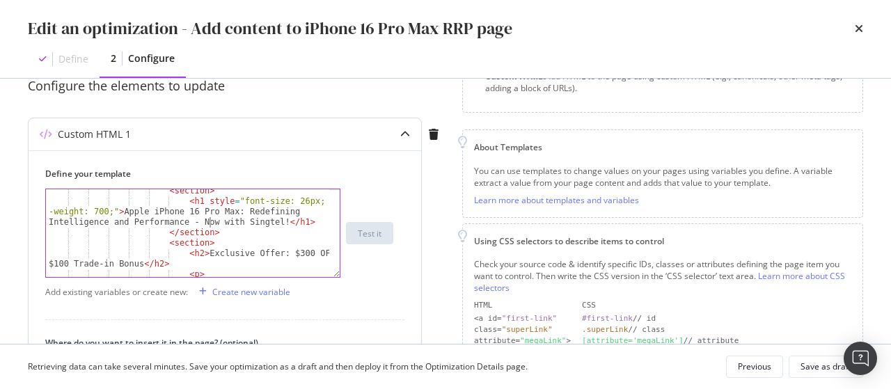
scroll to position [77, 0]
click at [286, 253] on div "< section > < h1 style = "font-size: 26px; font -weight: 700;" > Apple iPhone 1…" at bounding box center [188, 255] width 285 height 141
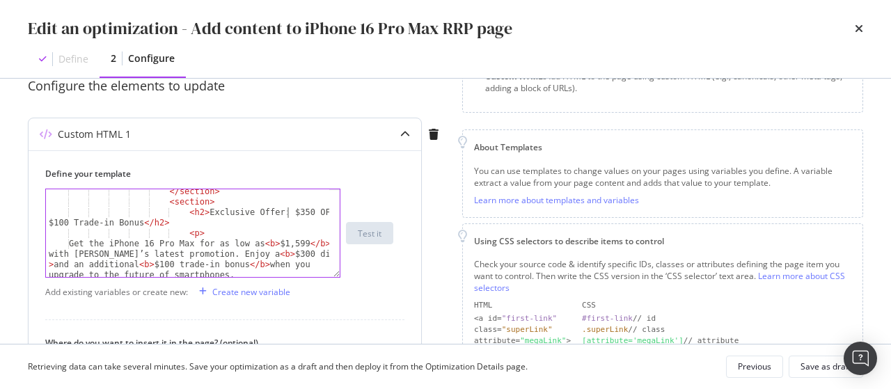
scroll to position [117, 0]
click at [263, 253] on div "</ section > < section > < h2 > Exclusive Offer: $350 OFF + $100 Trade-in Bonus…" at bounding box center [188, 241] width 285 height 109
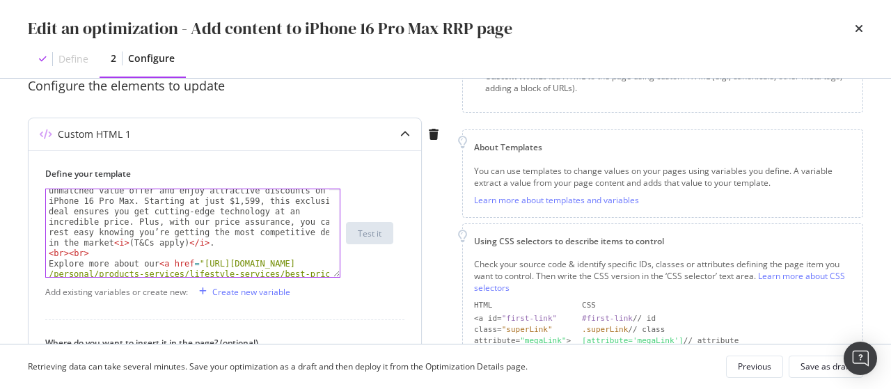
scroll to position [286, 0]
type textarea "Get the iPhone 16 Pro Max for as low as <b>$1,599</b> with Singtel’s latest pro…"
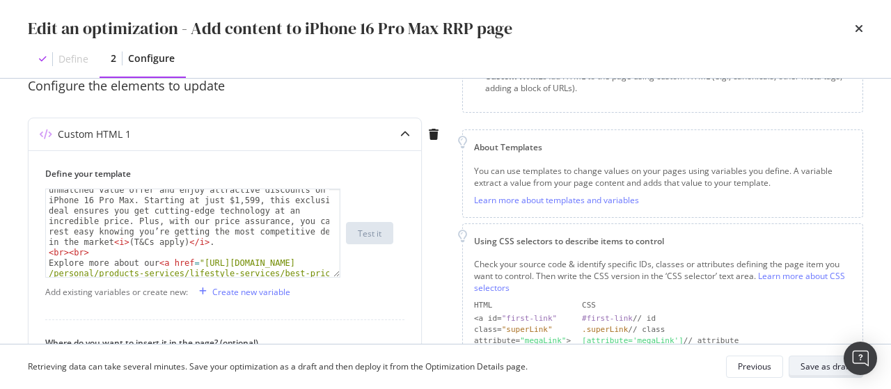
click at [813, 366] on div "Save as draft" at bounding box center [826, 367] width 51 height 12
